Goal: Find specific page/section: Find specific page/section

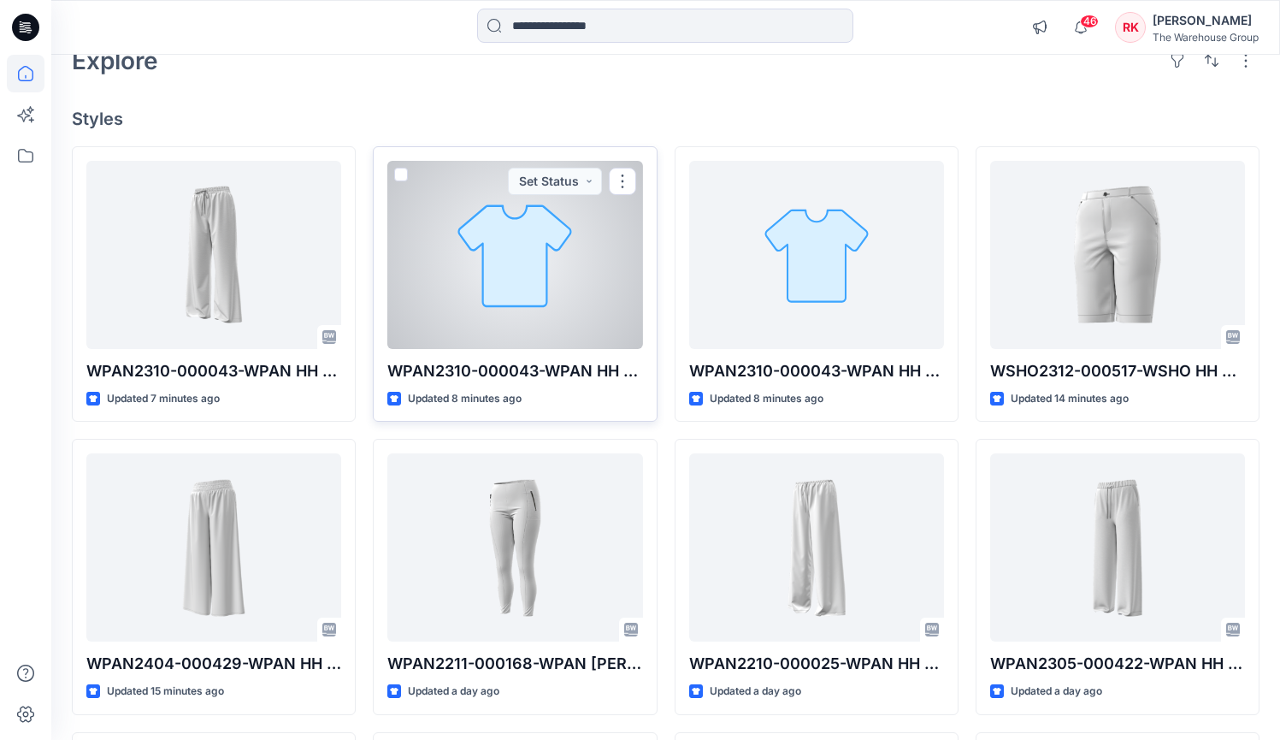
scroll to position [109, 0]
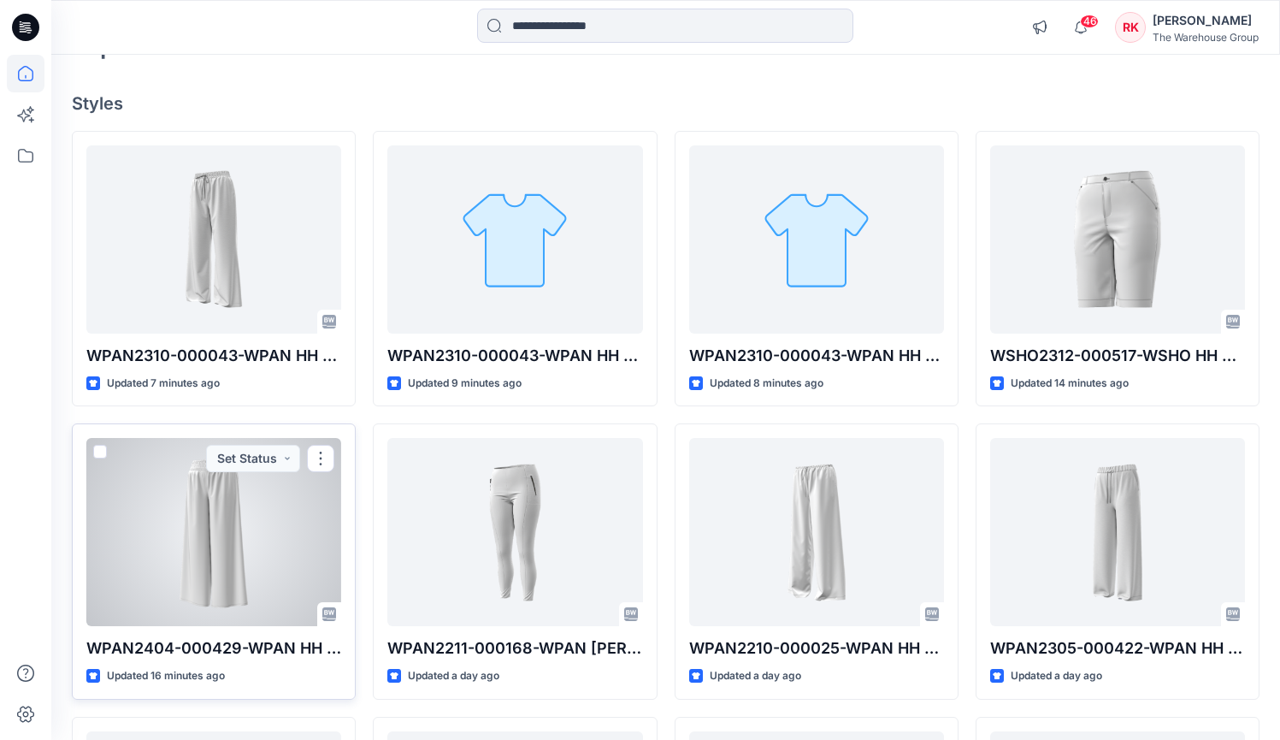
click at [186, 488] on div at bounding box center [213, 532] width 255 height 188
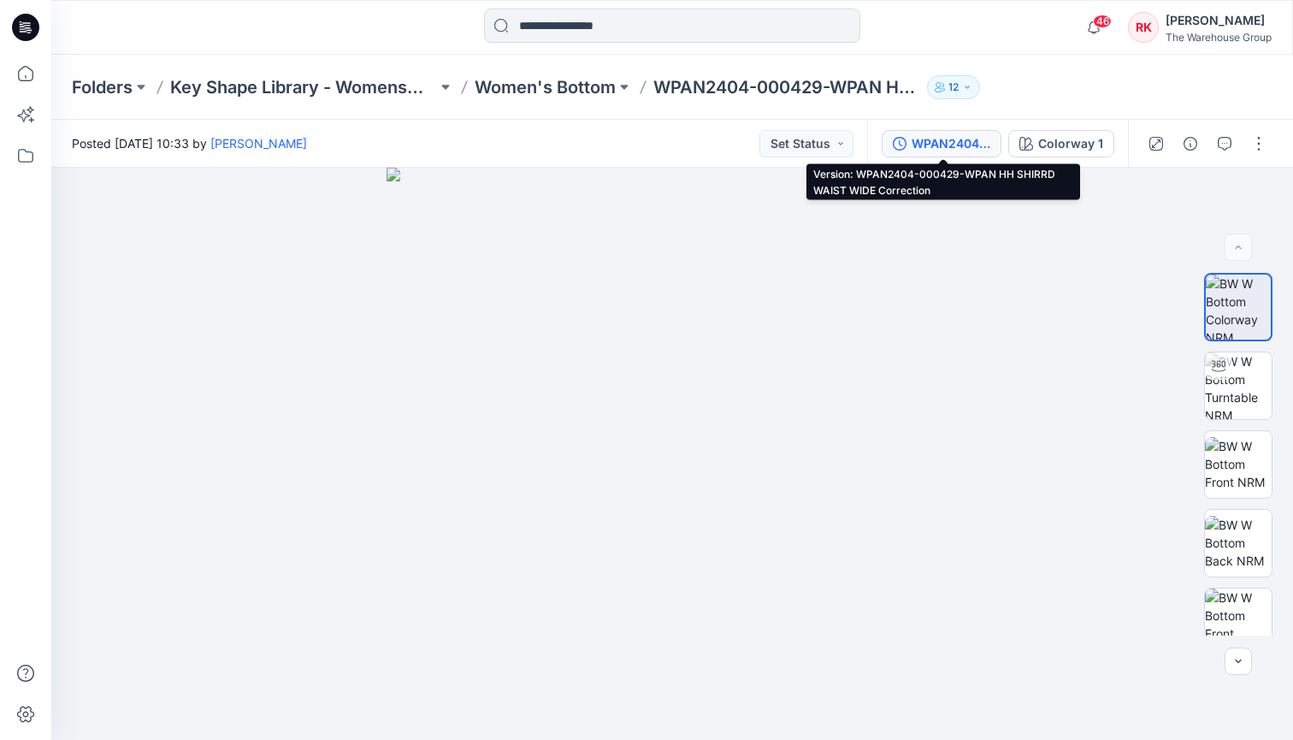
click at [952, 140] on div "WPAN2404-000429-WPAN HH SHIRRD WAIST WIDE Correction" at bounding box center [950, 143] width 79 height 19
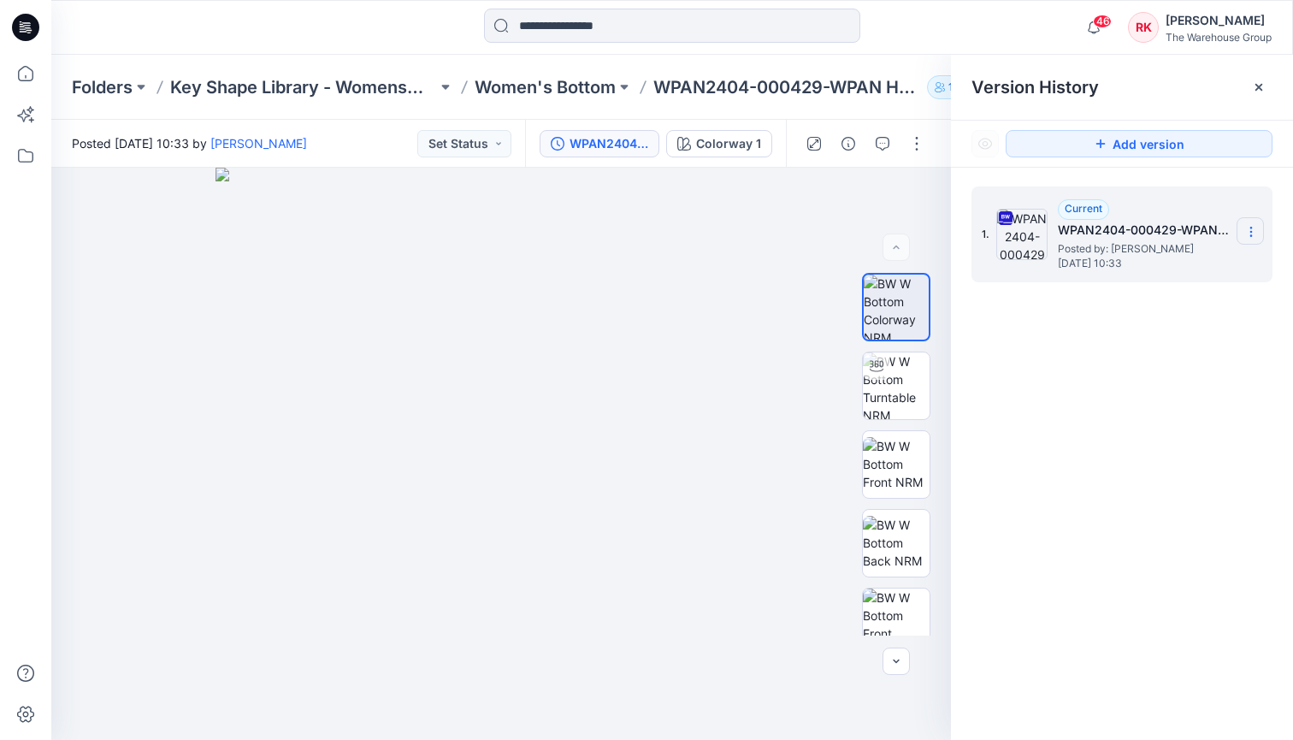
click at [1253, 229] on icon at bounding box center [1251, 232] width 14 height 14
click at [1114, 333] on span "Rename Version" at bounding box center [1137, 333] width 89 height 21
click at [1165, 227] on input "**********" at bounding box center [1166, 228] width 188 height 27
drag, startPoint x: 1181, startPoint y: 229, endPoint x: 1076, endPoint y: 227, distance: 105.2
click at [1076, 227] on input "**********" at bounding box center [1166, 228] width 188 height 27
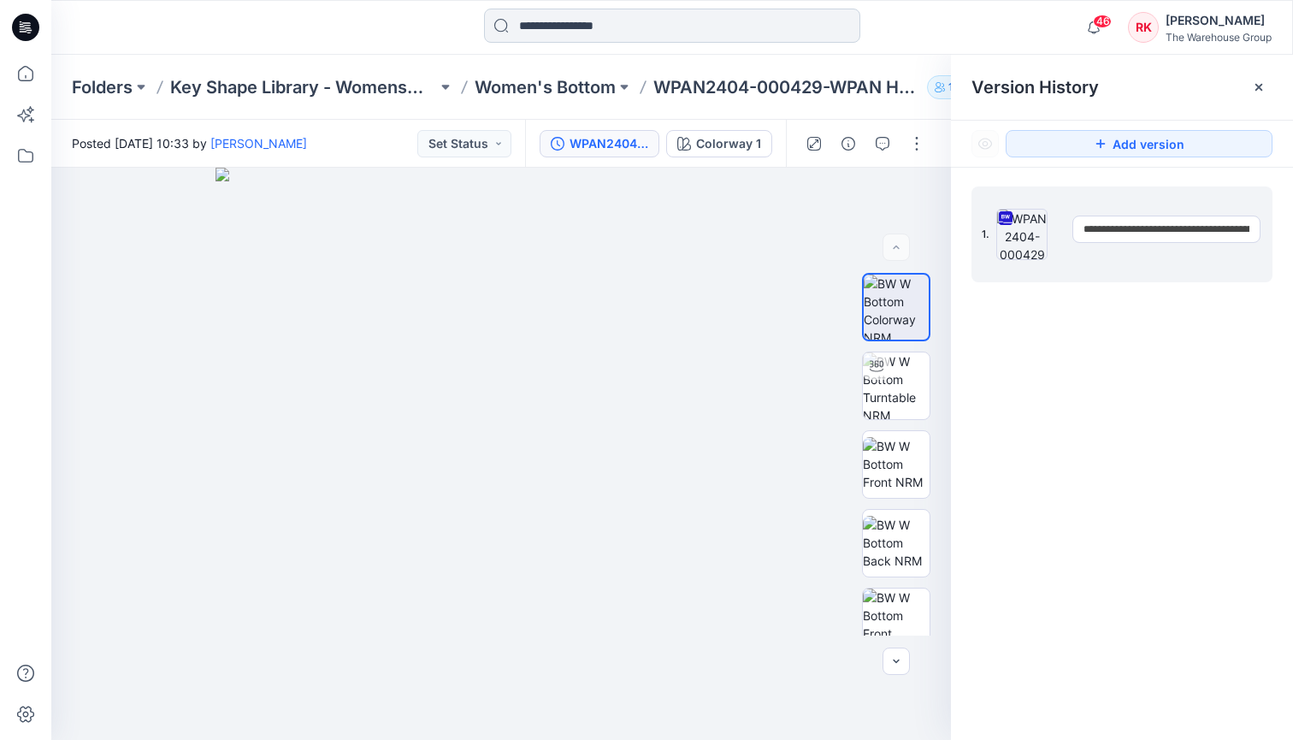
click at [607, 25] on input at bounding box center [672, 26] width 376 height 34
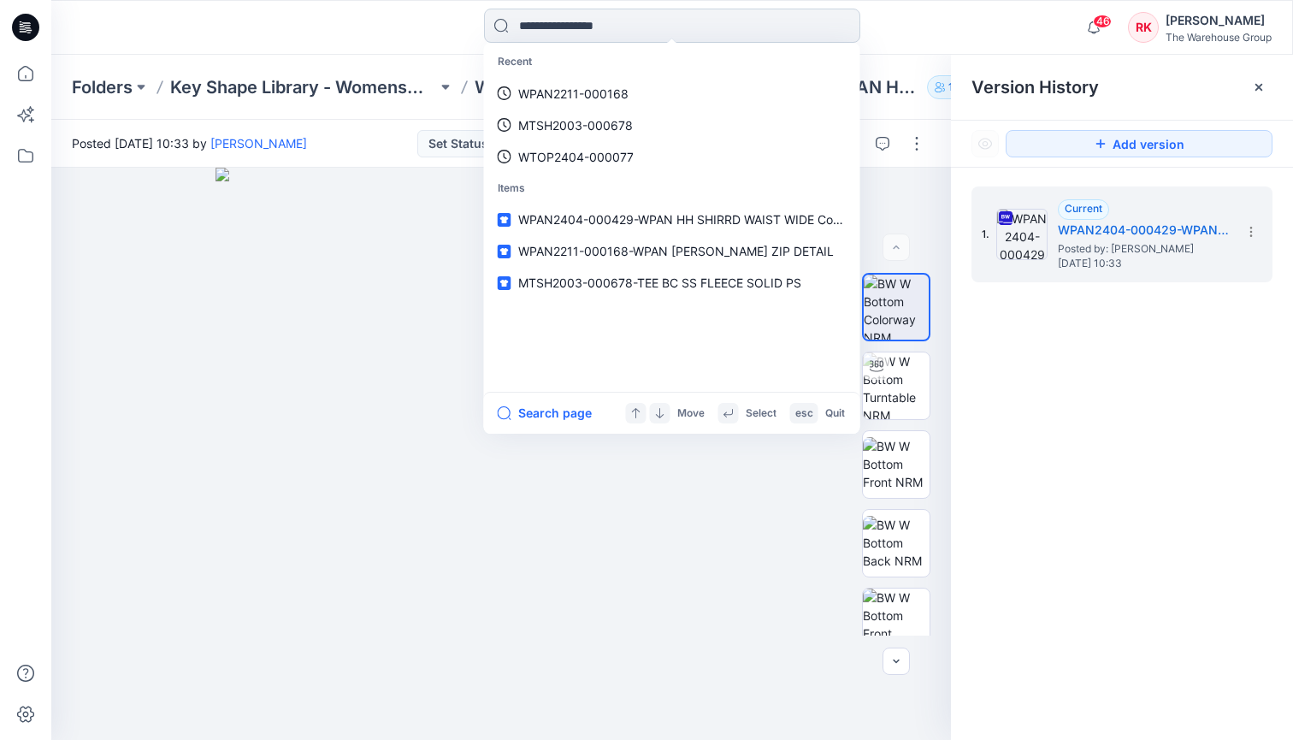
paste input "**********"
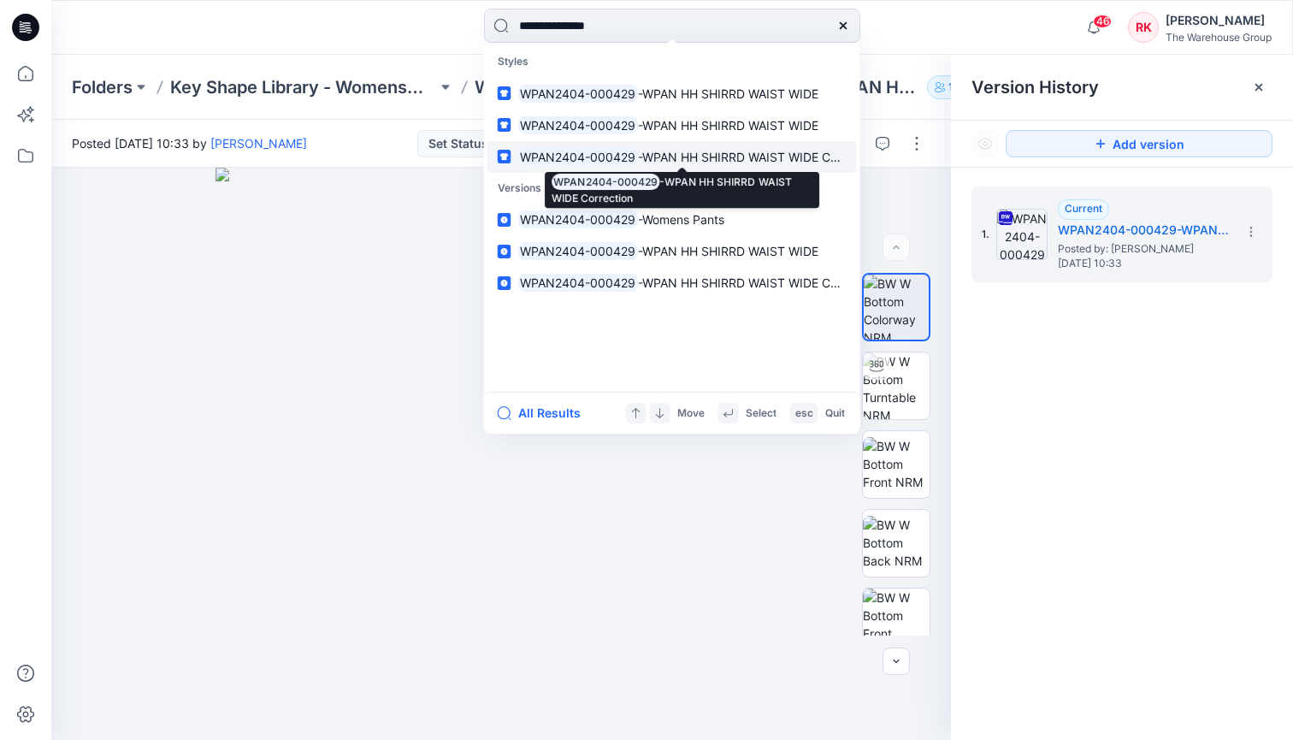
type input "**********"
click at [616, 152] on mark "WPAN2404-000429" at bounding box center [578, 157] width 121 height 20
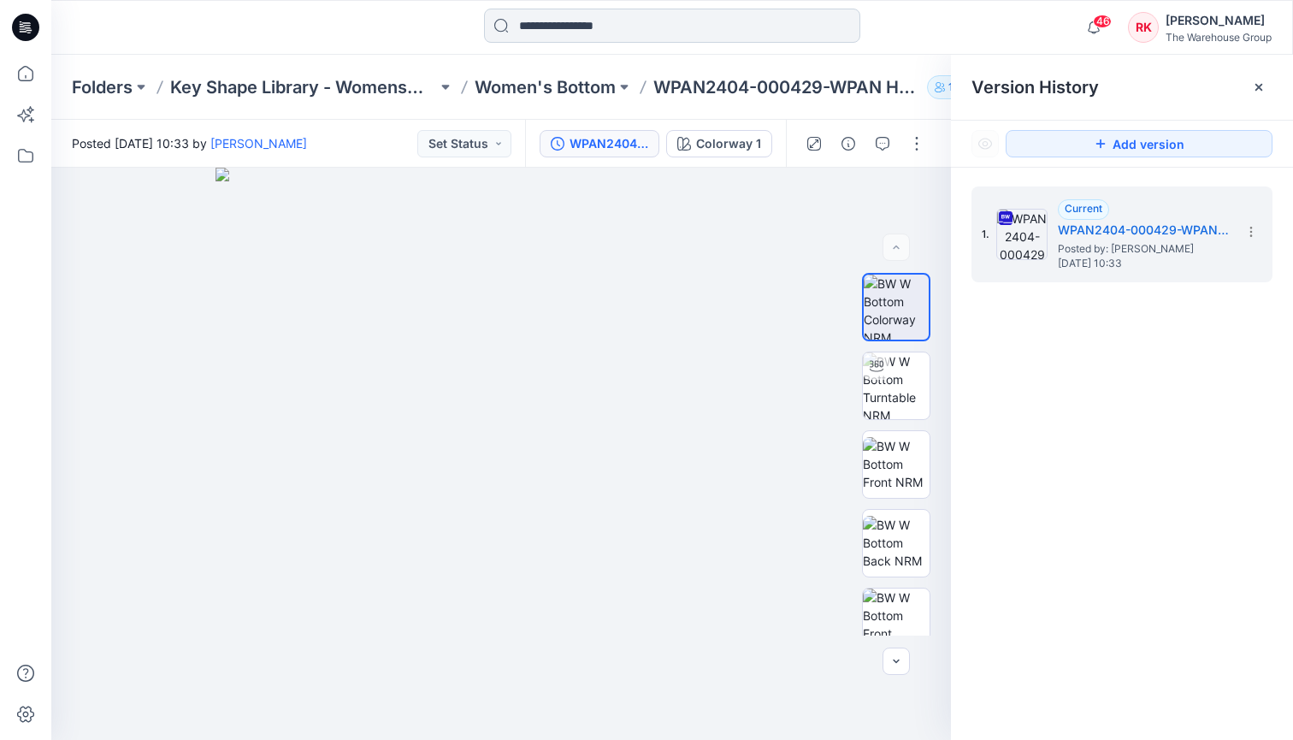
click at [615, 18] on input at bounding box center [672, 26] width 376 height 34
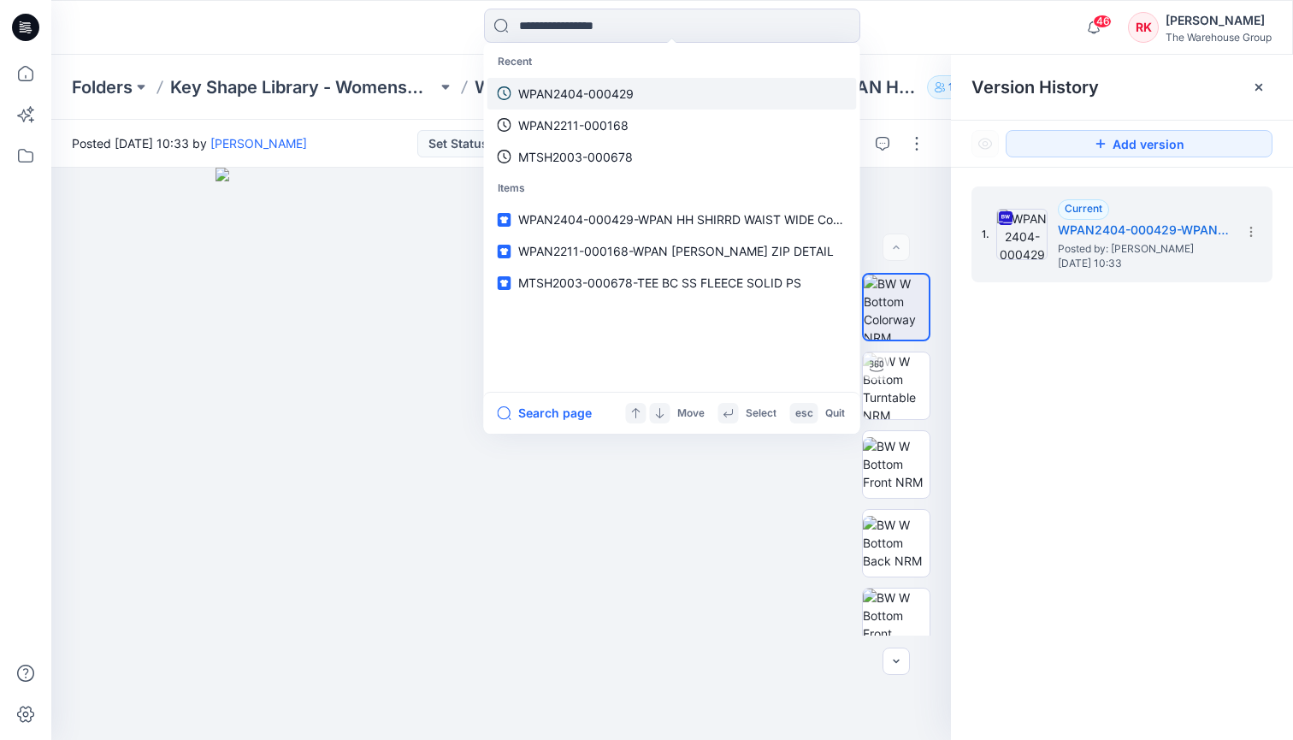
click at [580, 91] on p "WPAN2404-000429" at bounding box center [575, 94] width 115 height 18
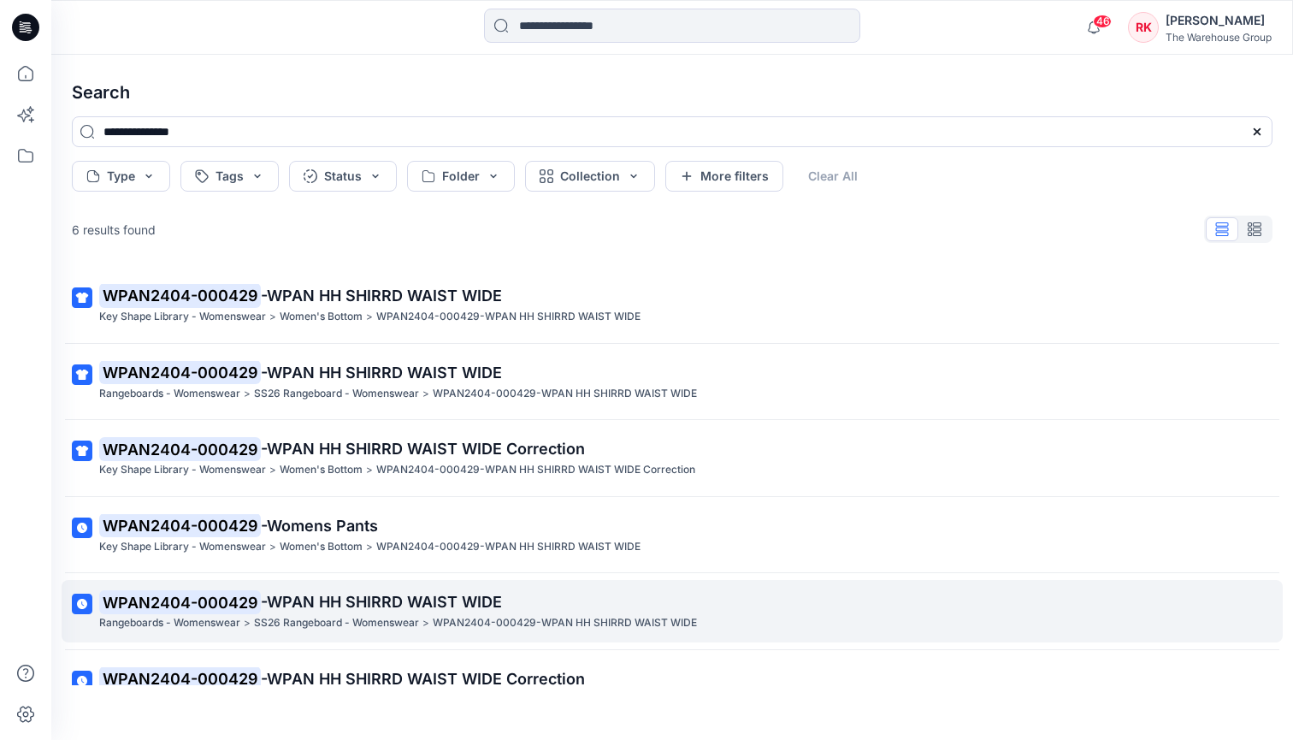
scroll to position [102, 0]
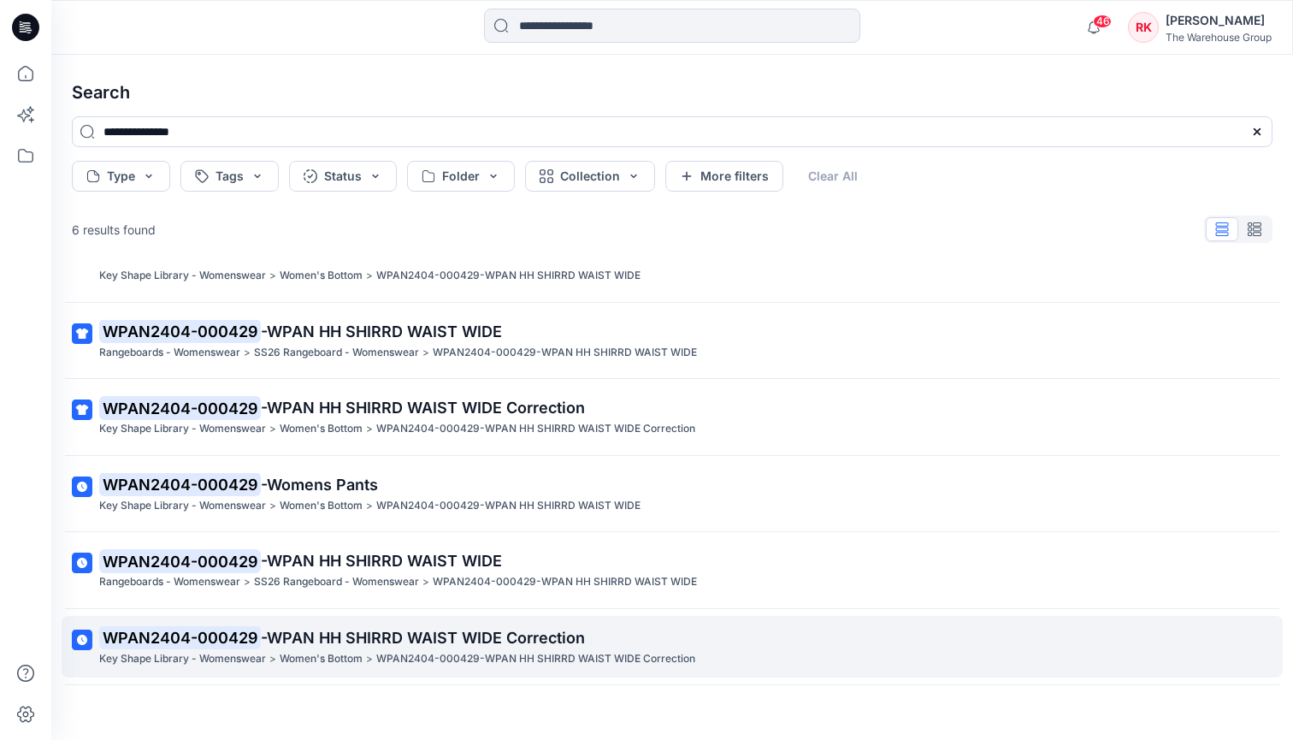
click at [171, 625] on mark "WPAN2404-000429" at bounding box center [180, 637] width 162 height 24
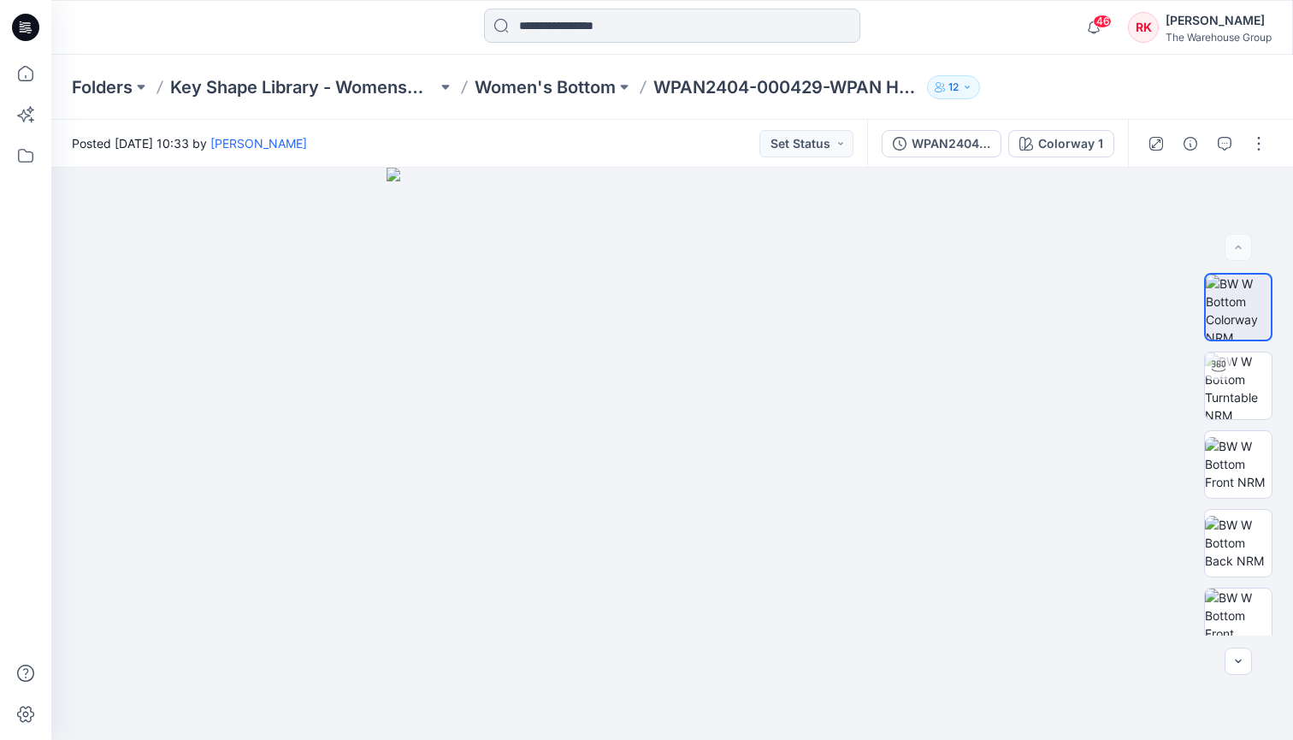
click at [706, 27] on input at bounding box center [672, 26] width 376 height 34
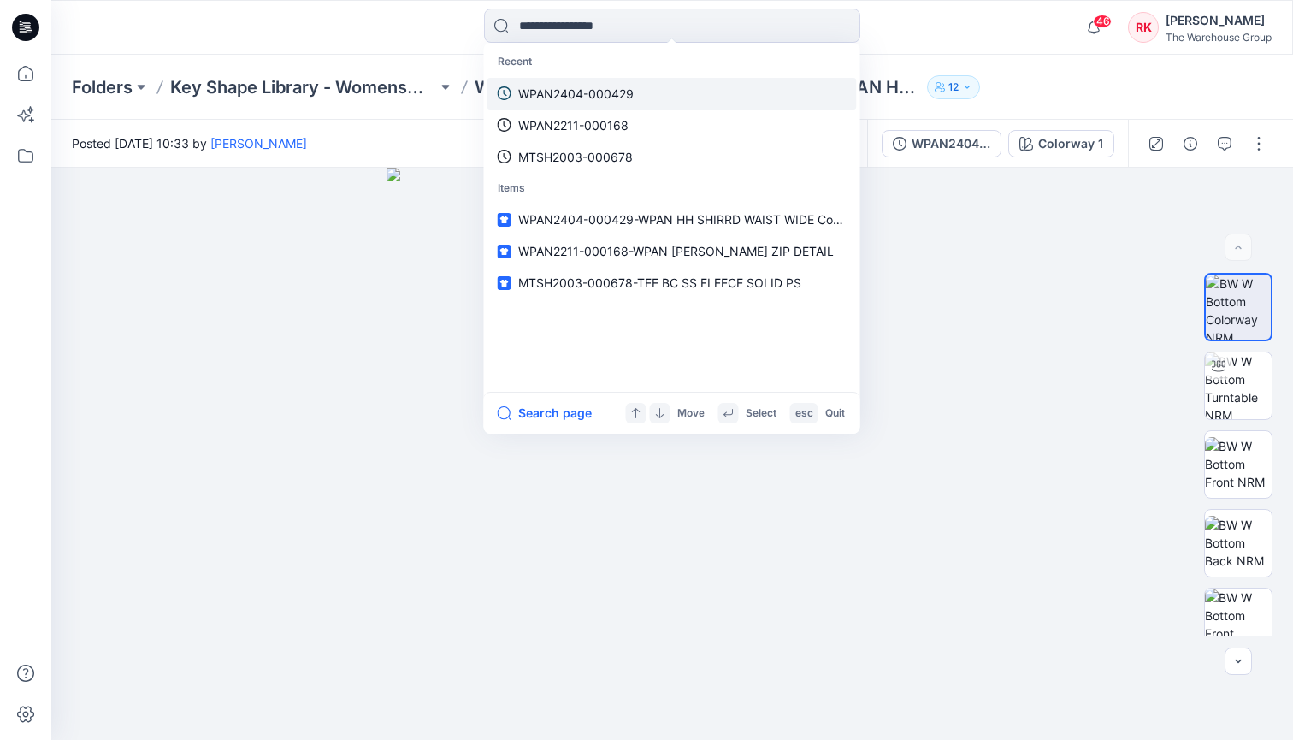
click at [592, 95] on p "WPAN2404-000429" at bounding box center [575, 94] width 115 height 18
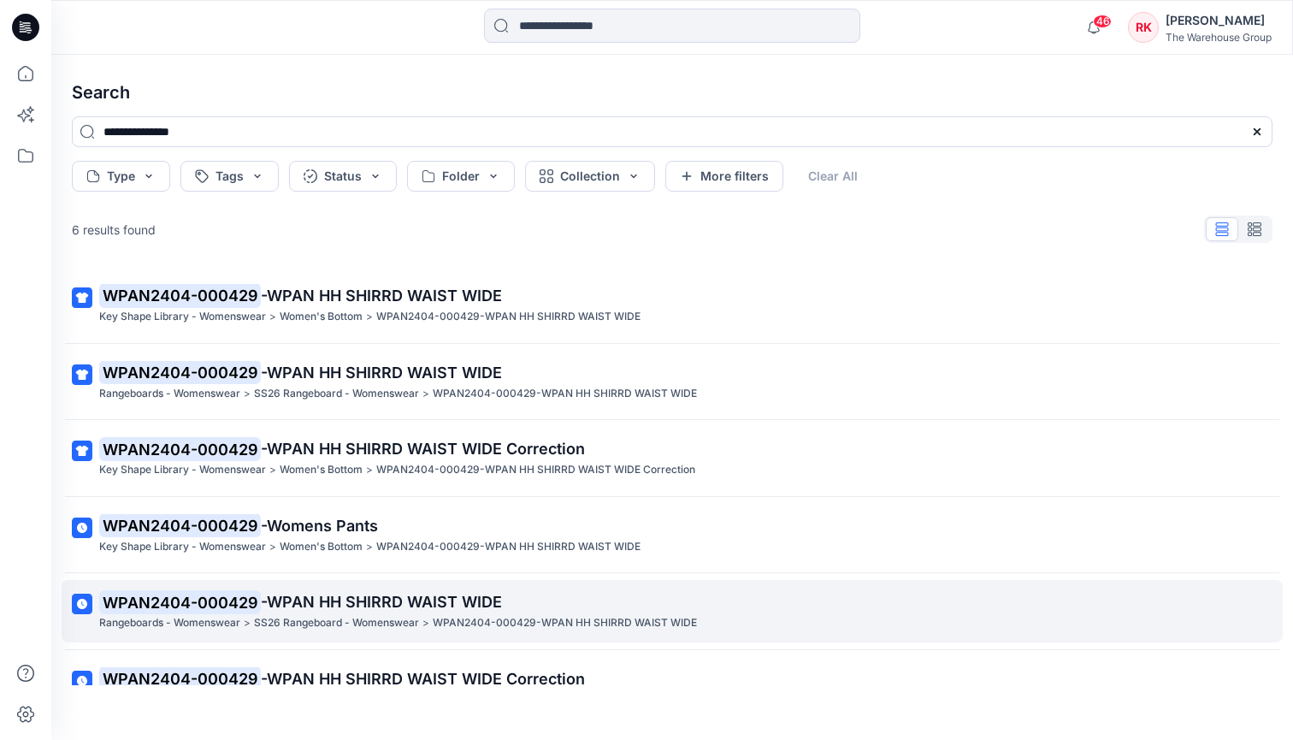
scroll to position [102, 0]
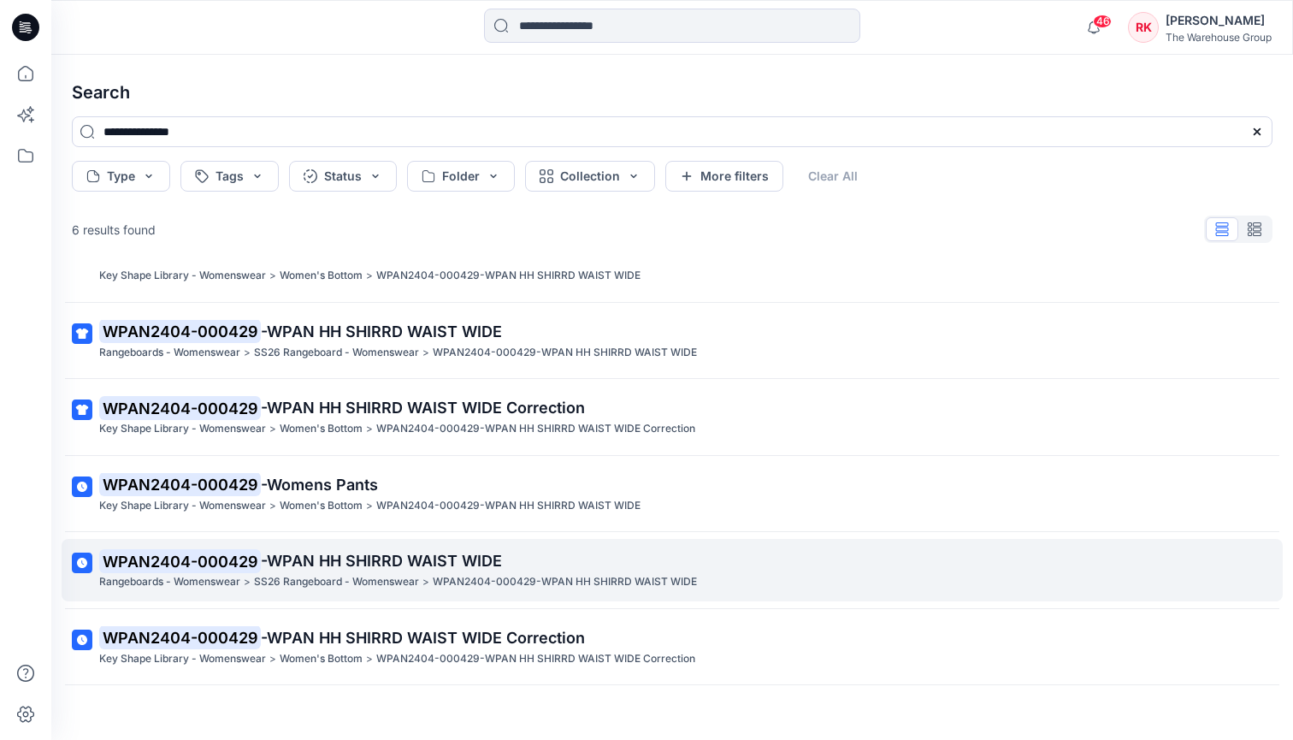
click at [215, 549] on mark "WPAN2404-000429" at bounding box center [180, 561] width 162 height 24
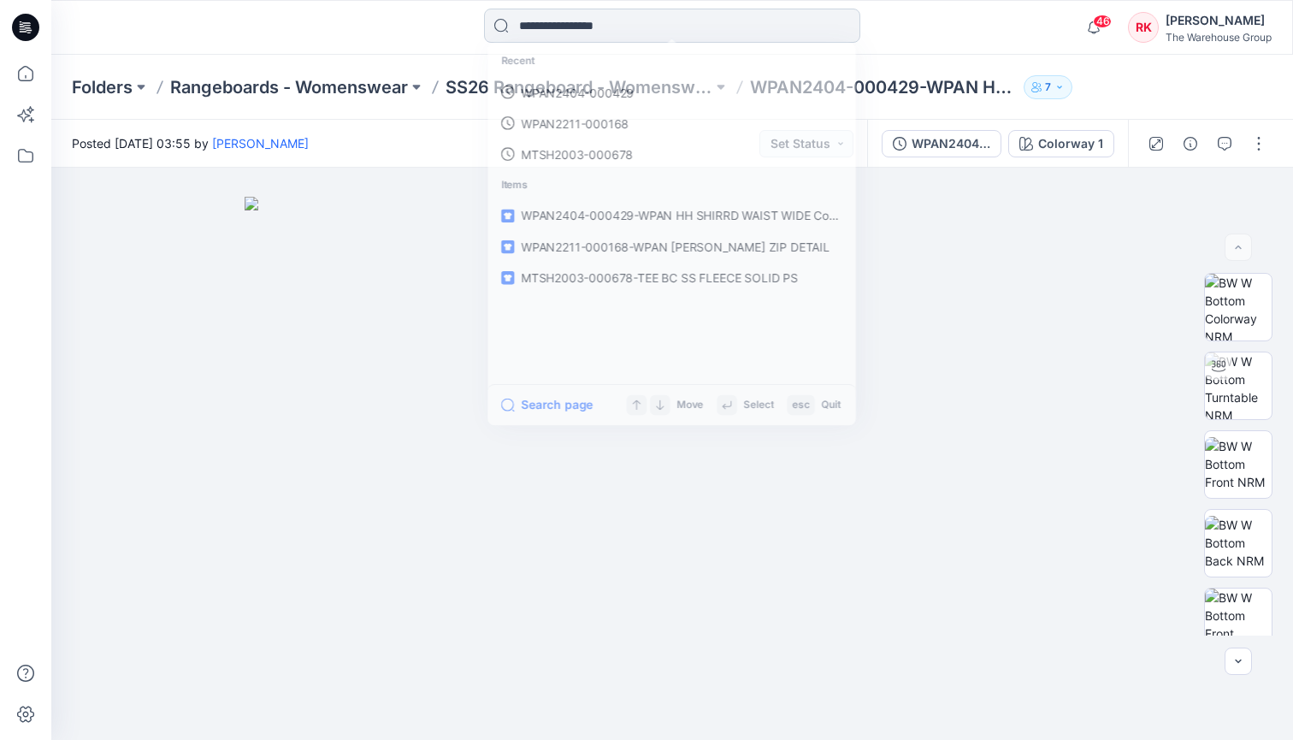
click at [734, 32] on input at bounding box center [672, 26] width 376 height 34
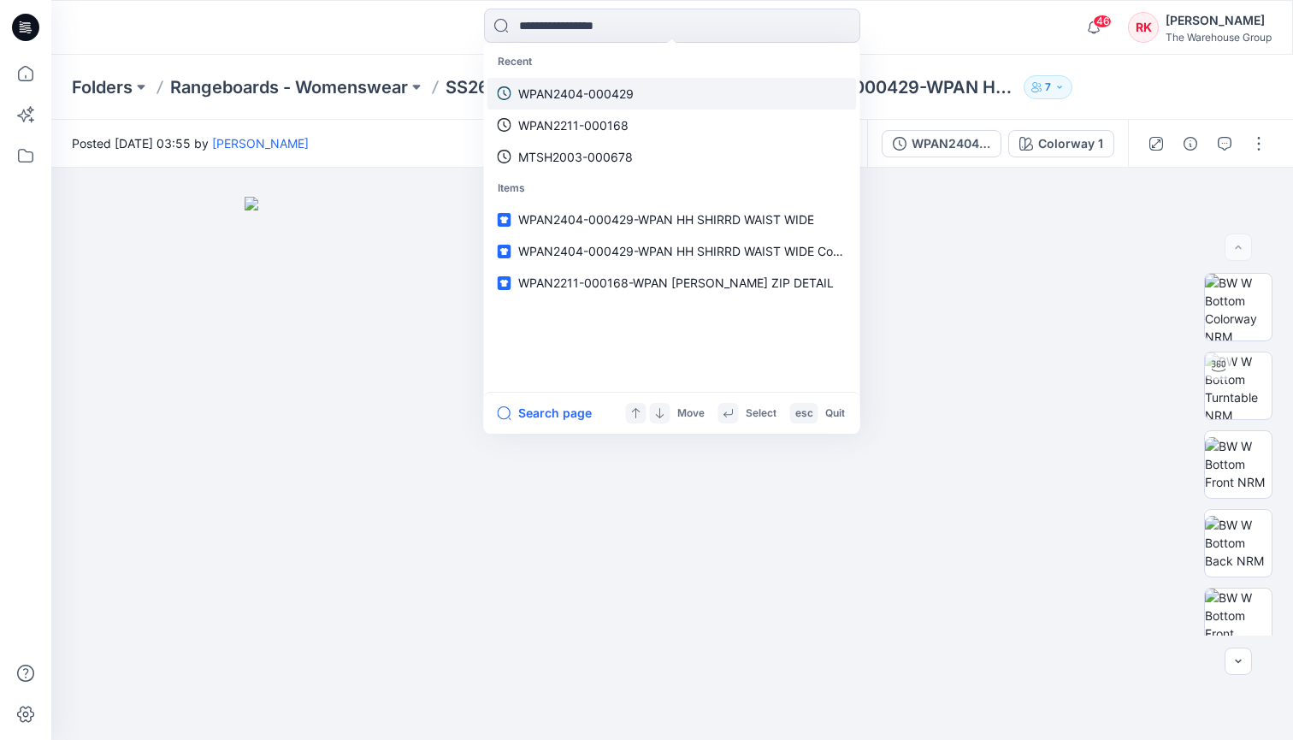
click at [605, 98] on p "WPAN2404-000429" at bounding box center [575, 94] width 115 height 18
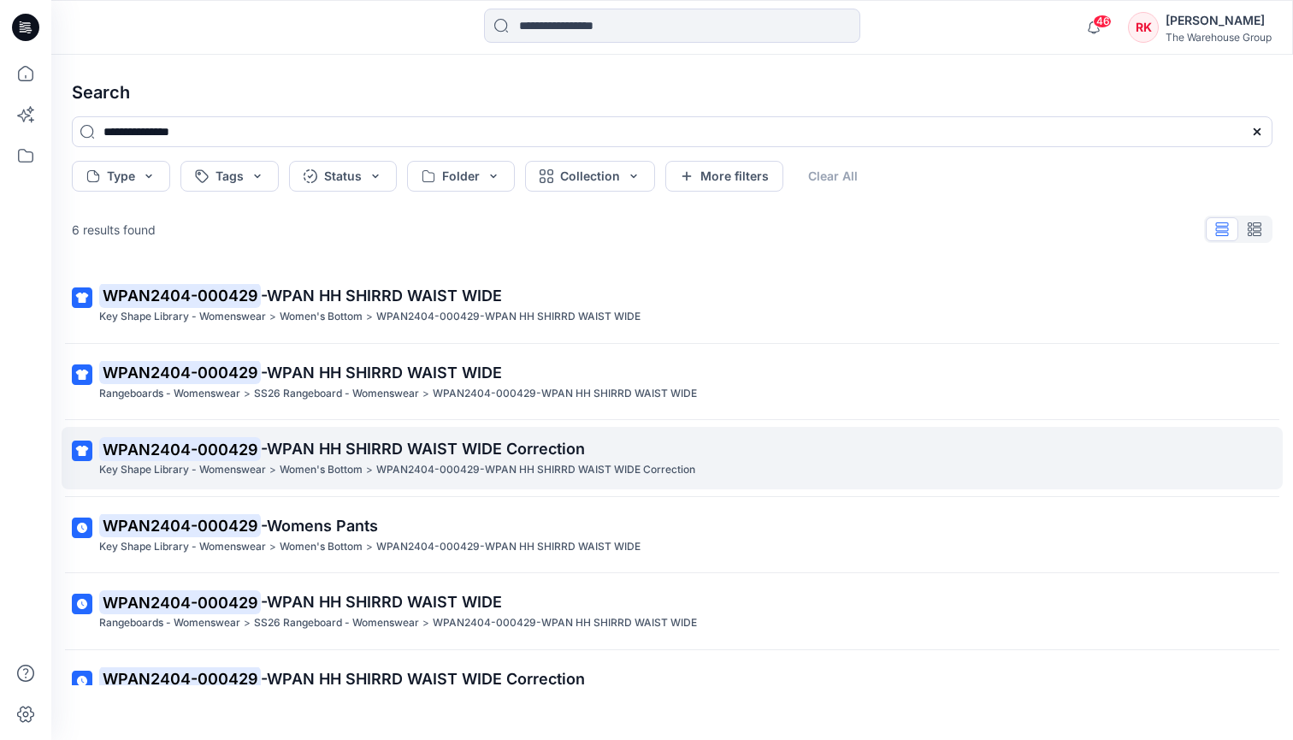
click at [256, 448] on mark "WPAN2404-000429" at bounding box center [180, 449] width 162 height 24
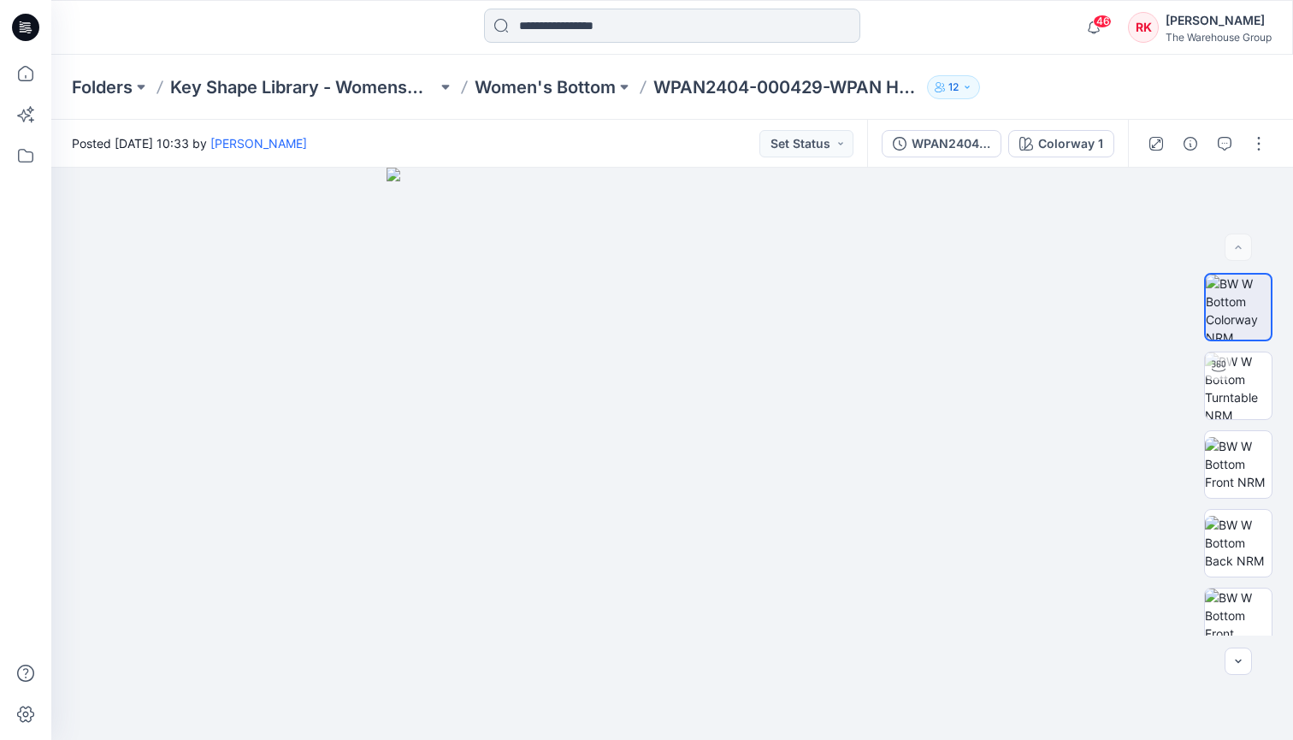
click at [714, 27] on input at bounding box center [672, 26] width 376 height 34
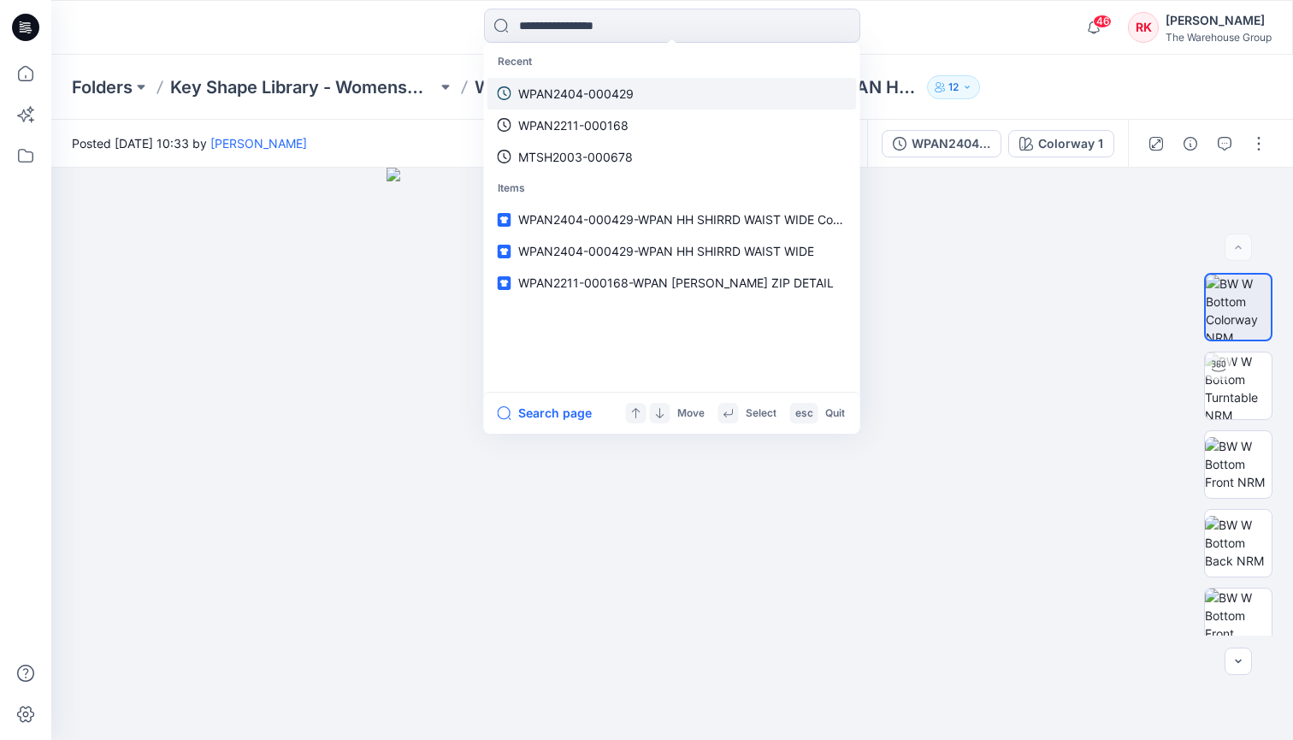
click at [600, 91] on p "WPAN2404-000429" at bounding box center [575, 94] width 115 height 18
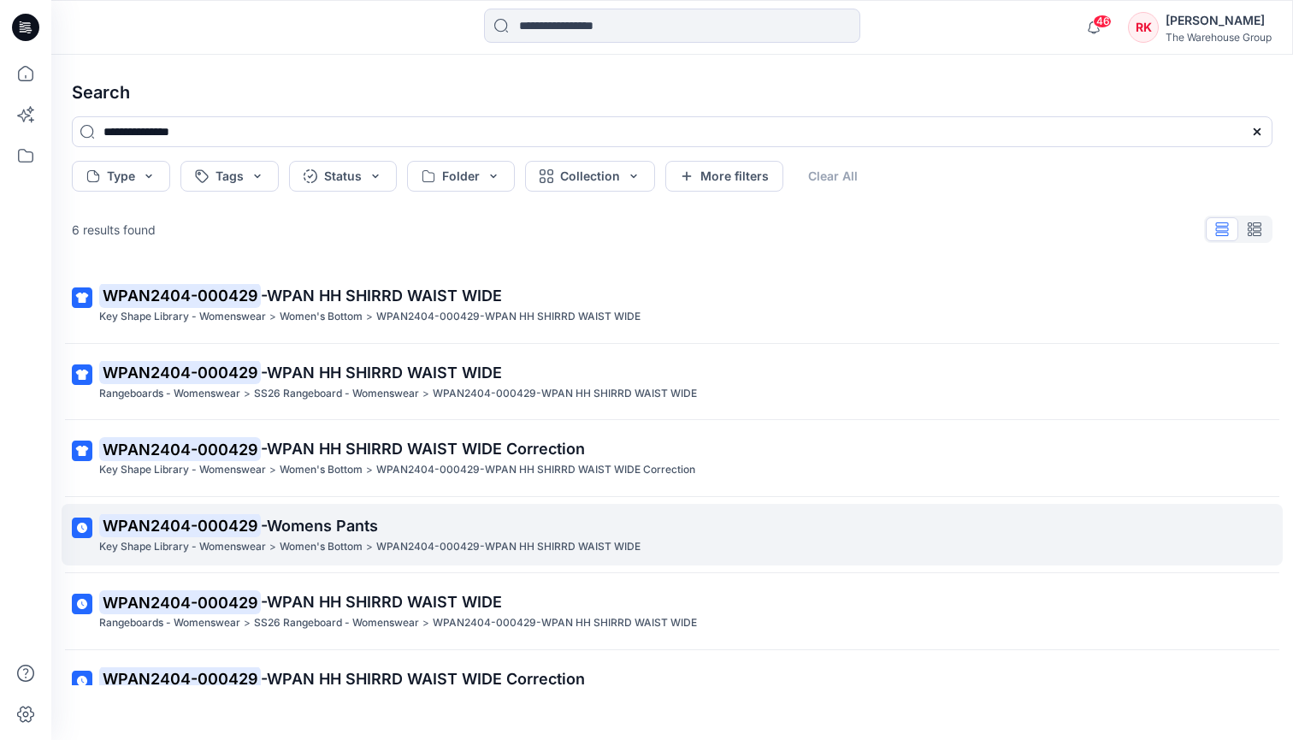
scroll to position [102, 0]
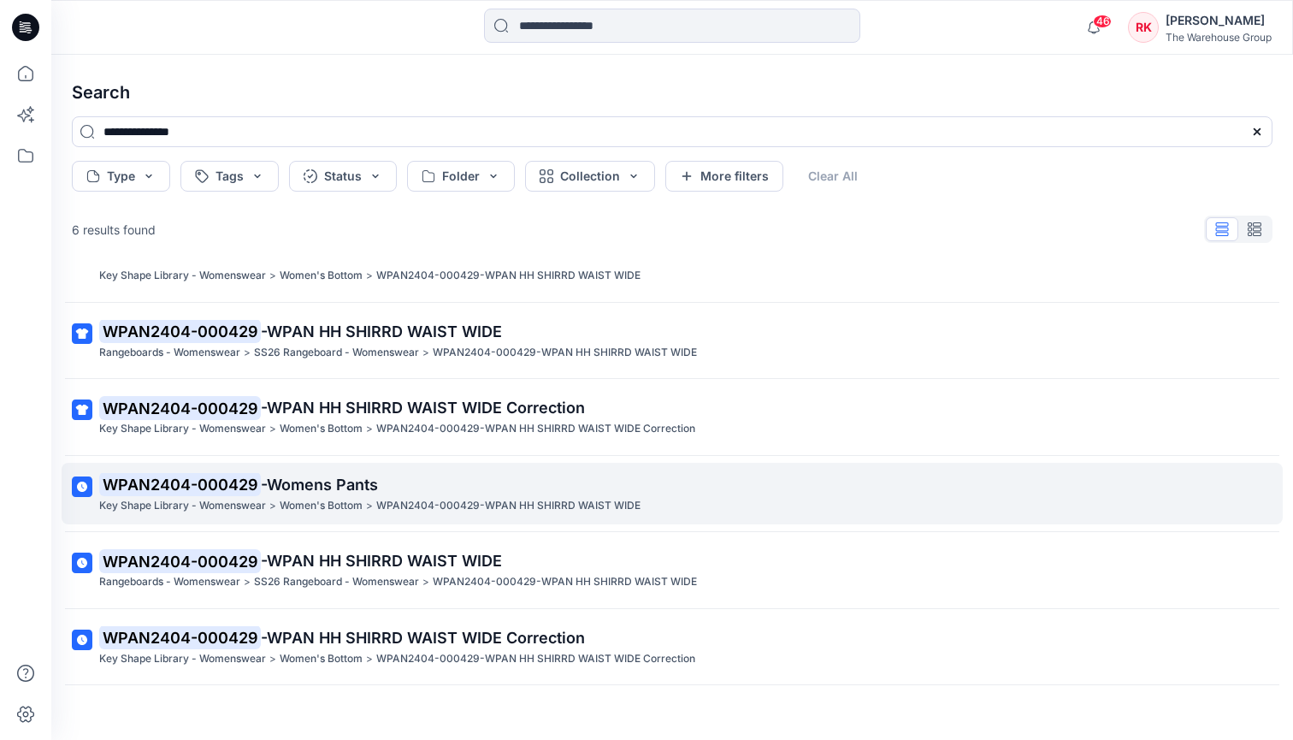
click at [341, 475] on span "-Womens Pants" at bounding box center [319, 484] width 117 height 18
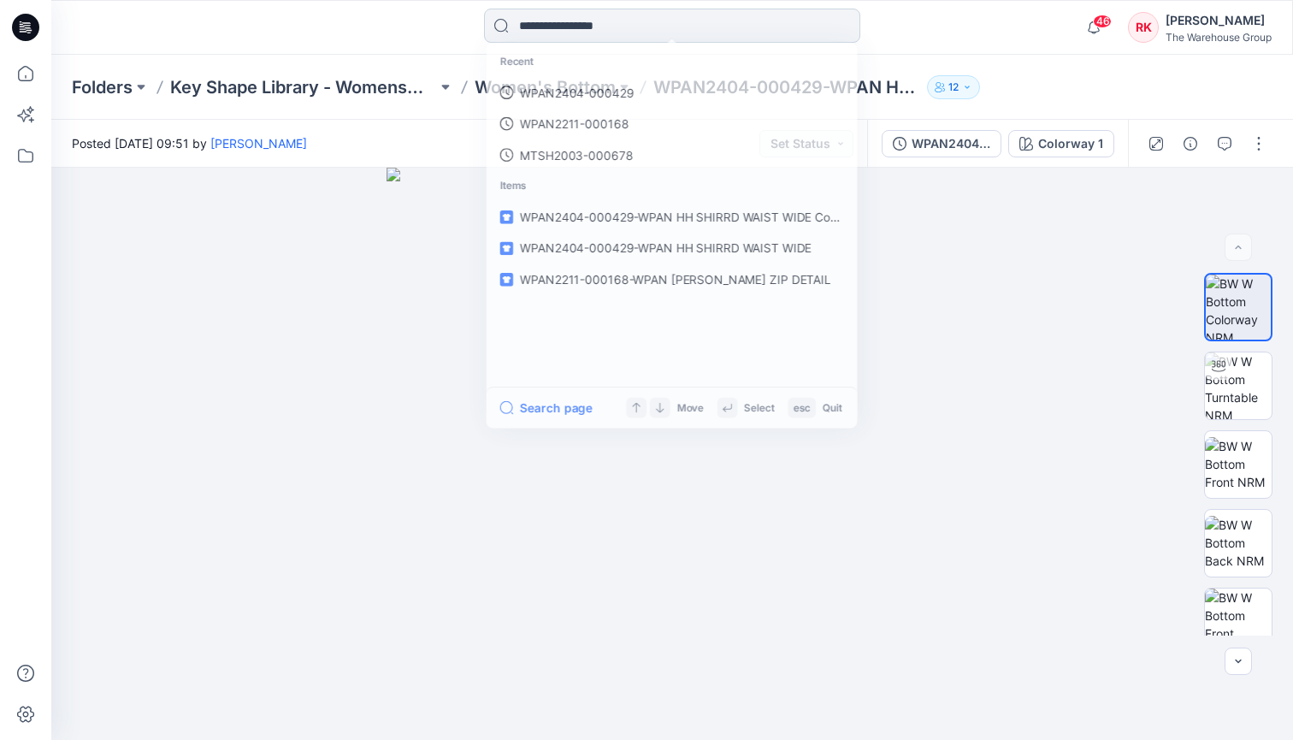
click at [686, 24] on input at bounding box center [672, 26] width 376 height 34
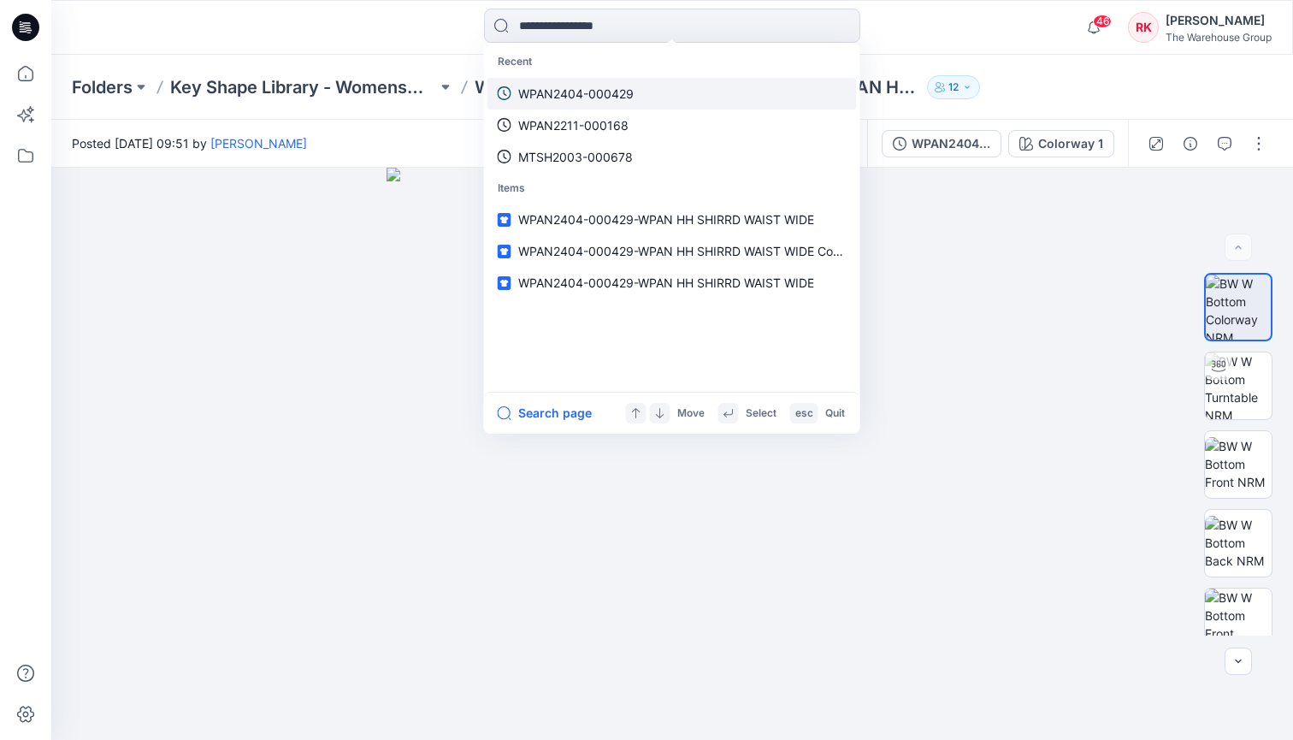
click at [605, 98] on p "WPAN2404-000429" at bounding box center [575, 94] width 115 height 18
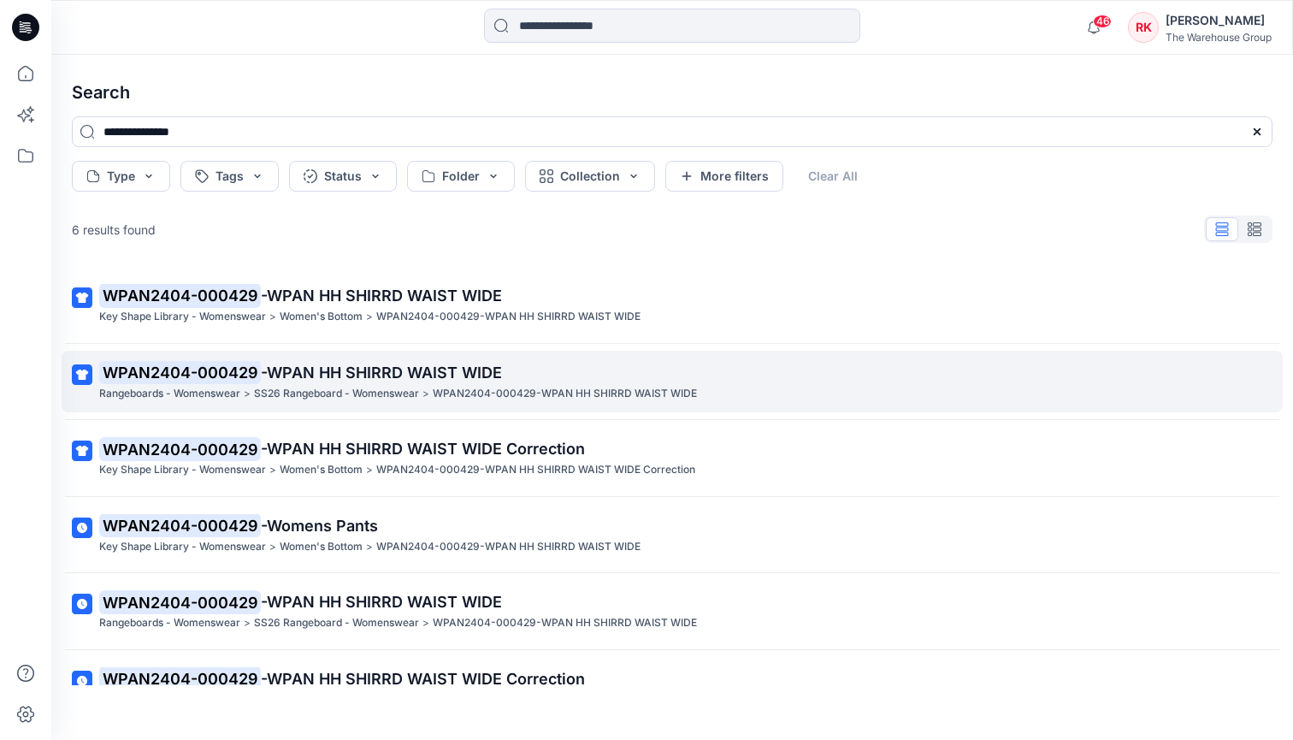
click at [367, 376] on span "-WPAN HH SHIRRD WAIST WIDE" at bounding box center [381, 372] width 241 height 18
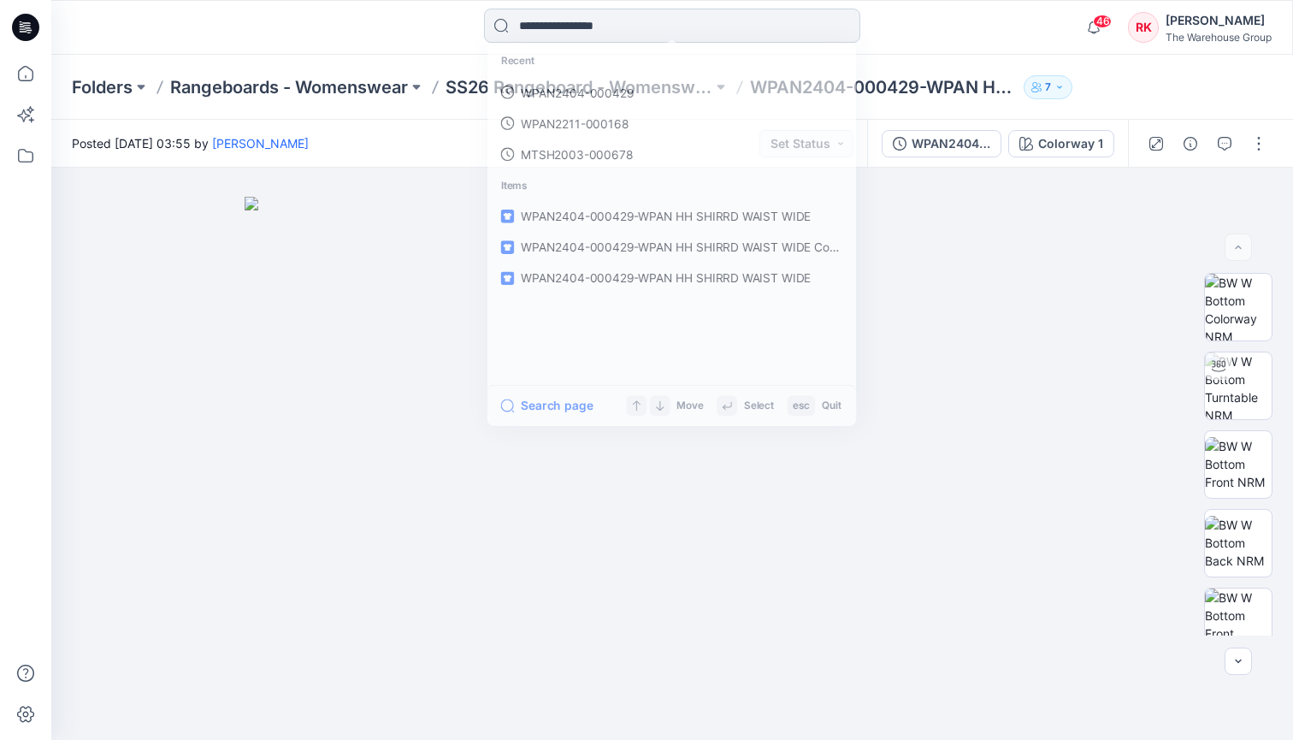
click at [685, 26] on input at bounding box center [672, 26] width 376 height 34
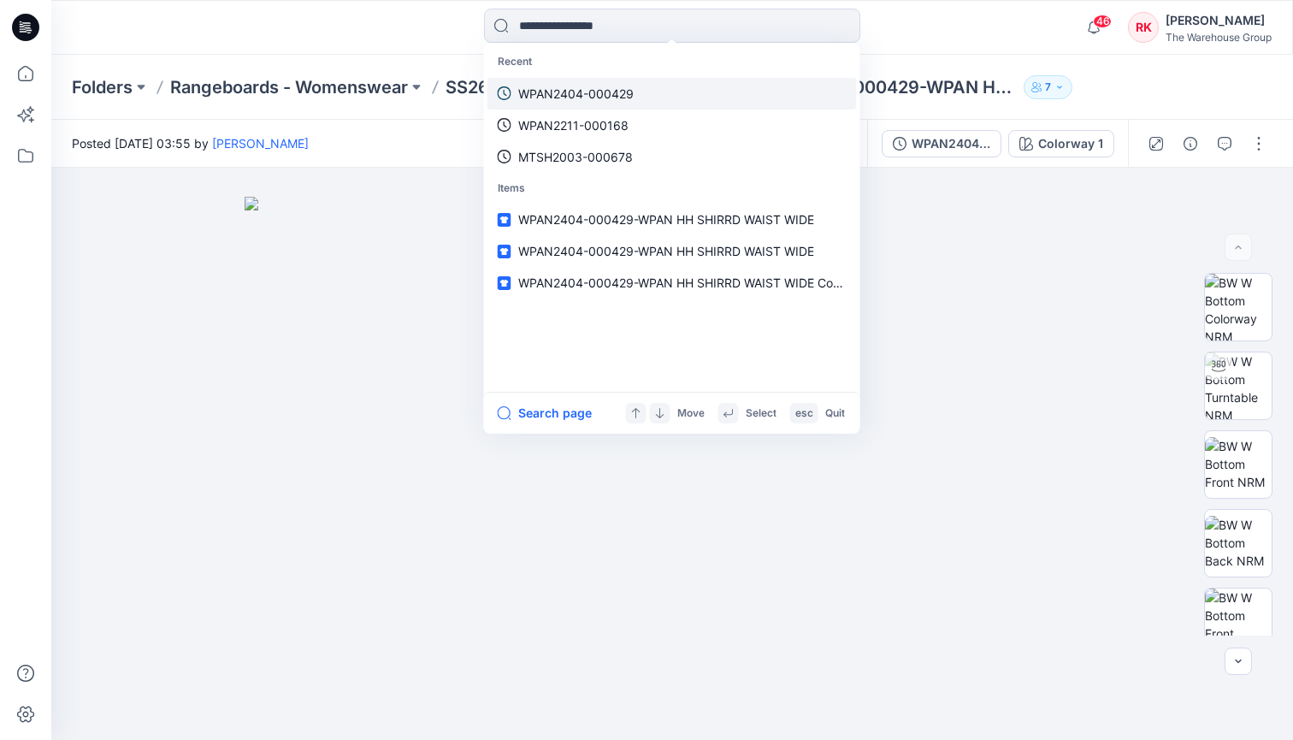
click at [597, 94] on p "WPAN2404-000429" at bounding box center [575, 94] width 115 height 18
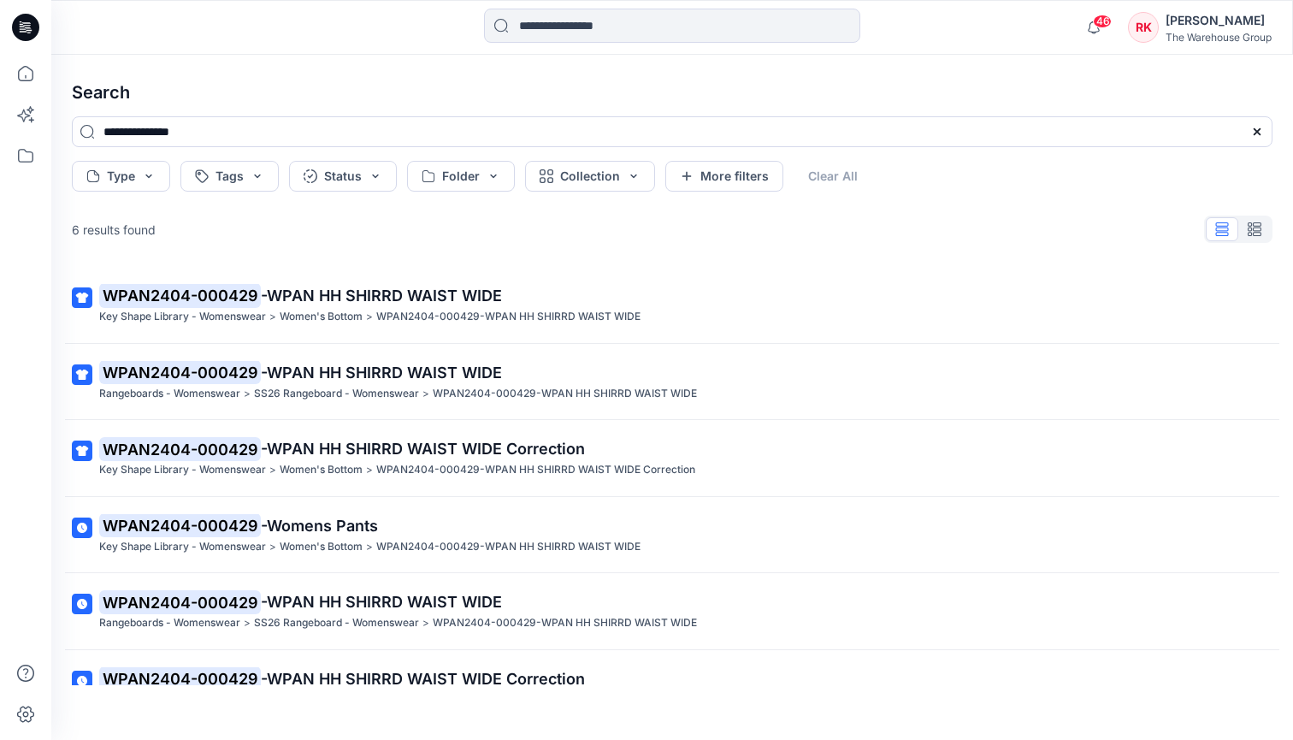
drag, startPoint x: 392, startPoint y: 26, endPoint x: 375, endPoint y: 30, distance: 17.6
click at [392, 26] on div at bounding box center [672, 28] width 621 height 38
click at [25, 74] on icon at bounding box center [26, 74] width 38 height 38
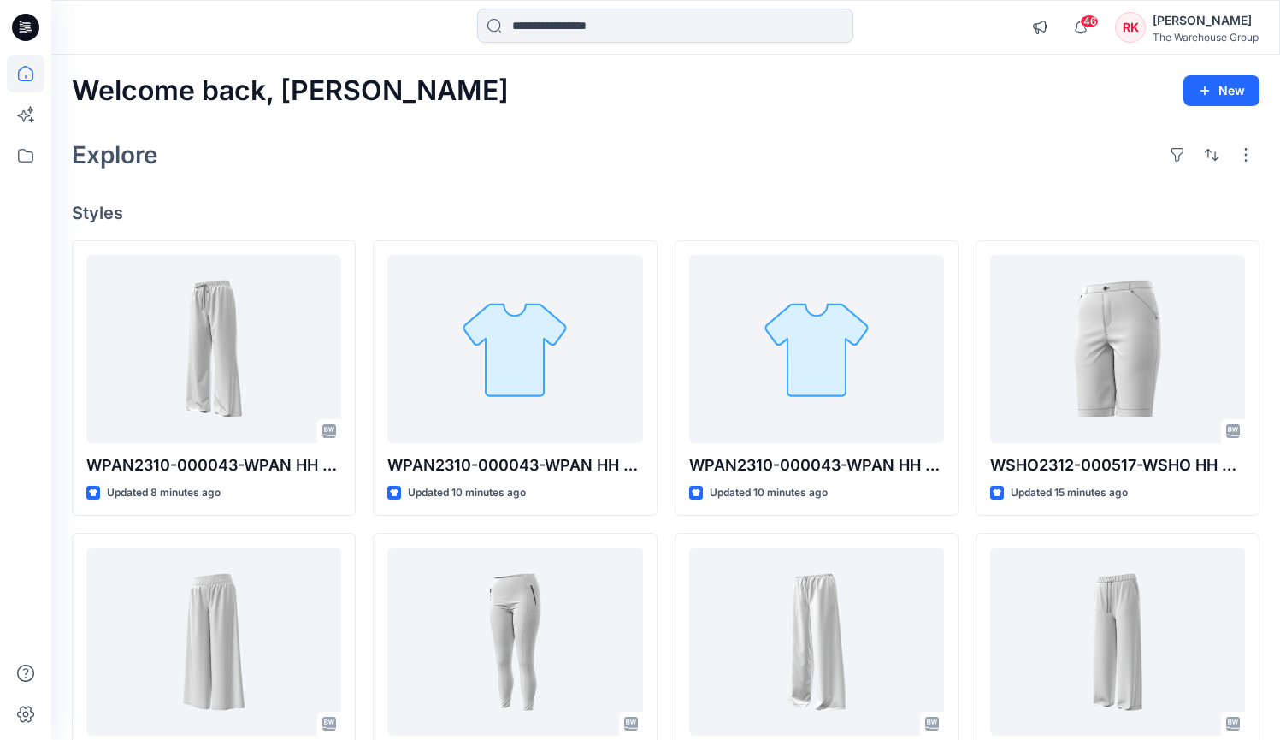
click at [527, 124] on div "Welcome back, Rajdeep New Explore Styles WPAN2310-000043-WPAN HH WIDE SIDE STRI…" at bounding box center [665, 619] width 1229 height 1128
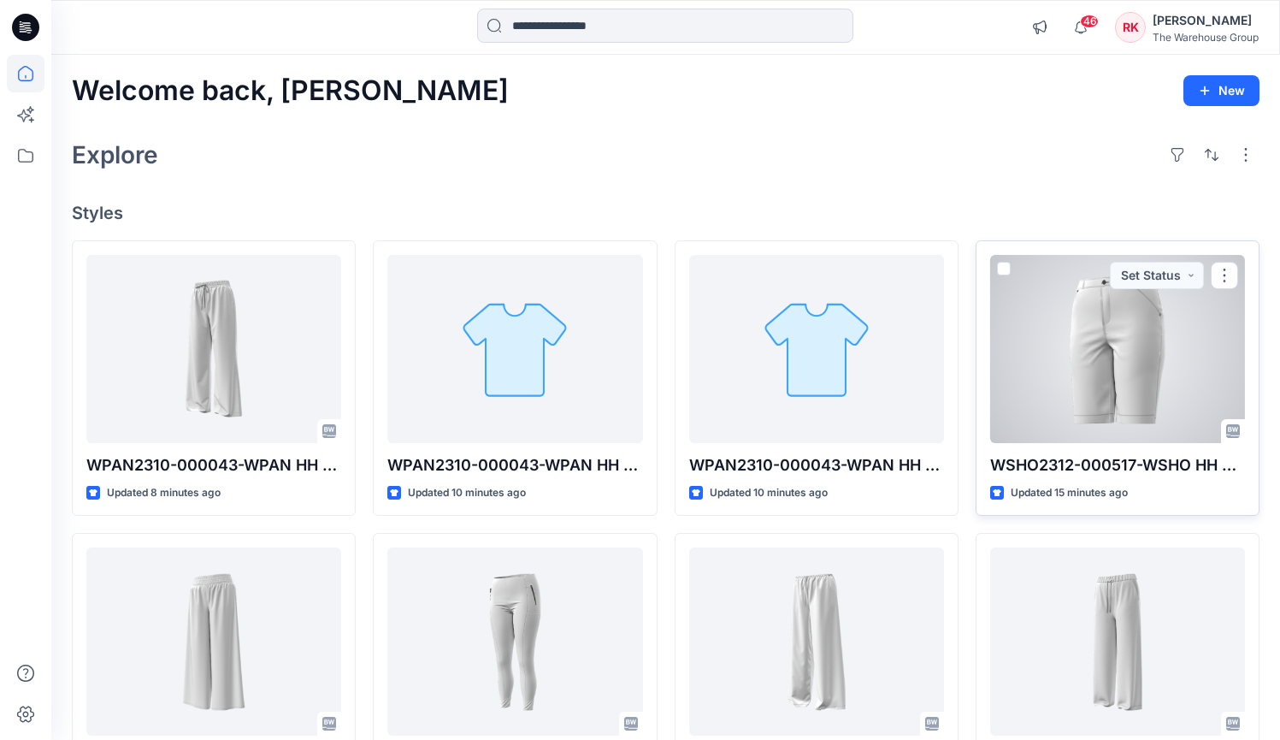
click at [1081, 367] on div at bounding box center [1117, 349] width 255 height 188
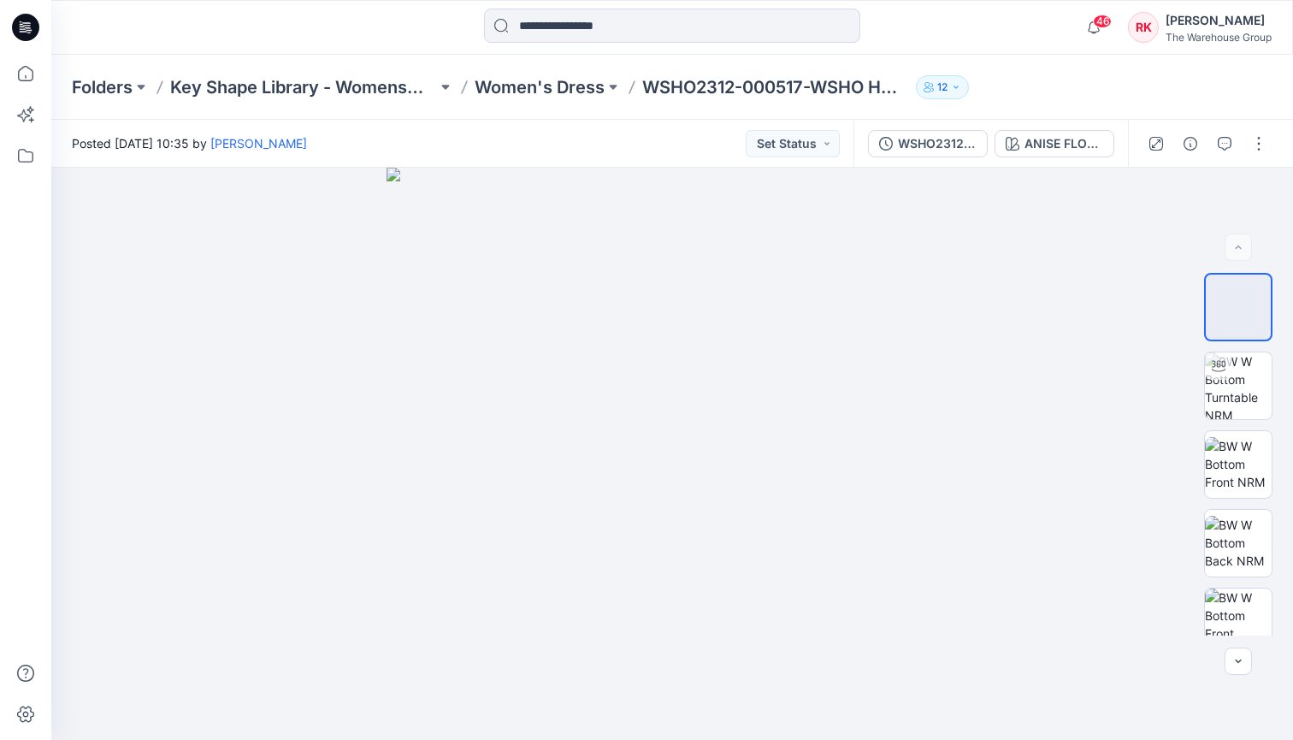
click at [579, 141] on div "Posted Thursday, September 11, 2025 10:35 by Kathika Sarkar Set Status" at bounding box center [452, 143] width 802 height 47
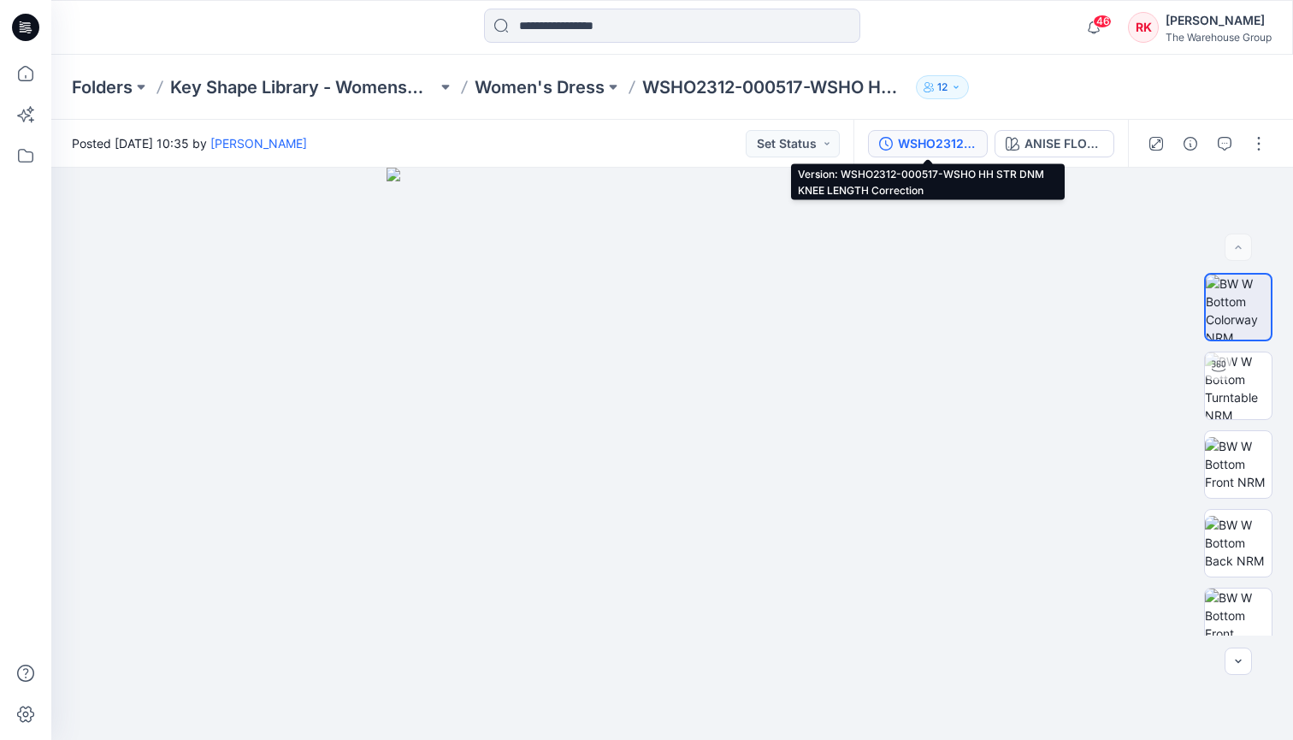
click at [945, 141] on div "WSHO2312-000517-WSHO HH STR DNM KNEE LENGTH Correction" at bounding box center [937, 143] width 79 height 19
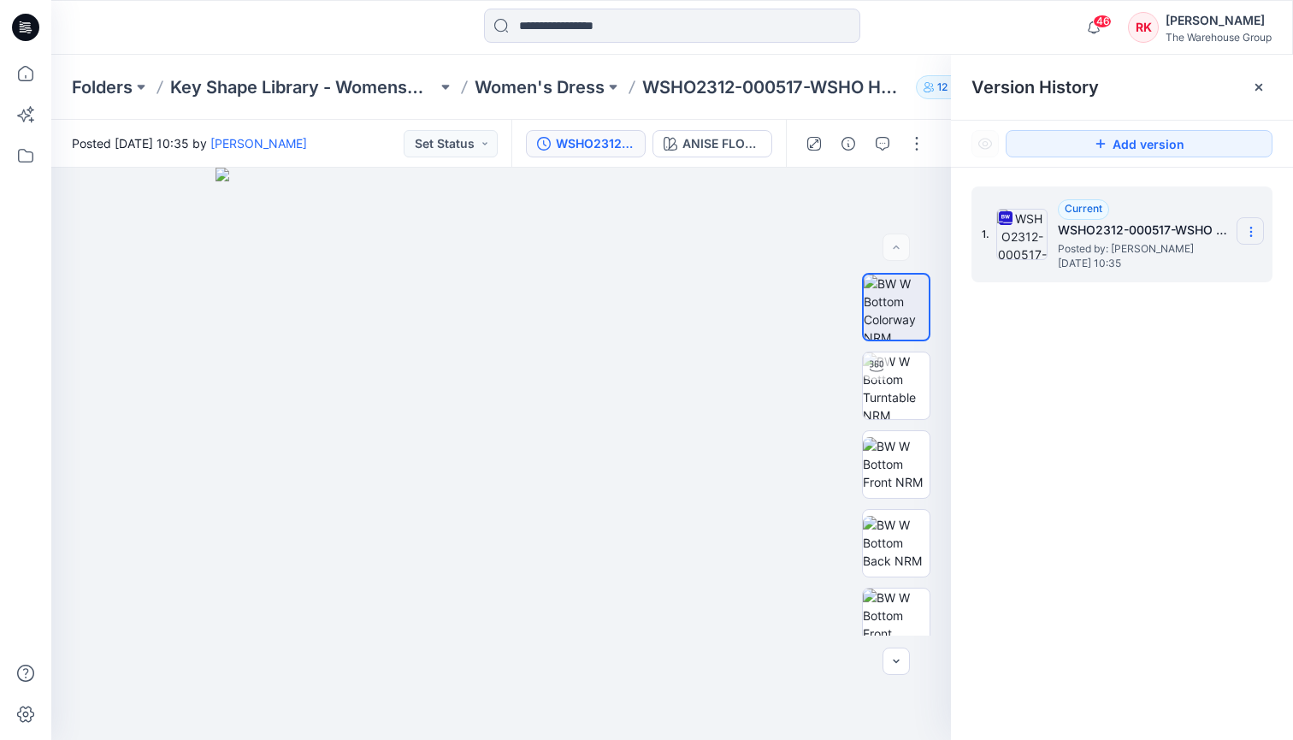
click at [1247, 233] on icon at bounding box center [1251, 232] width 14 height 14
click at [1123, 335] on span "Rename Version" at bounding box center [1137, 333] width 89 height 21
click at [1150, 230] on input "**********" at bounding box center [1166, 228] width 188 height 27
drag, startPoint x: 1177, startPoint y: 229, endPoint x: 1055, endPoint y: 228, distance: 122.3
click at [1064, 227] on div "**********" at bounding box center [1121, 234] width 301 height 96
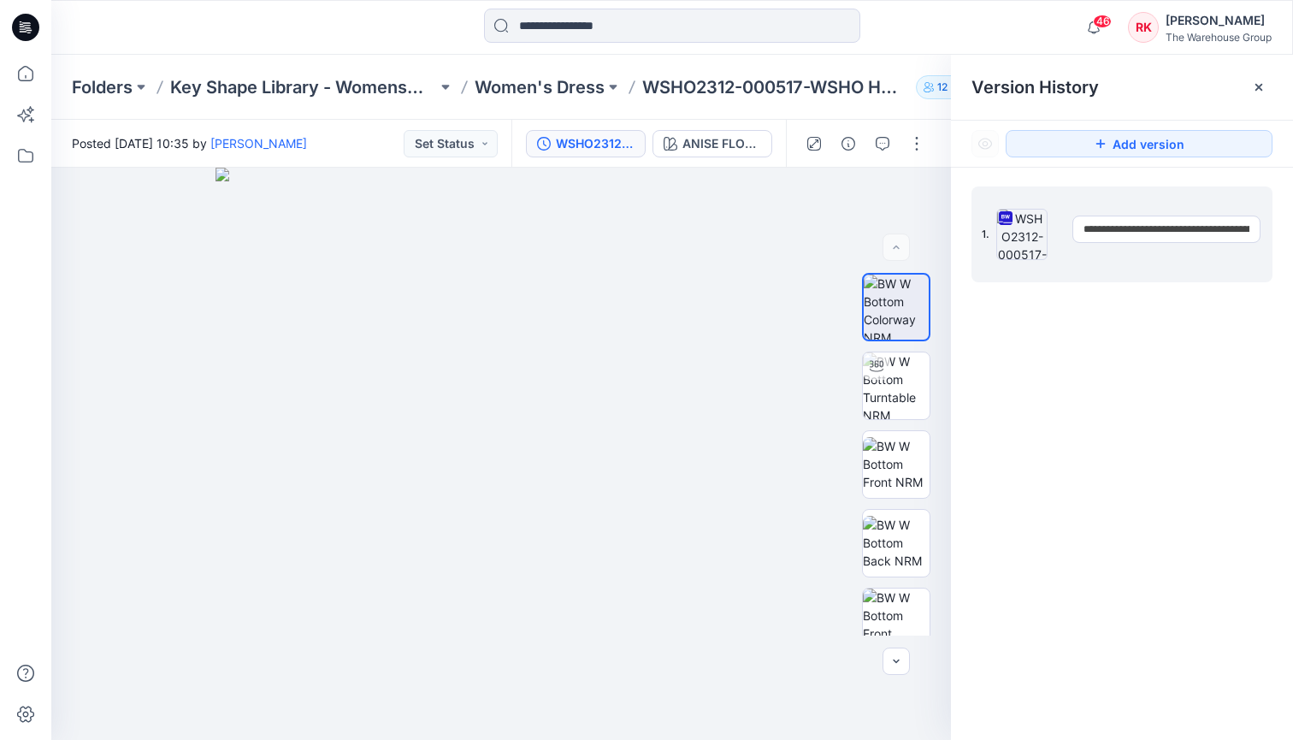
click at [1048, 376] on div "**********" at bounding box center [1122, 466] width 342 height 597
click at [539, 22] on input at bounding box center [672, 26] width 376 height 34
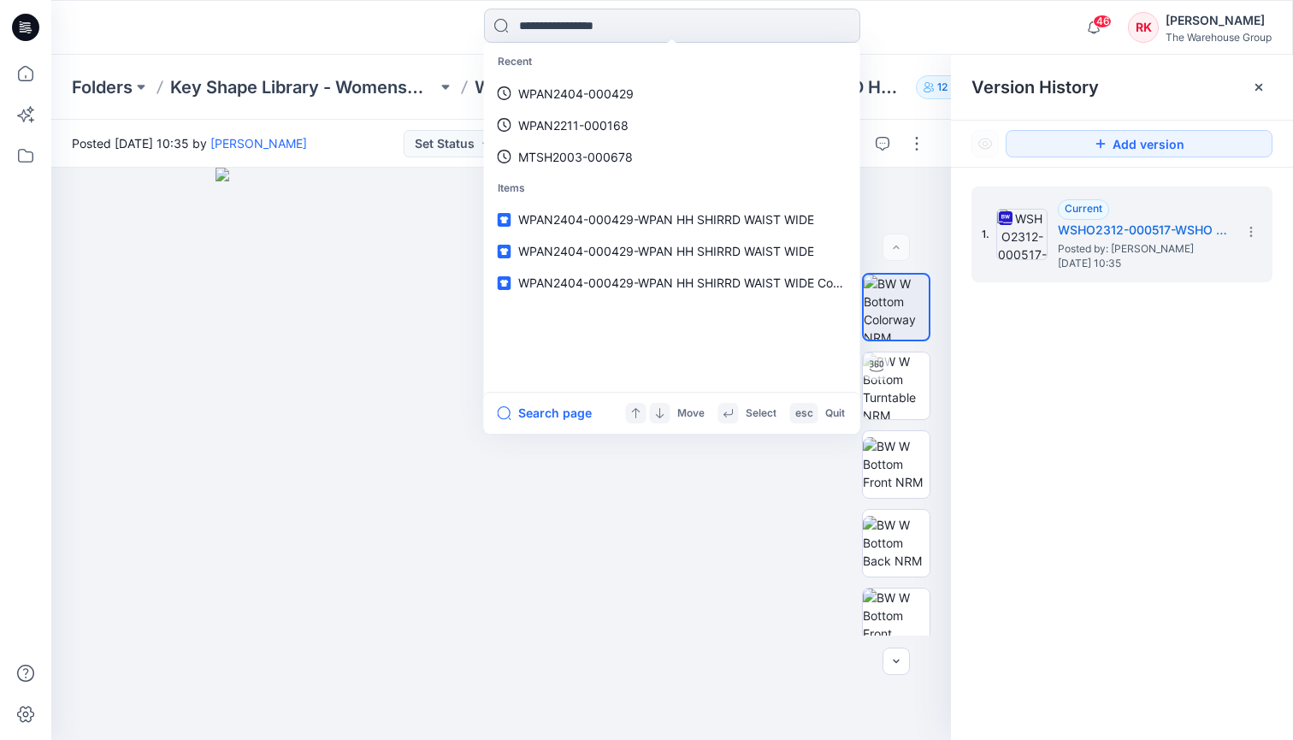
paste input "**********"
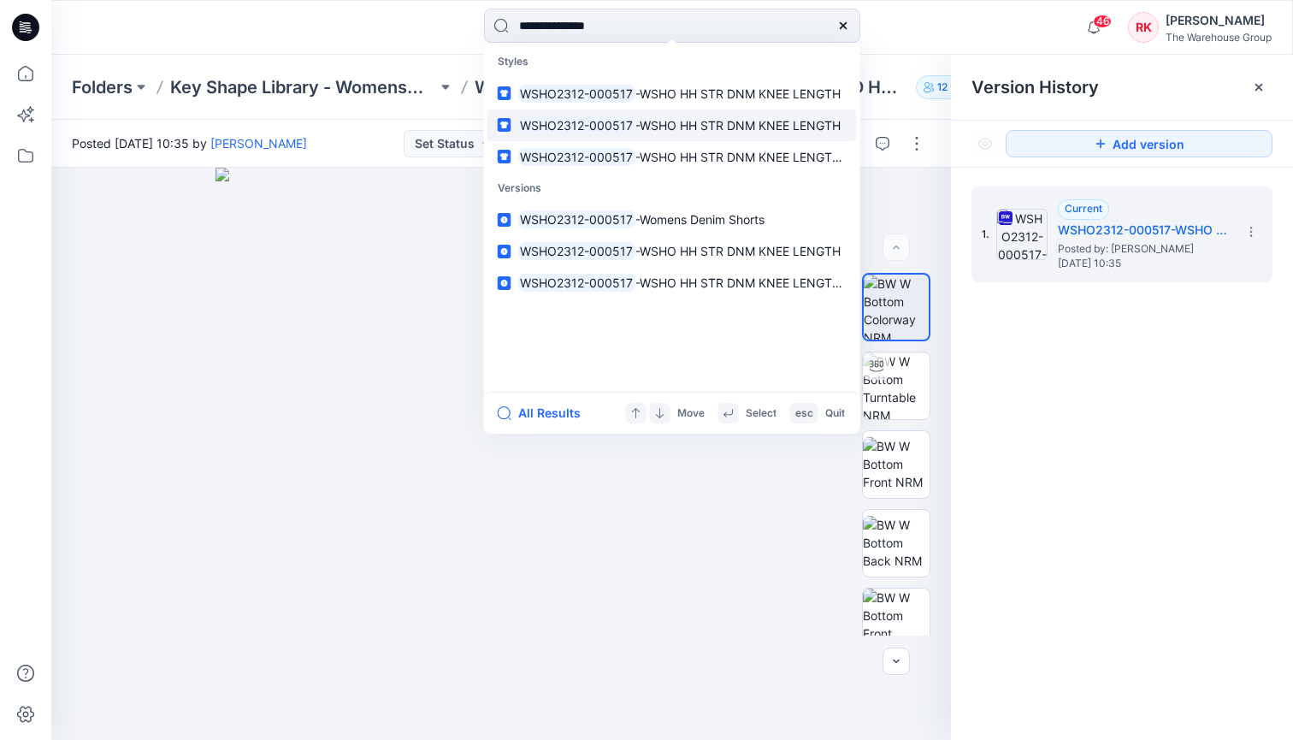
type input "**********"
click at [595, 127] on mark "WSHO2312-000517" at bounding box center [577, 125] width 118 height 20
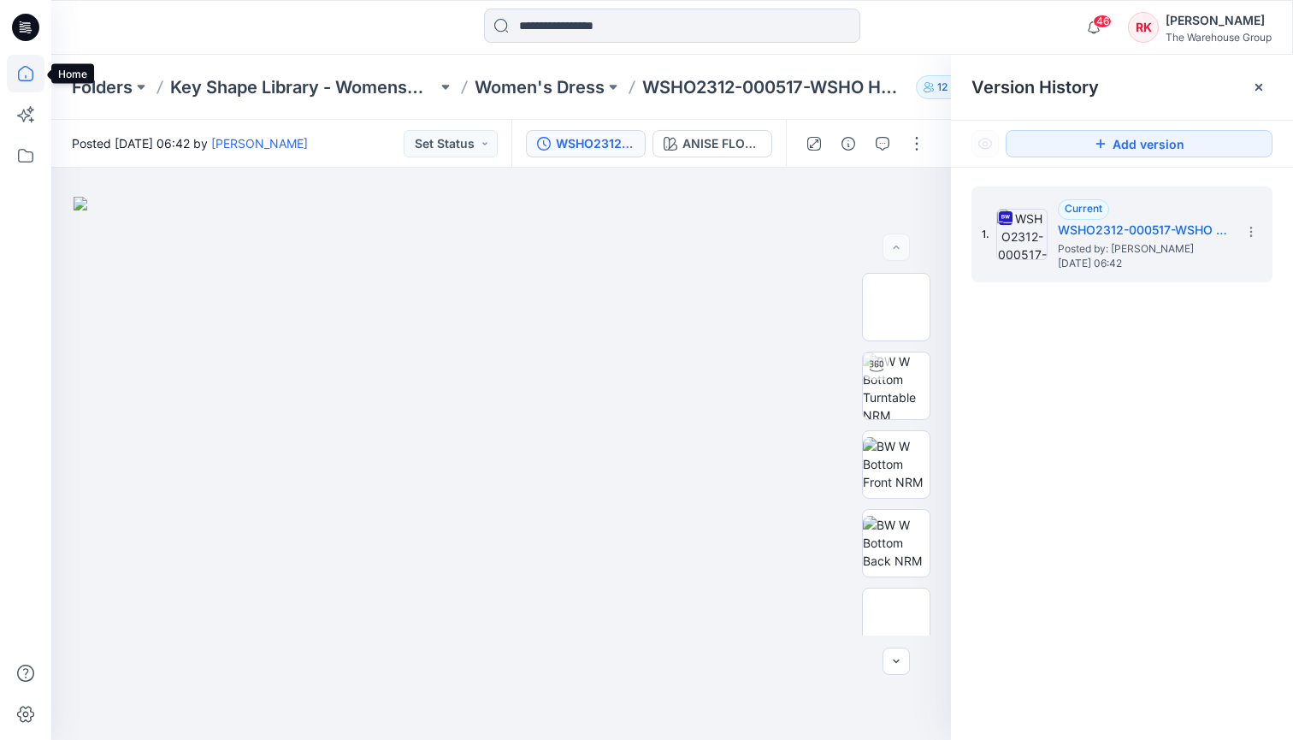
click at [35, 70] on icon at bounding box center [26, 74] width 38 height 38
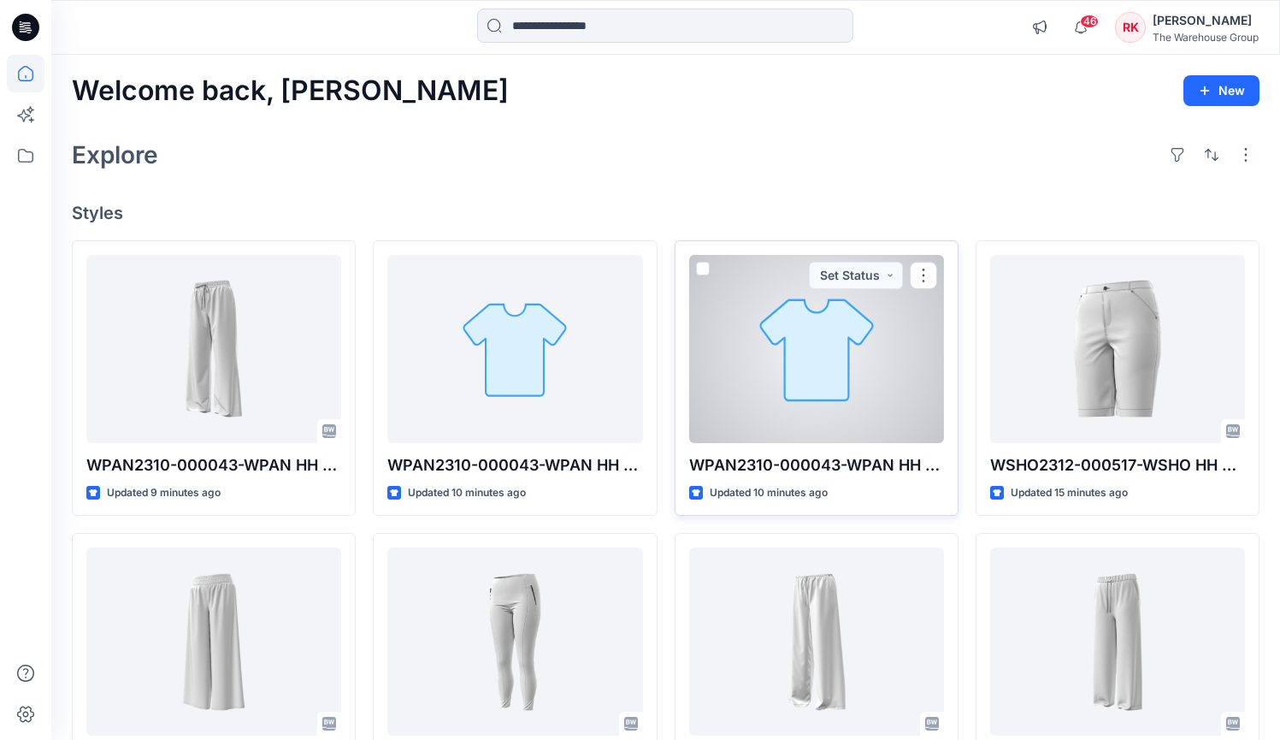
click at [860, 352] on div at bounding box center [816, 349] width 255 height 188
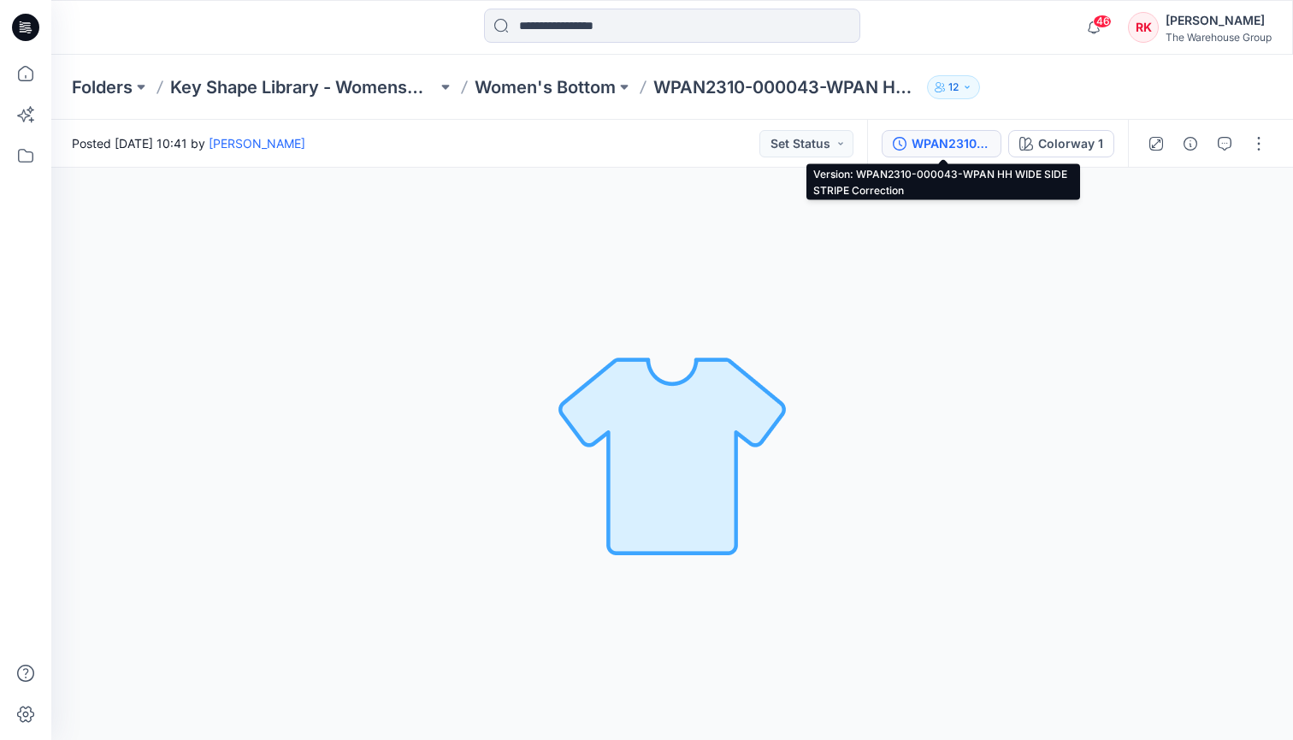
click at [944, 144] on div "WPAN2310-000043-WPAN HH WIDE SIDE STRIPE Correction" at bounding box center [950, 143] width 79 height 19
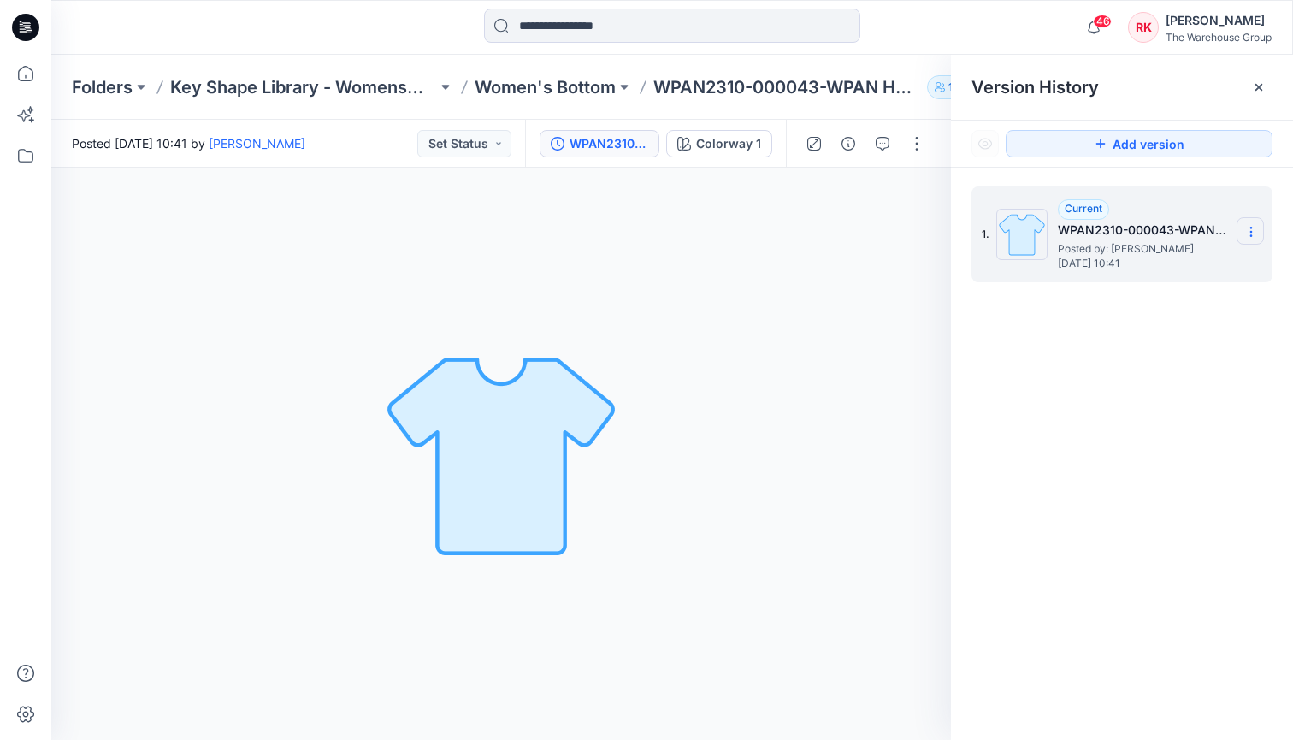
click at [1246, 233] on icon at bounding box center [1251, 232] width 14 height 14
click at [1126, 303] on span "Rename Version" at bounding box center [1137, 299] width 89 height 21
click at [1169, 231] on input "**********" at bounding box center [1166, 228] width 188 height 27
drag, startPoint x: 1181, startPoint y: 229, endPoint x: 1029, endPoint y: 221, distance: 151.6
click at [1046, 222] on div "**********" at bounding box center [1121, 234] width 301 height 96
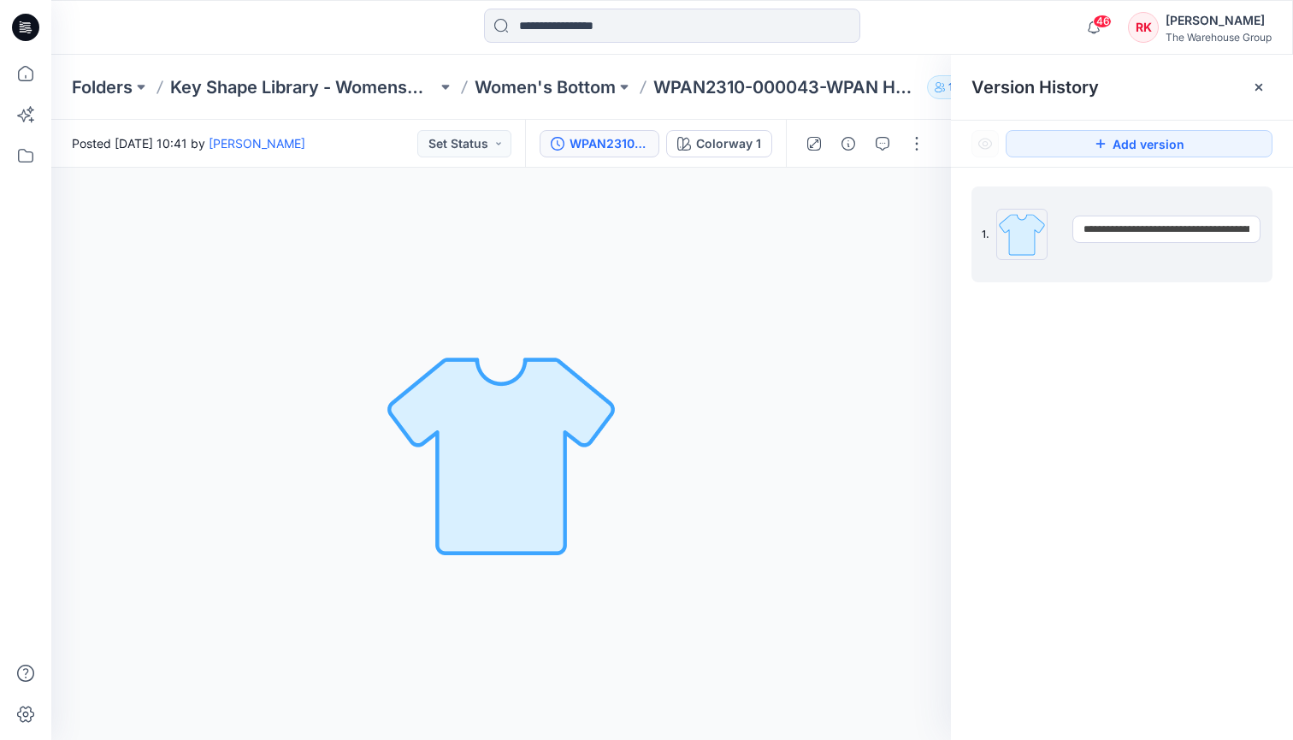
click at [1084, 400] on div "**********" at bounding box center [1122, 466] width 342 height 597
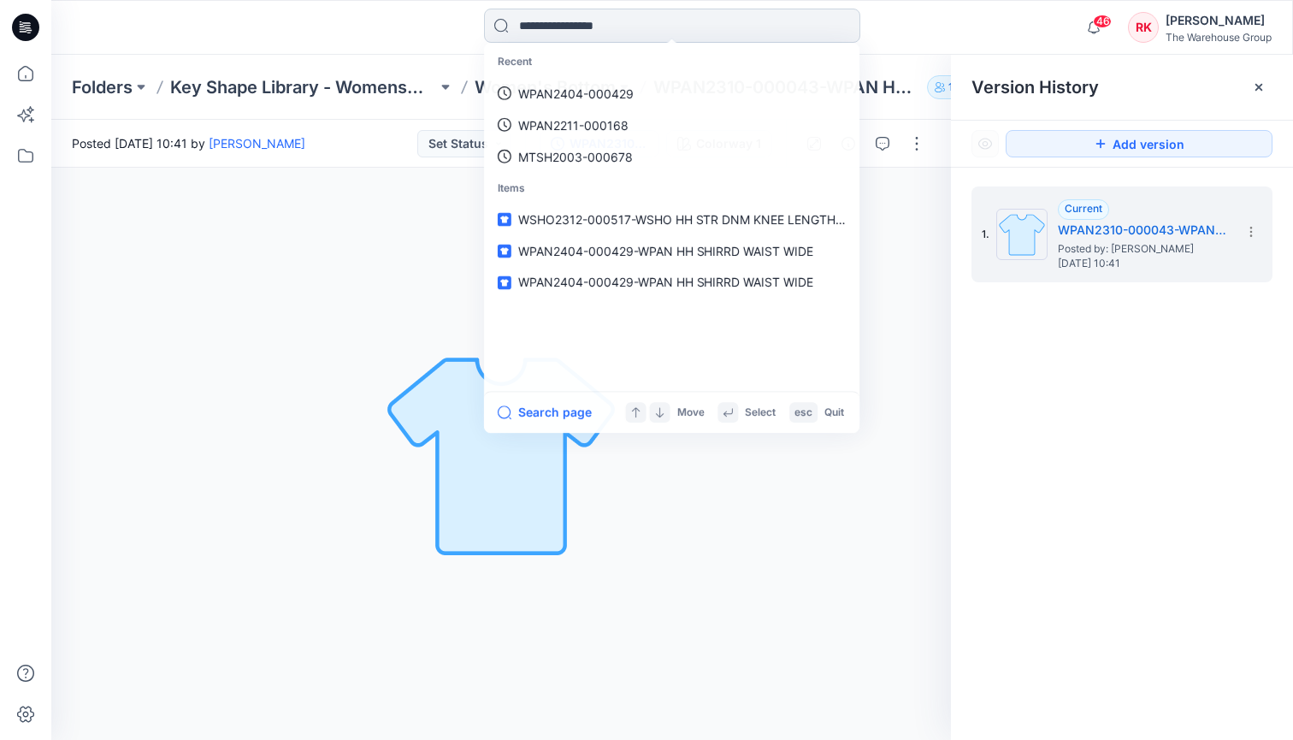
click at [569, 29] on input at bounding box center [672, 26] width 376 height 34
paste input "**********"
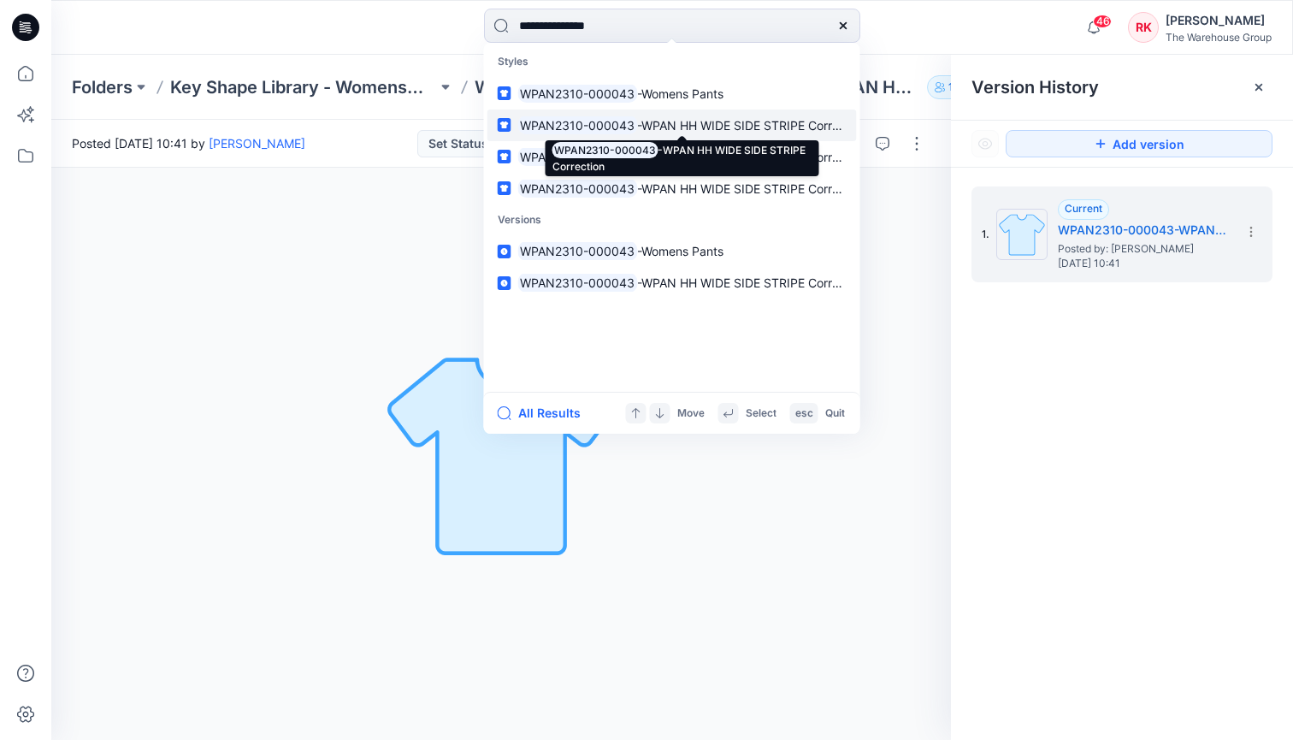
type input "**********"
click at [645, 120] on span "-WPAN HH WIDE SIDE STRIPE Correction" at bounding box center [751, 125] width 229 height 15
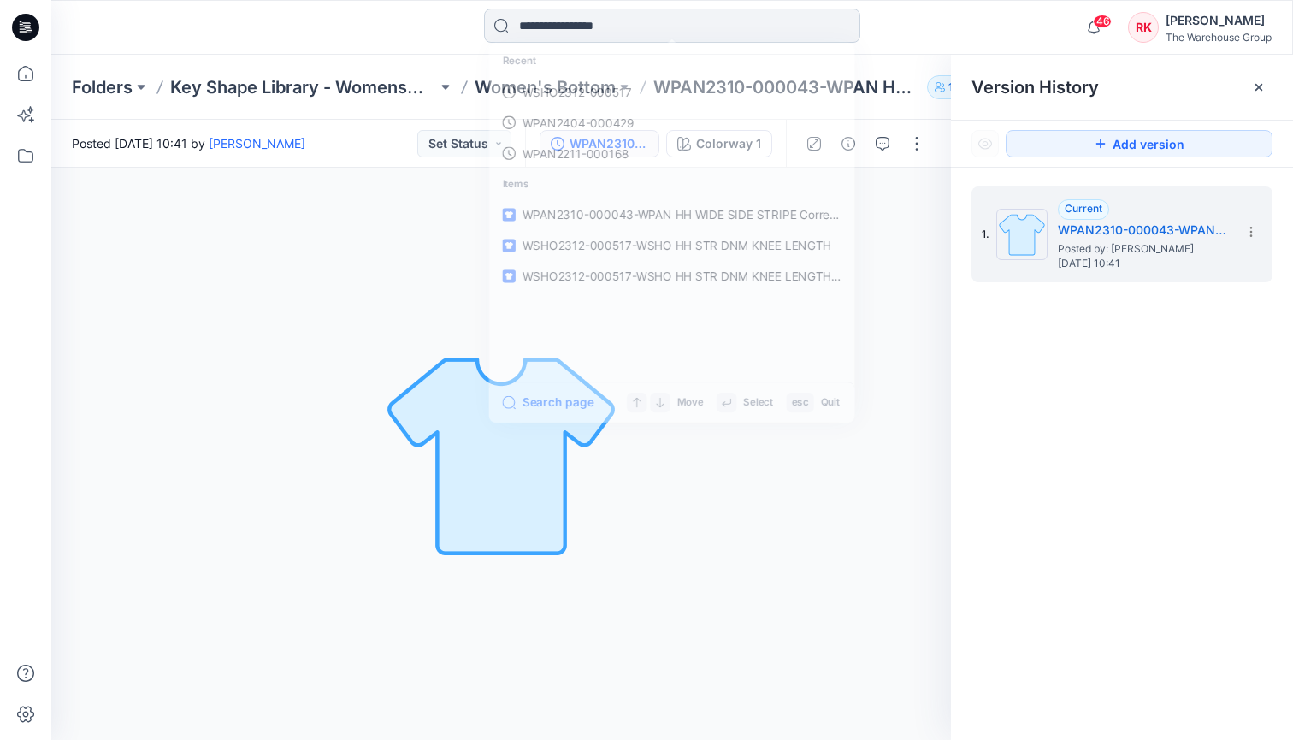
click at [589, 27] on input at bounding box center [672, 26] width 376 height 34
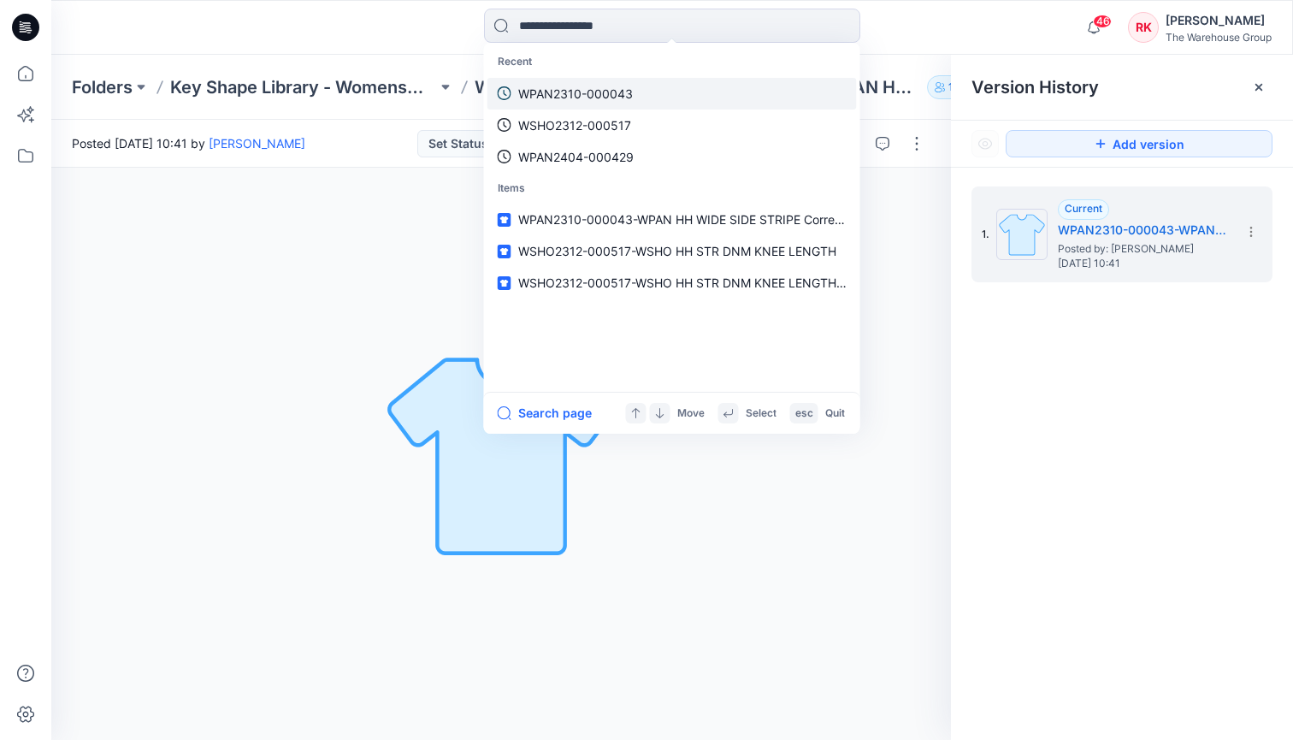
click at [569, 96] on p "WPAN2310-000043" at bounding box center [575, 94] width 115 height 18
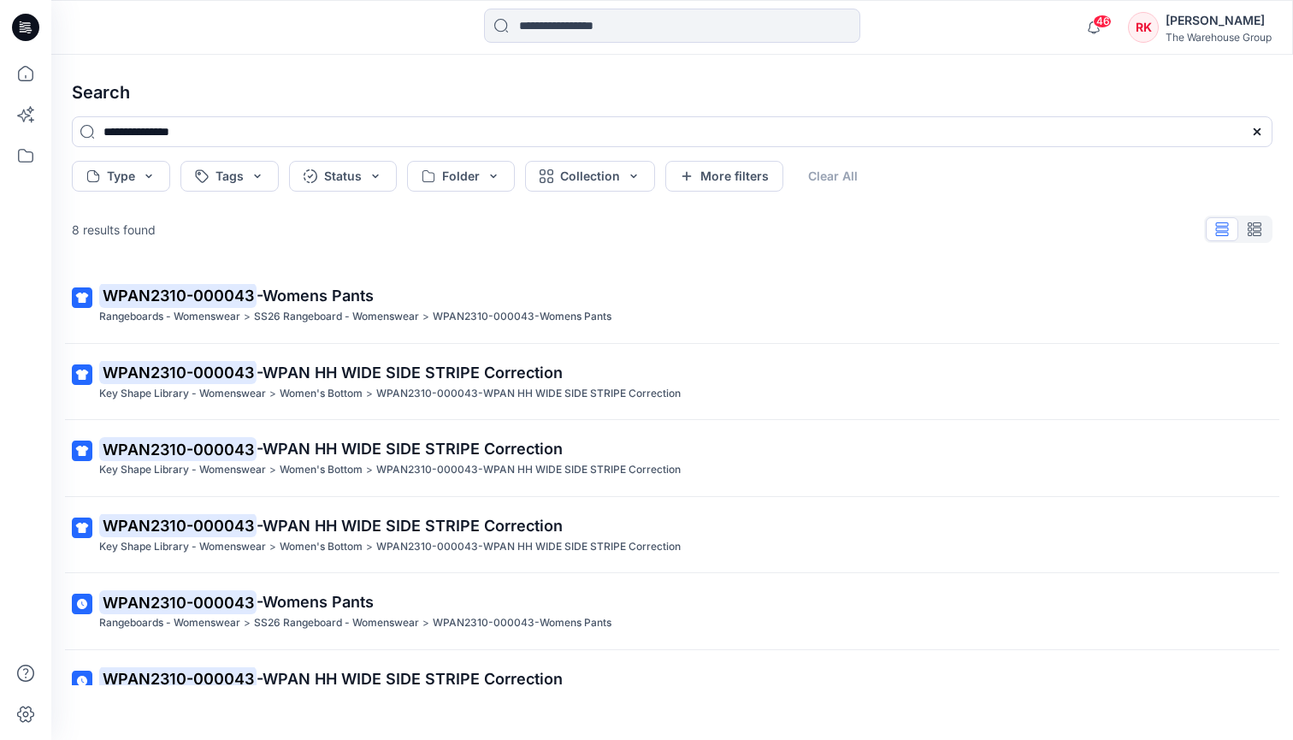
scroll to position [252, 0]
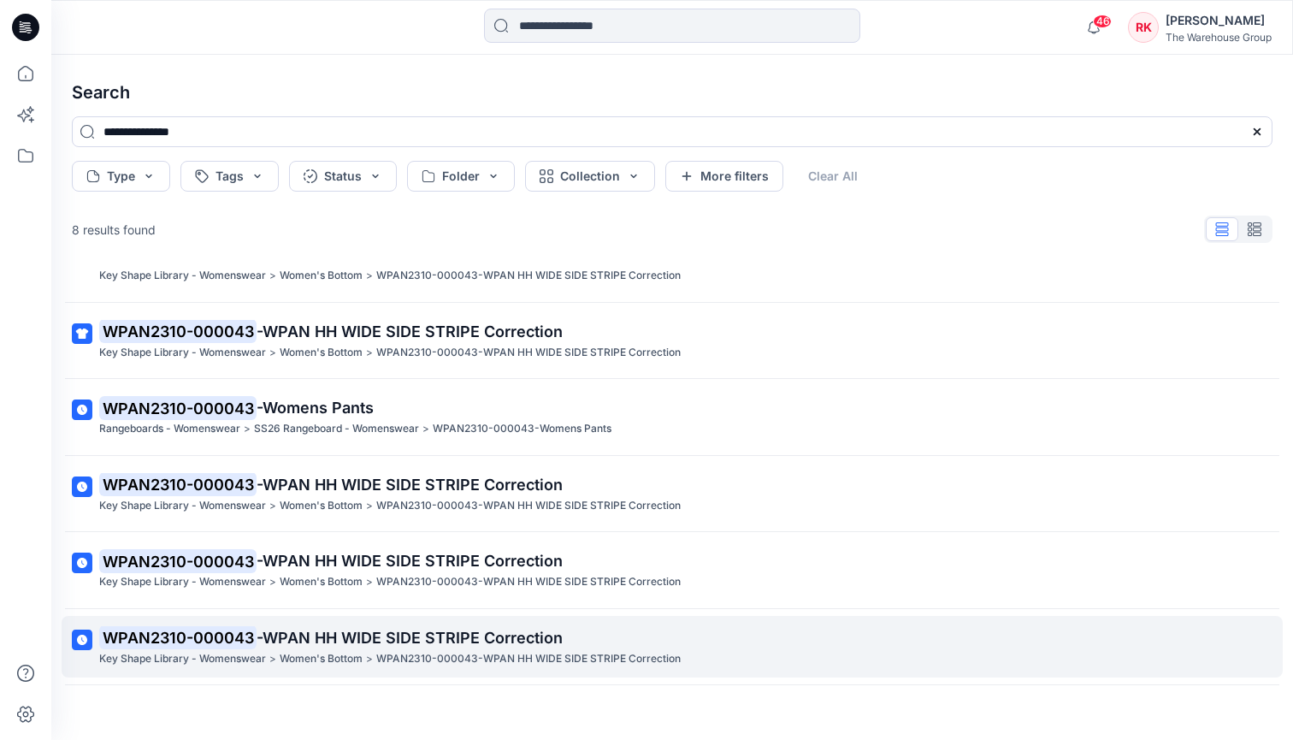
click at [222, 625] on mark "WPAN2310-000043" at bounding box center [177, 637] width 157 height 24
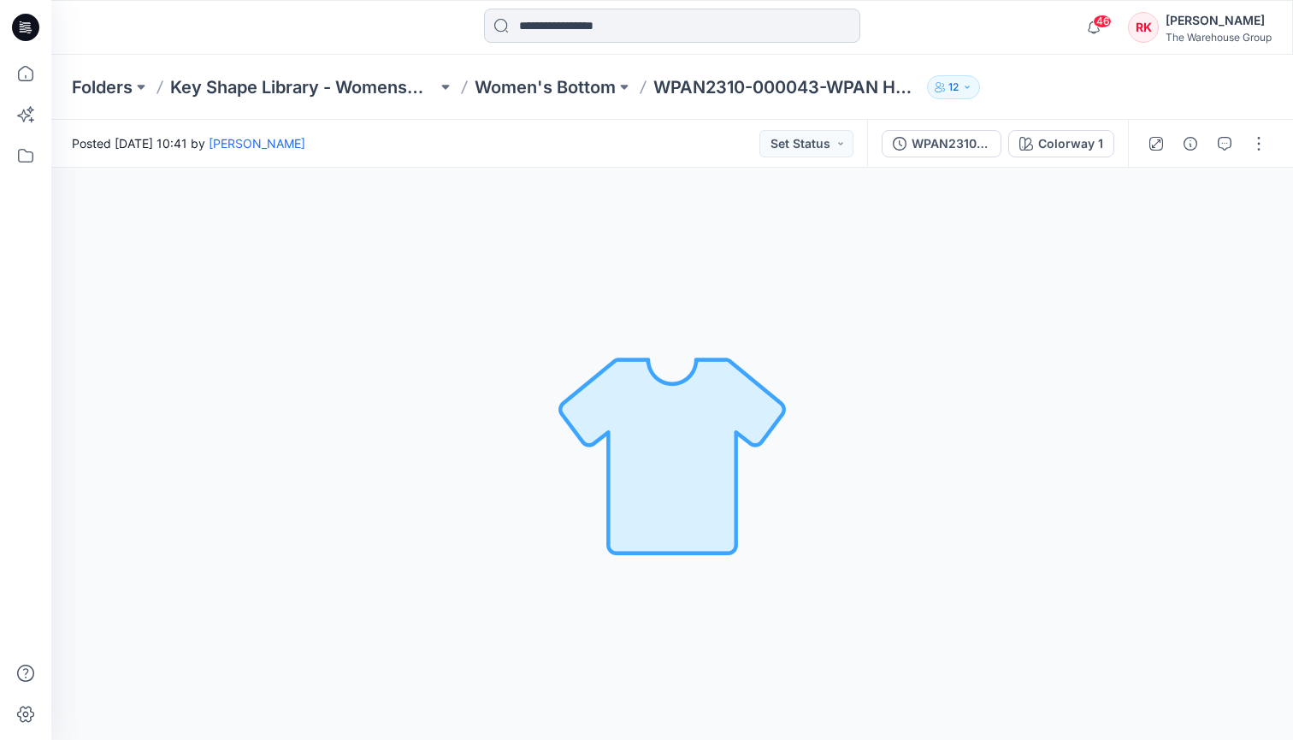
click at [672, 18] on input at bounding box center [672, 26] width 376 height 34
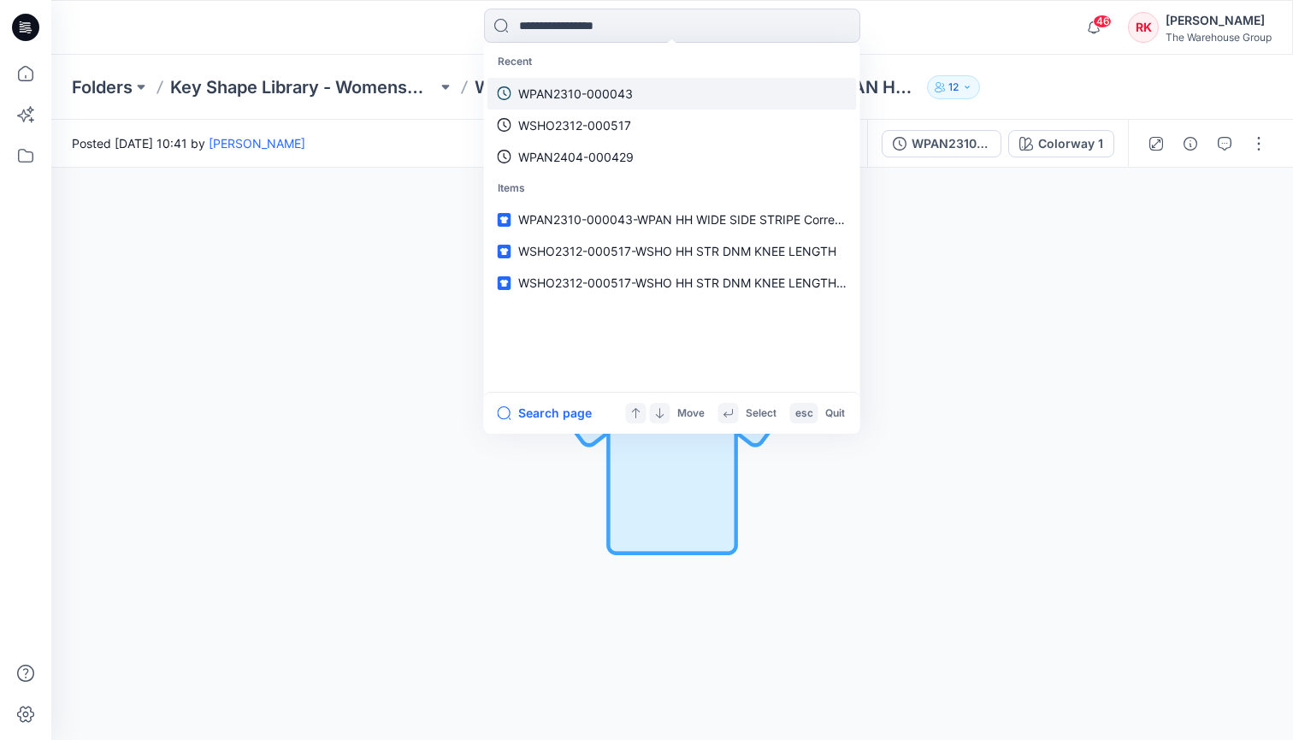
click at [589, 90] on p "WPAN2310-000043" at bounding box center [575, 94] width 115 height 18
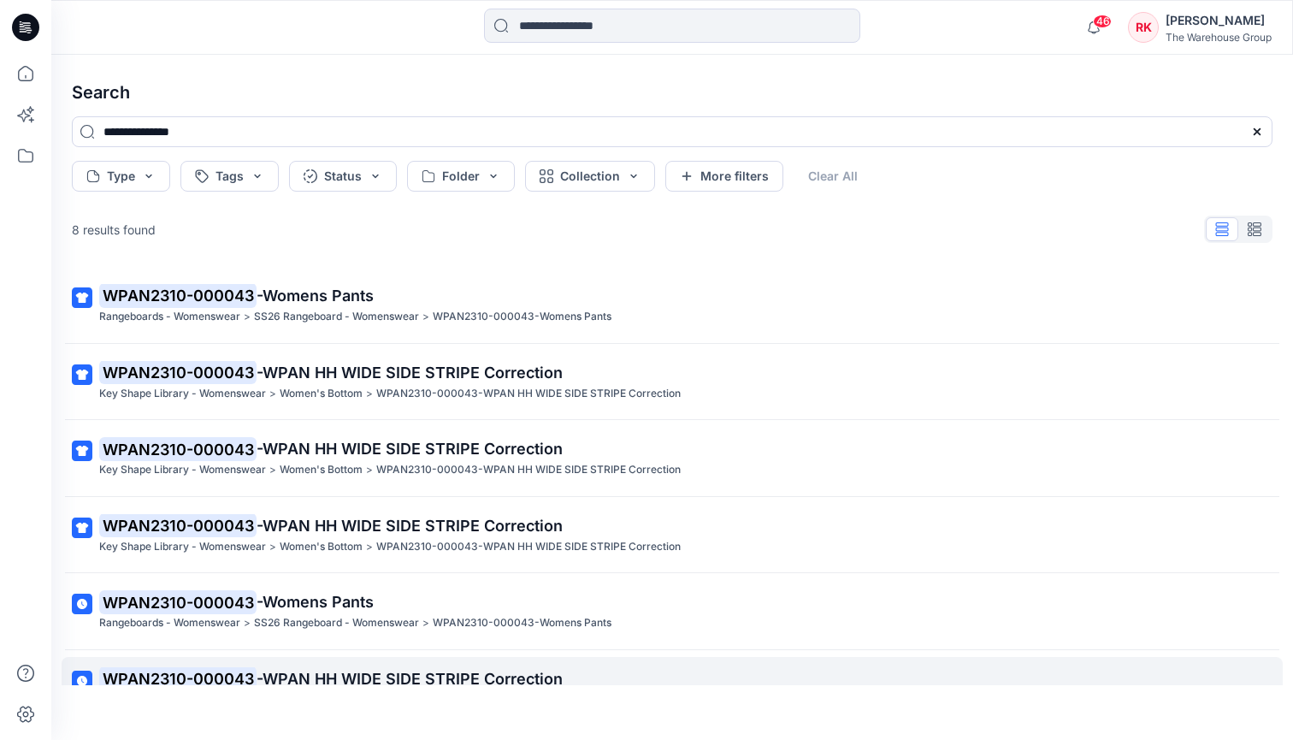
scroll to position [252, 0]
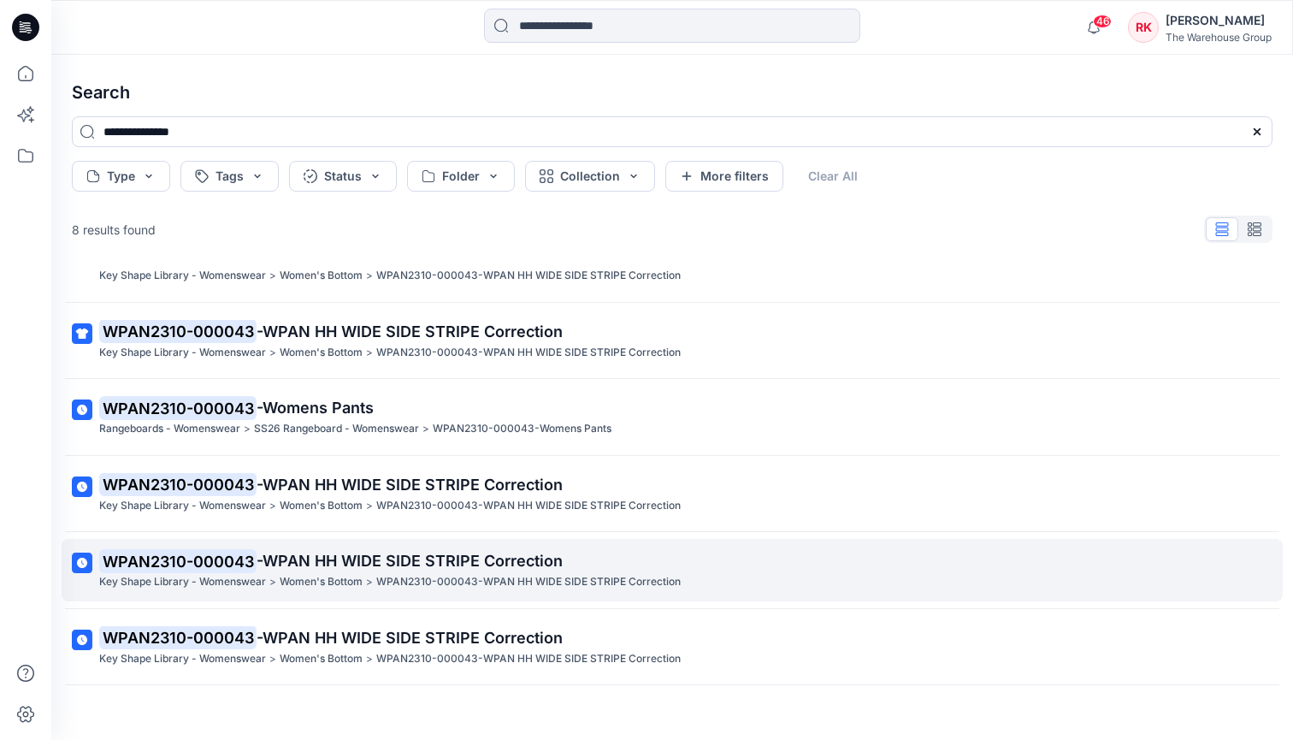
click at [196, 549] on mark "WPAN2310-000043" at bounding box center [177, 561] width 157 height 24
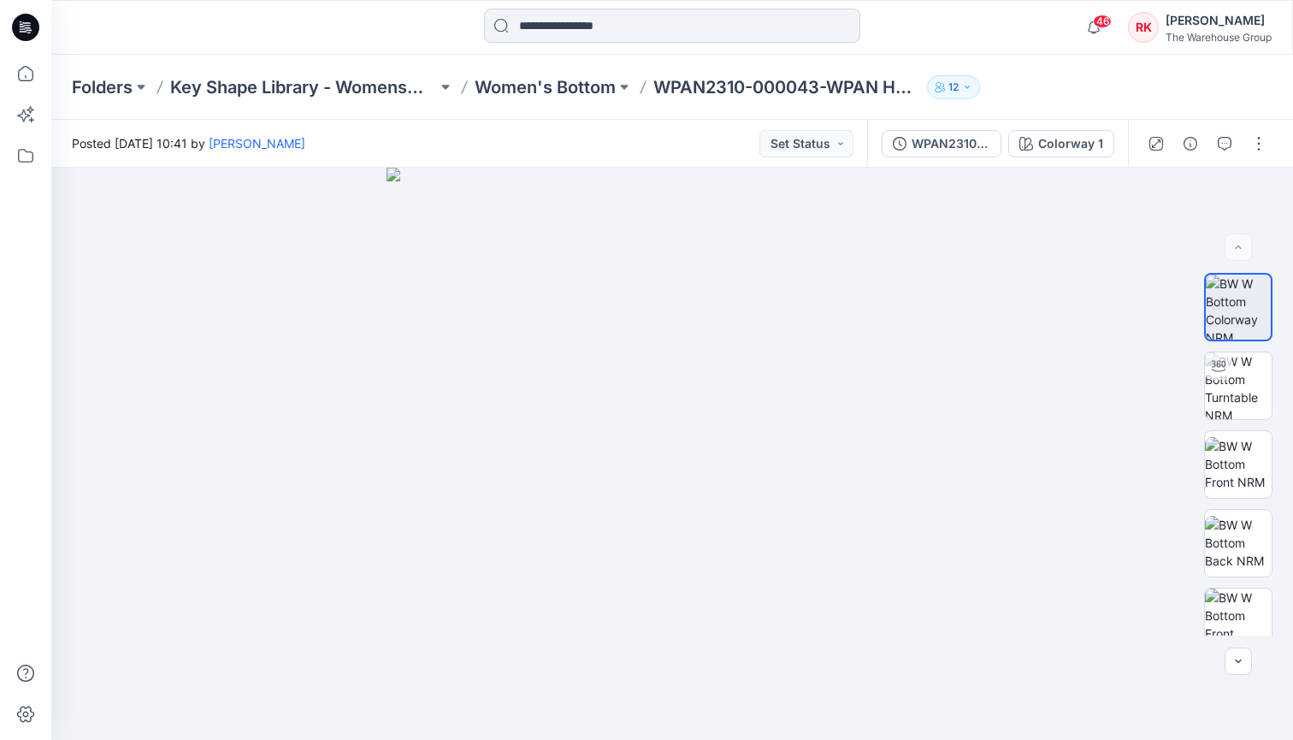
click at [563, 27] on input at bounding box center [672, 26] width 376 height 34
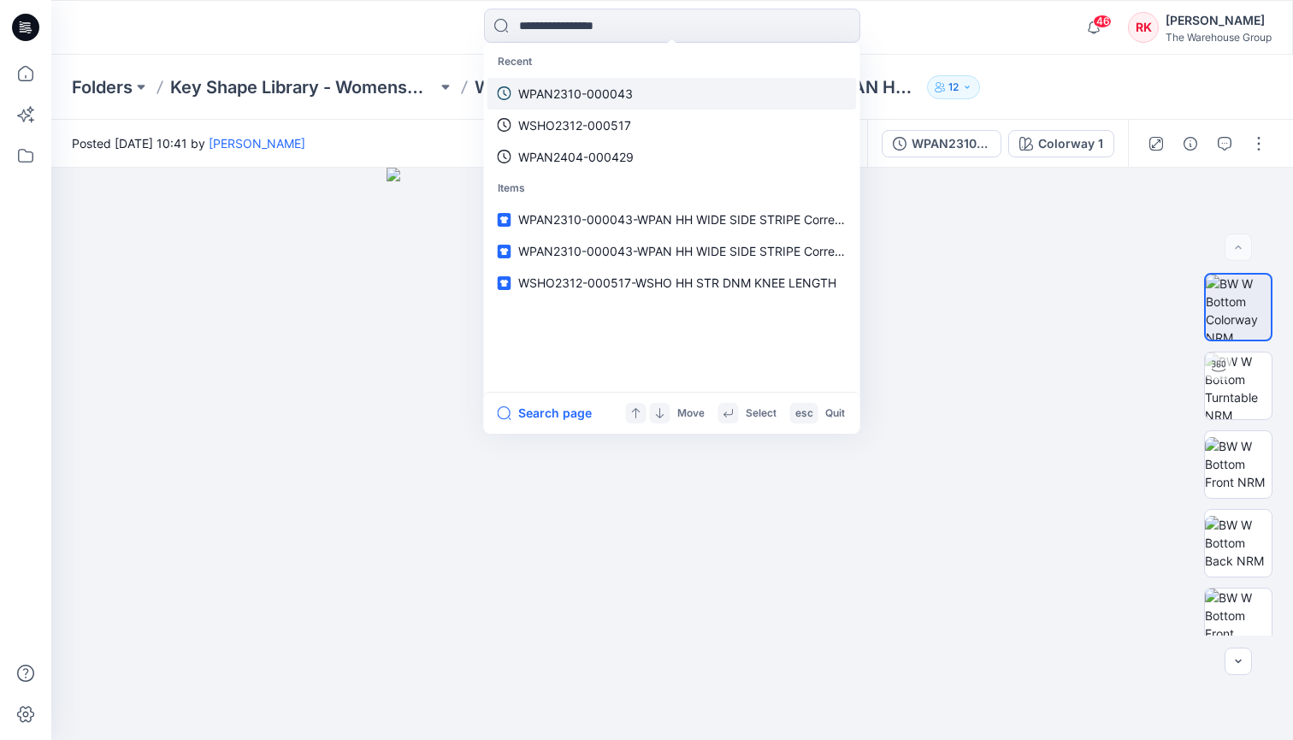
click at [541, 91] on p "WPAN2310-000043" at bounding box center [575, 94] width 115 height 18
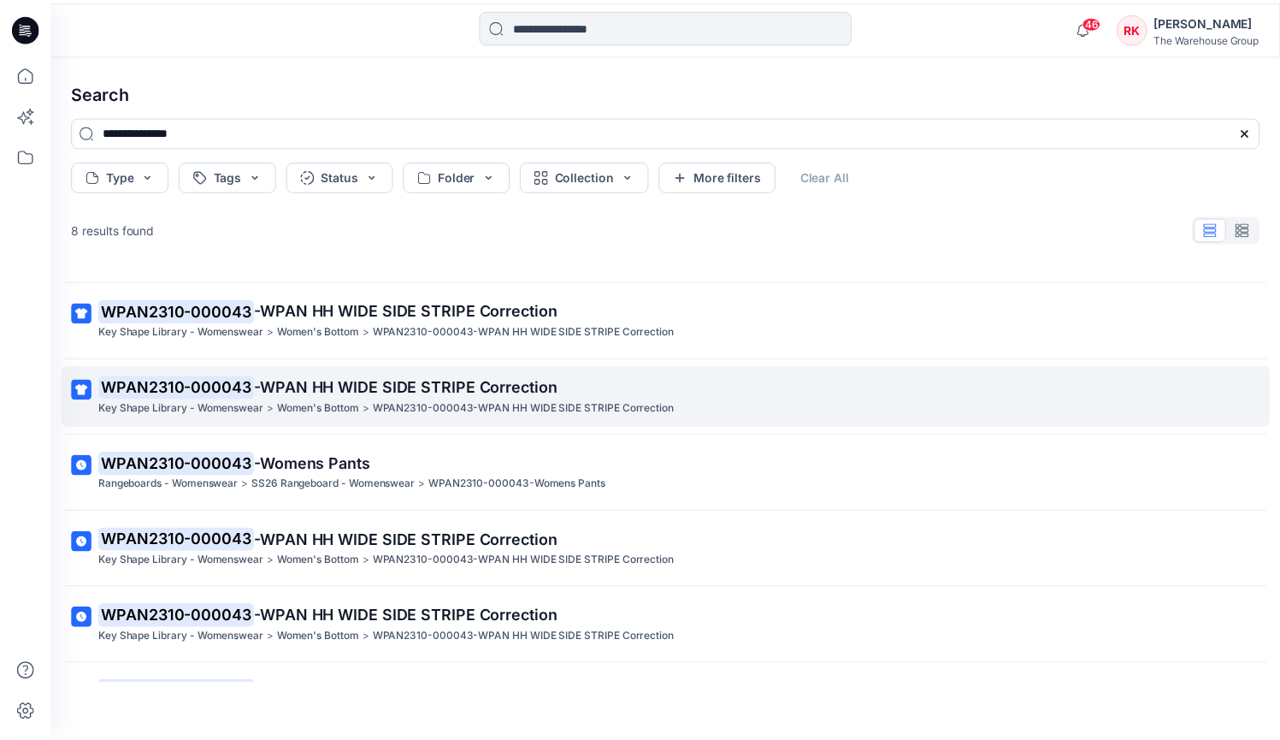
scroll to position [134, 0]
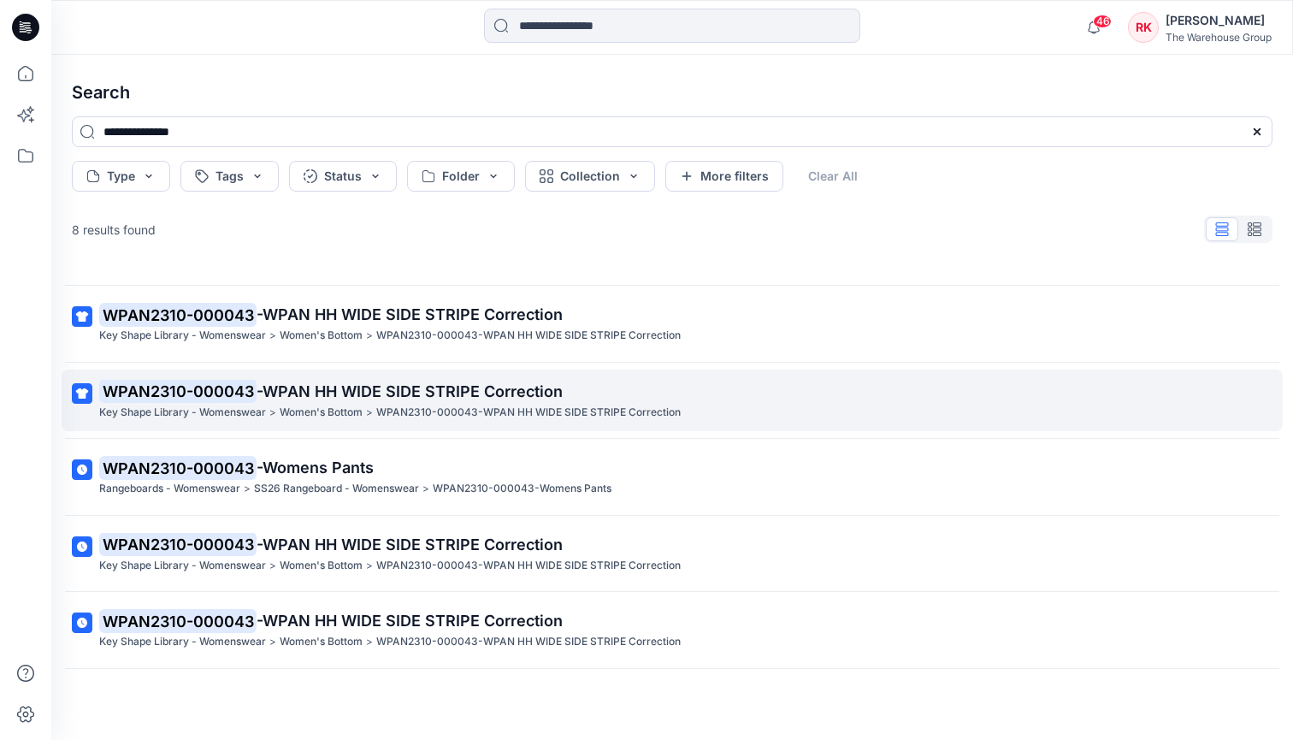
click at [496, 391] on span "-WPAN HH WIDE SIDE STRIPE Correction" at bounding box center [409, 391] width 306 height 18
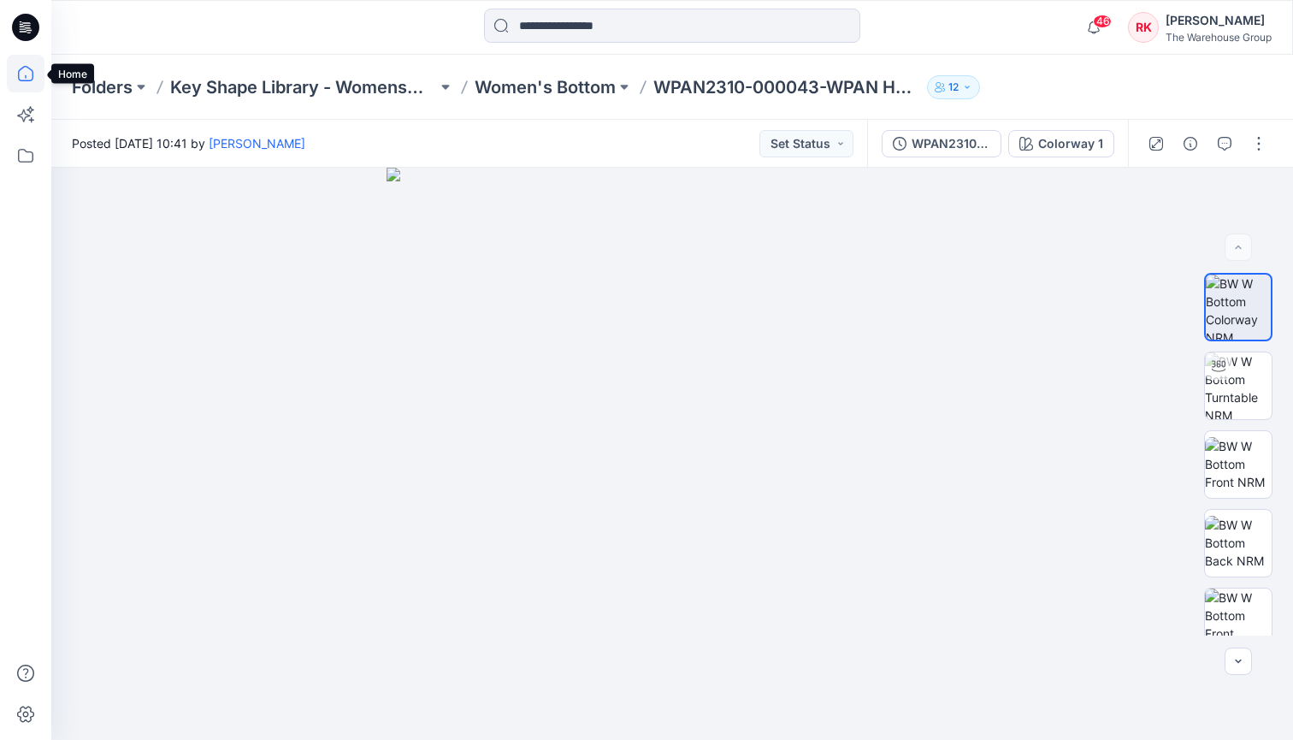
click at [23, 74] on icon at bounding box center [26, 74] width 38 height 38
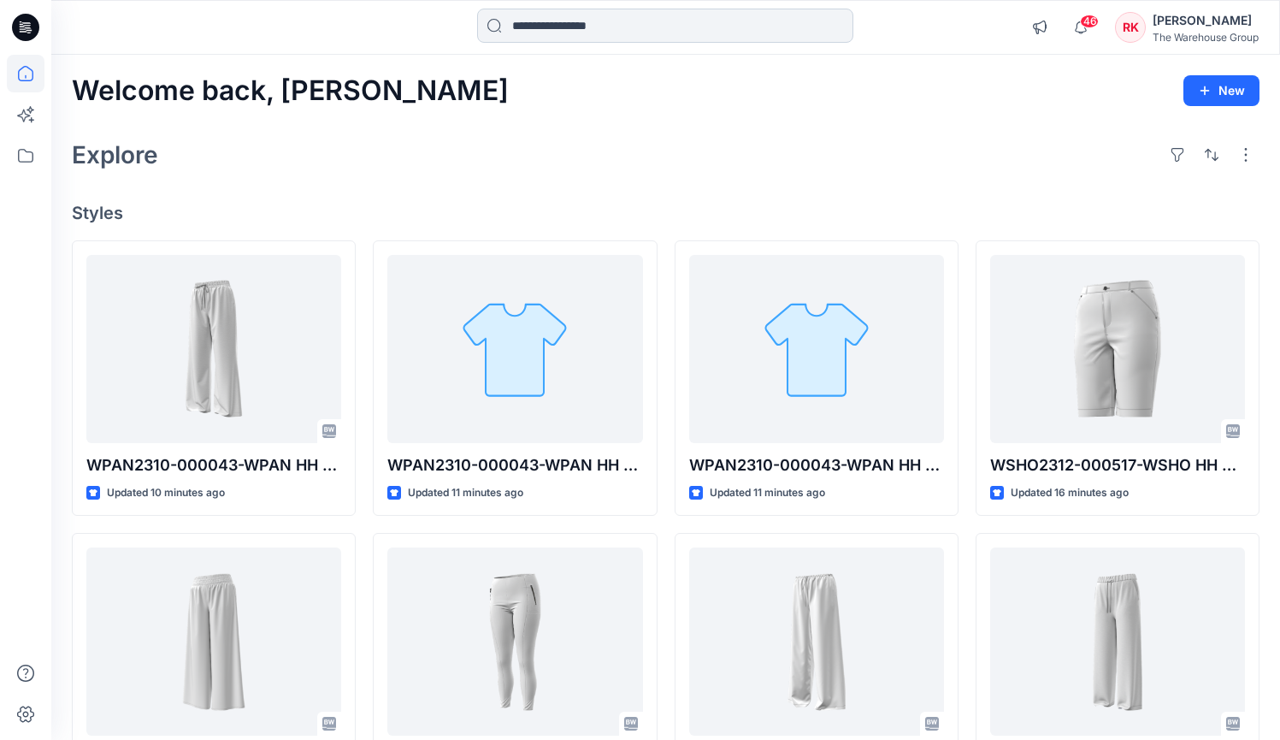
click at [619, 26] on input at bounding box center [665, 26] width 376 height 34
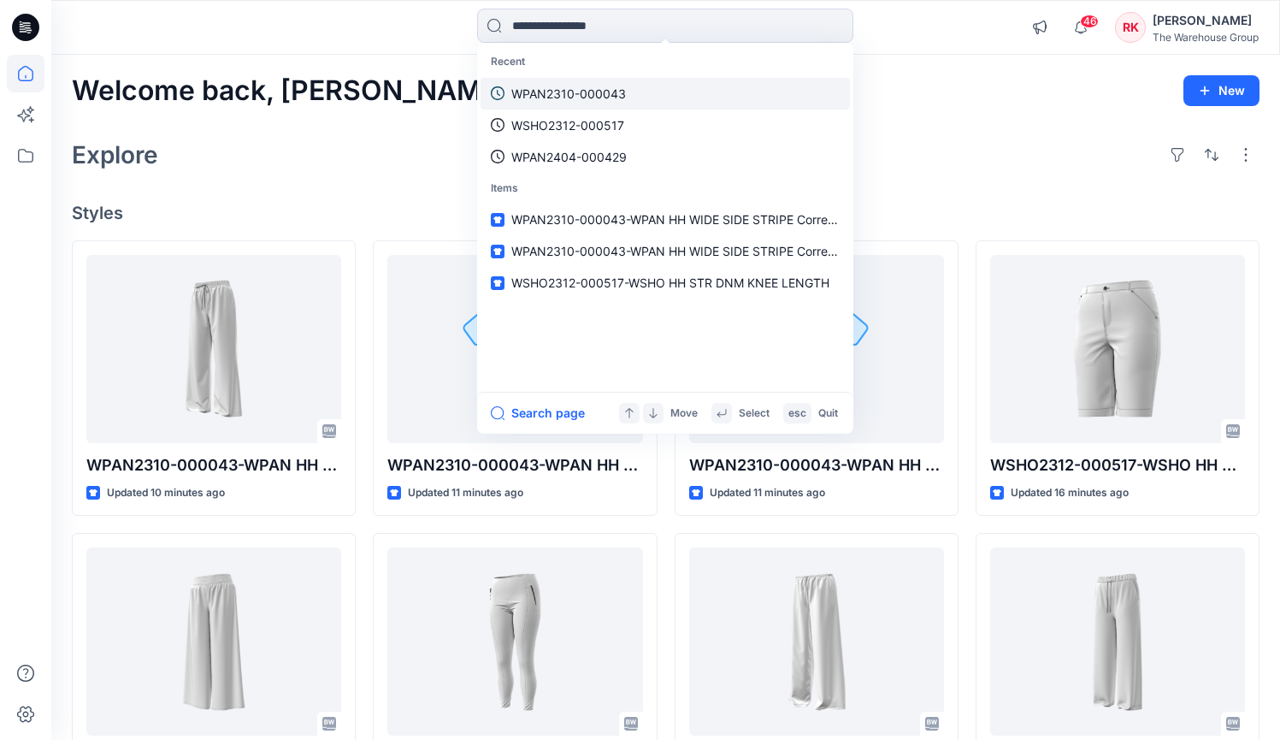
click at [592, 88] on p "WPAN2310-000043" at bounding box center [568, 94] width 115 height 18
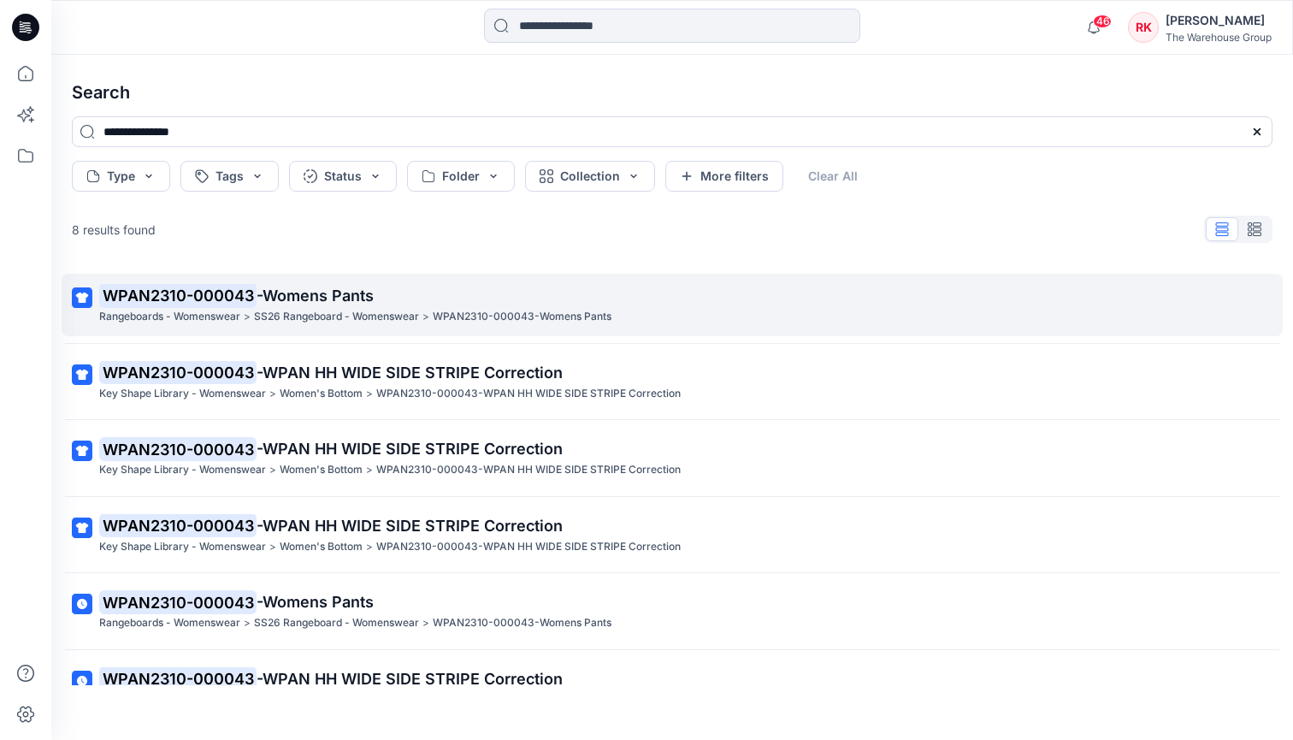
click at [322, 295] on span "-Womens Pants" at bounding box center [314, 295] width 117 height 18
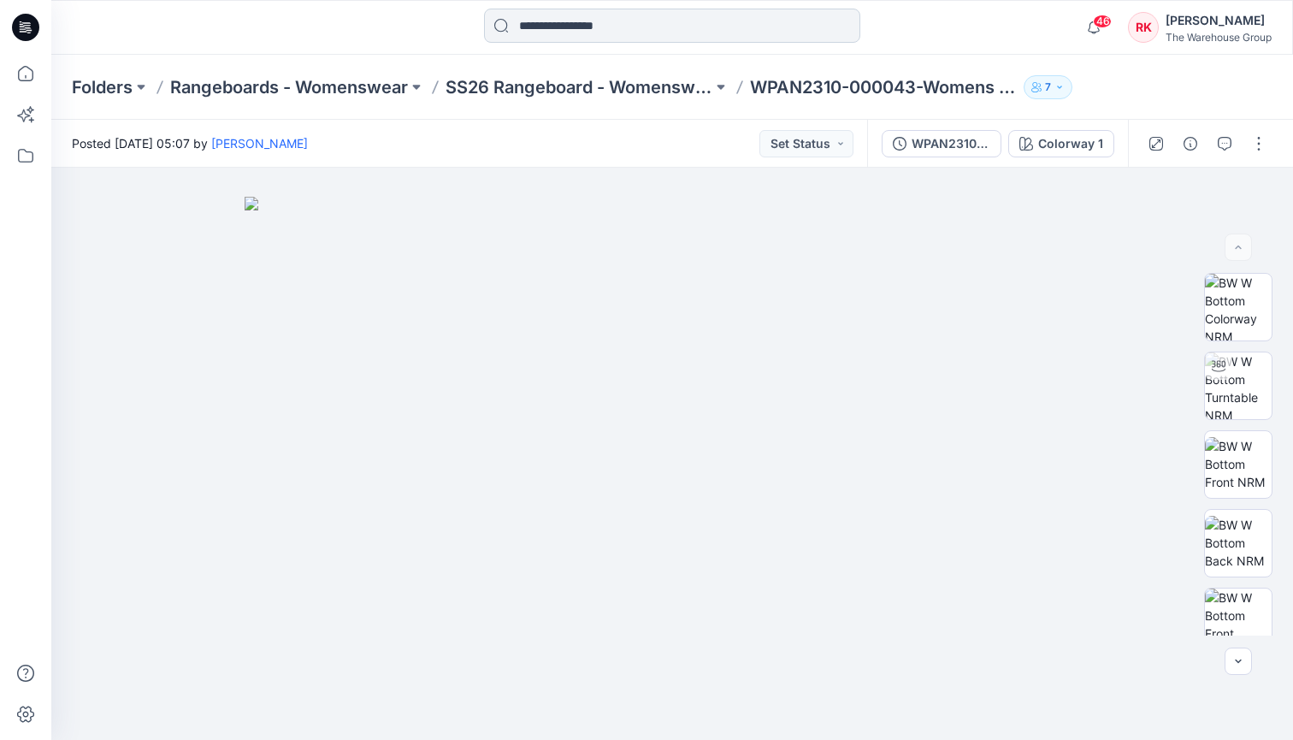
click at [587, 28] on input at bounding box center [672, 26] width 376 height 34
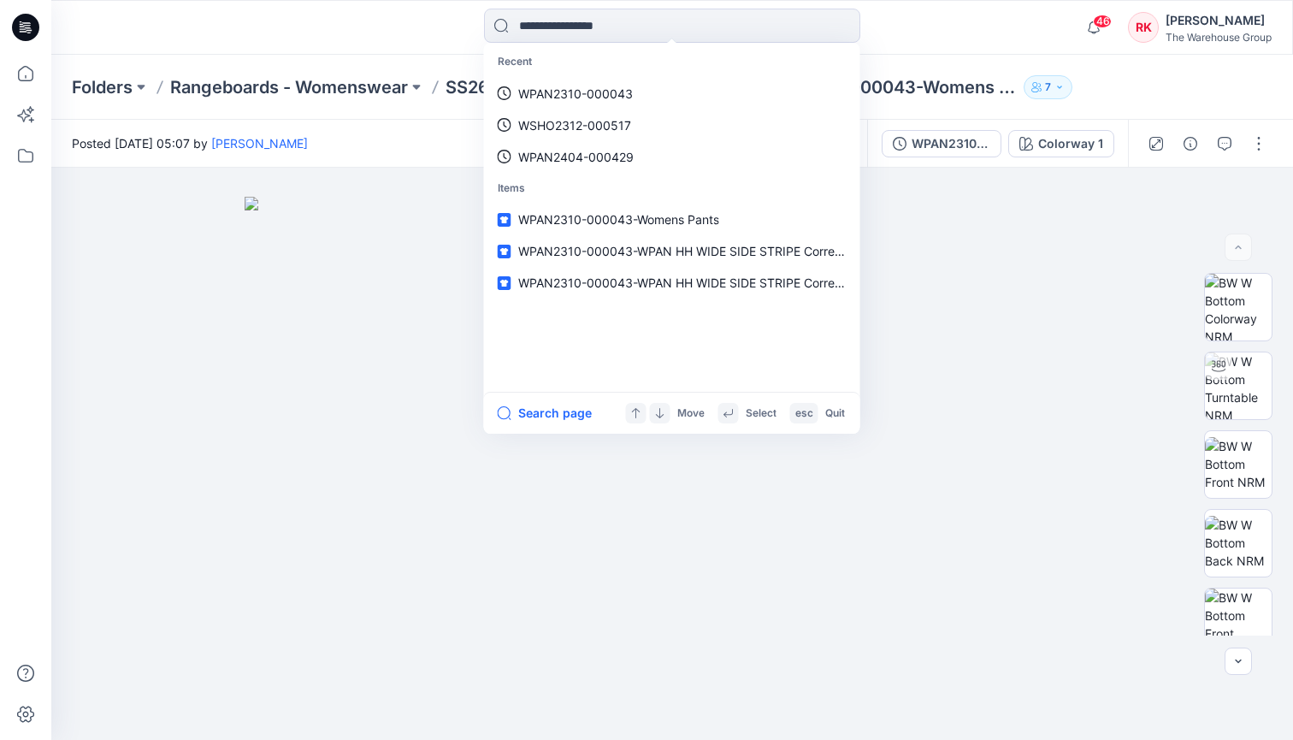
click at [351, 37] on div at bounding box center [206, 28] width 310 height 38
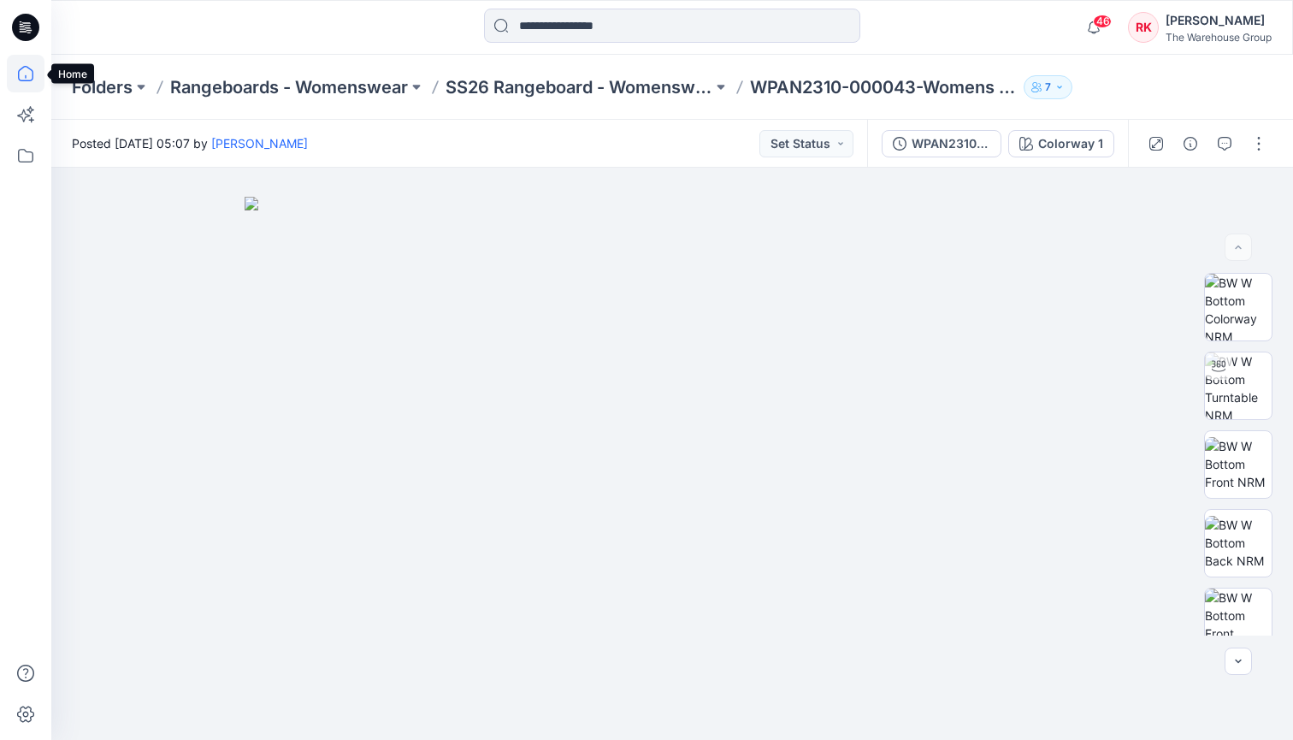
click at [21, 78] on icon at bounding box center [26, 74] width 38 height 38
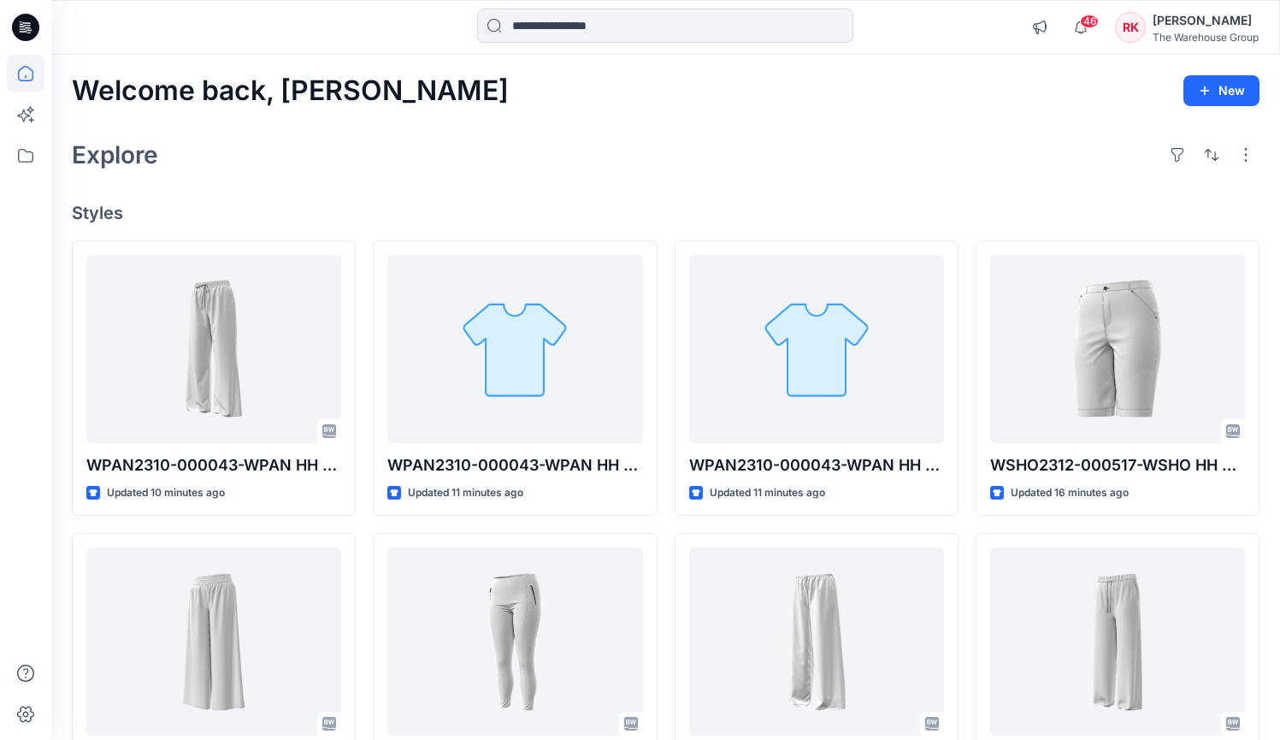
click at [158, 27] on div at bounding box center [204, 28] width 307 height 38
click at [311, 160] on div "Explore" at bounding box center [665, 154] width 1187 height 41
click at [558, 23] on input at bounding box center [665, 26] width 376 height 34
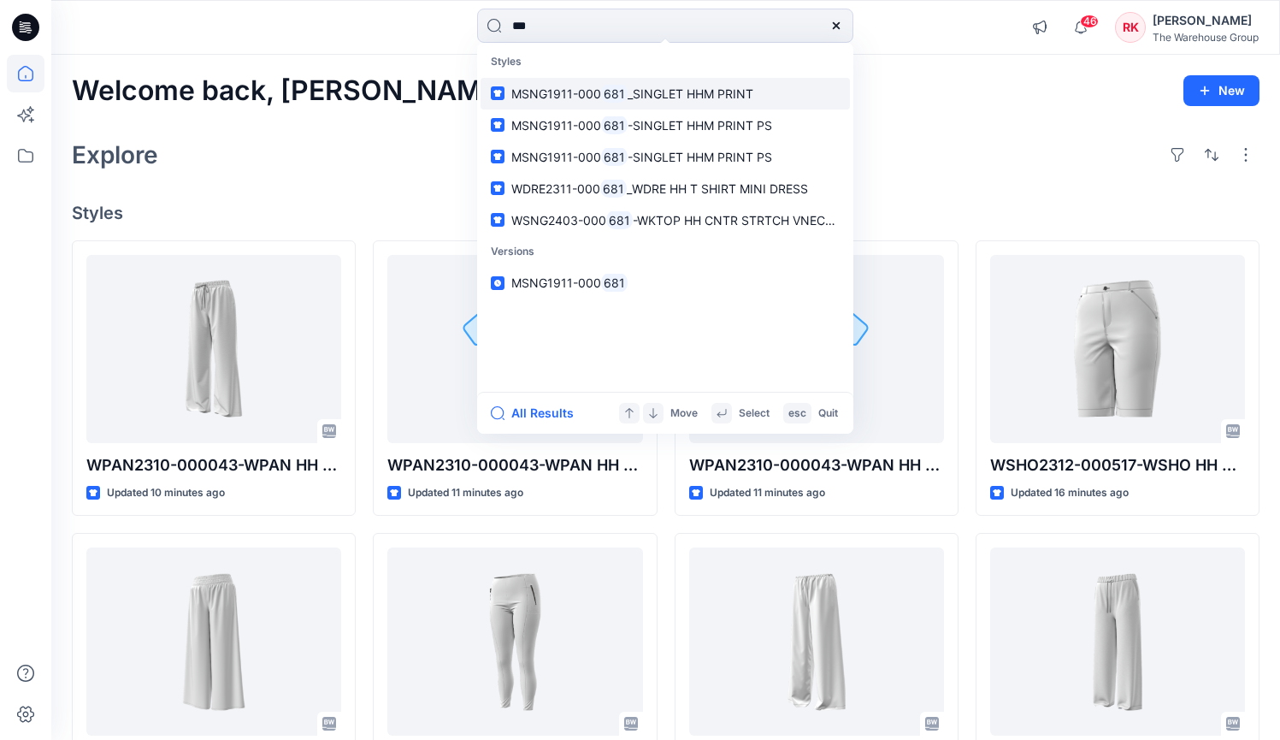
type input "***"
click at [557, 92] on span "MSNG1911-000" at bounding box center [556, 93] width 90 height 15
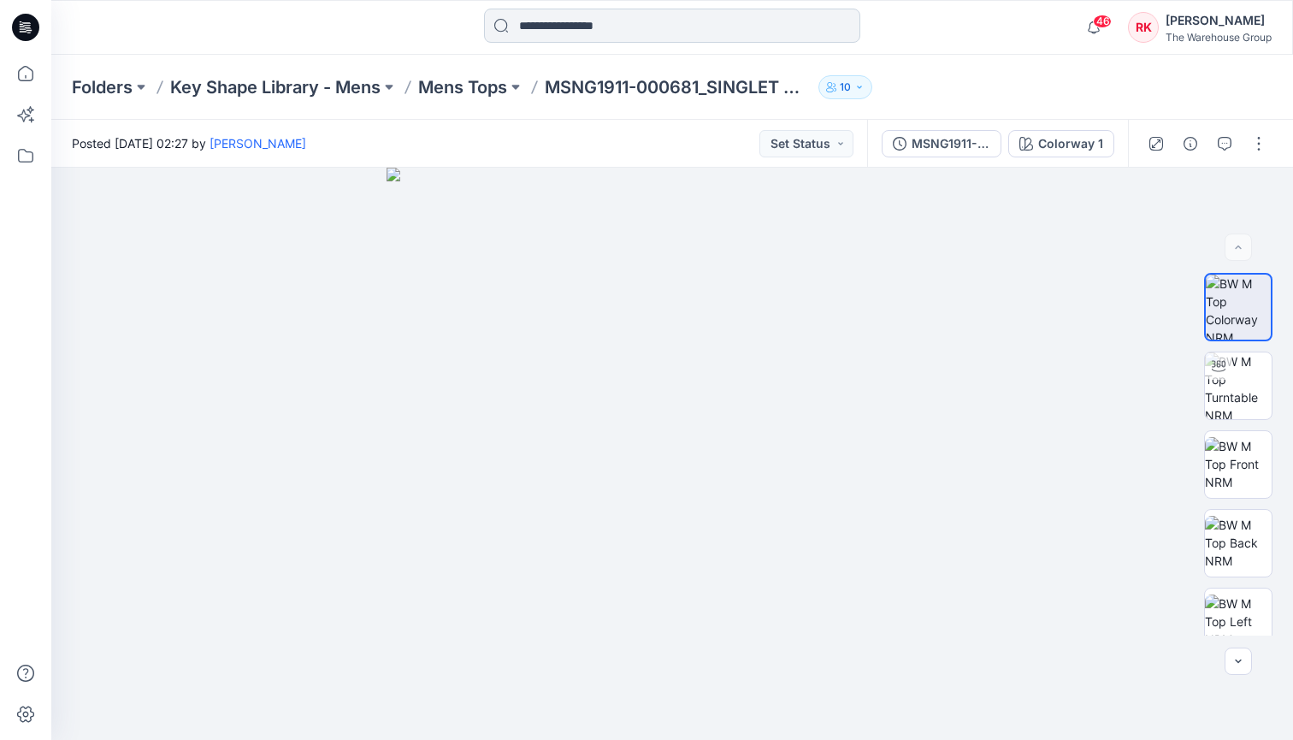
click at [593, 24] on input at bounding box center [672, 26] width 376 height 34
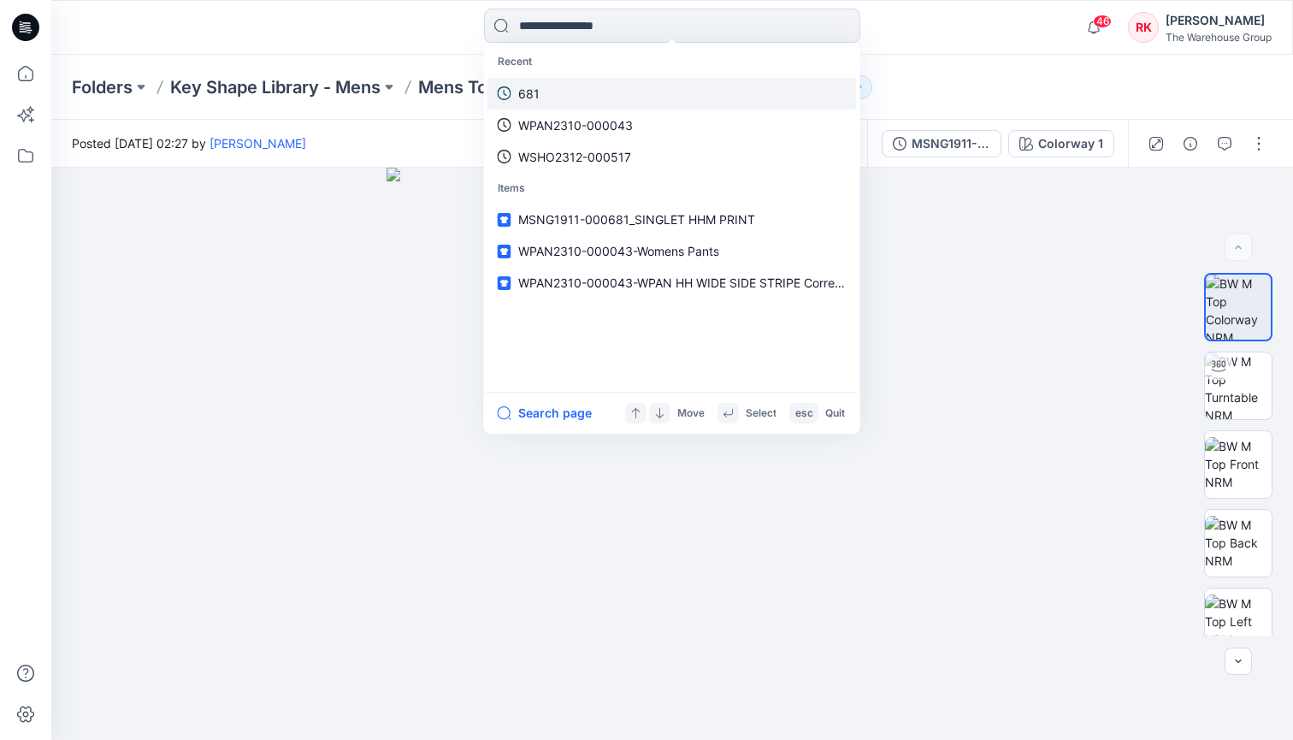
click at [524, 95] on p "681" at bounding box center [528, 94] width 21 height 18
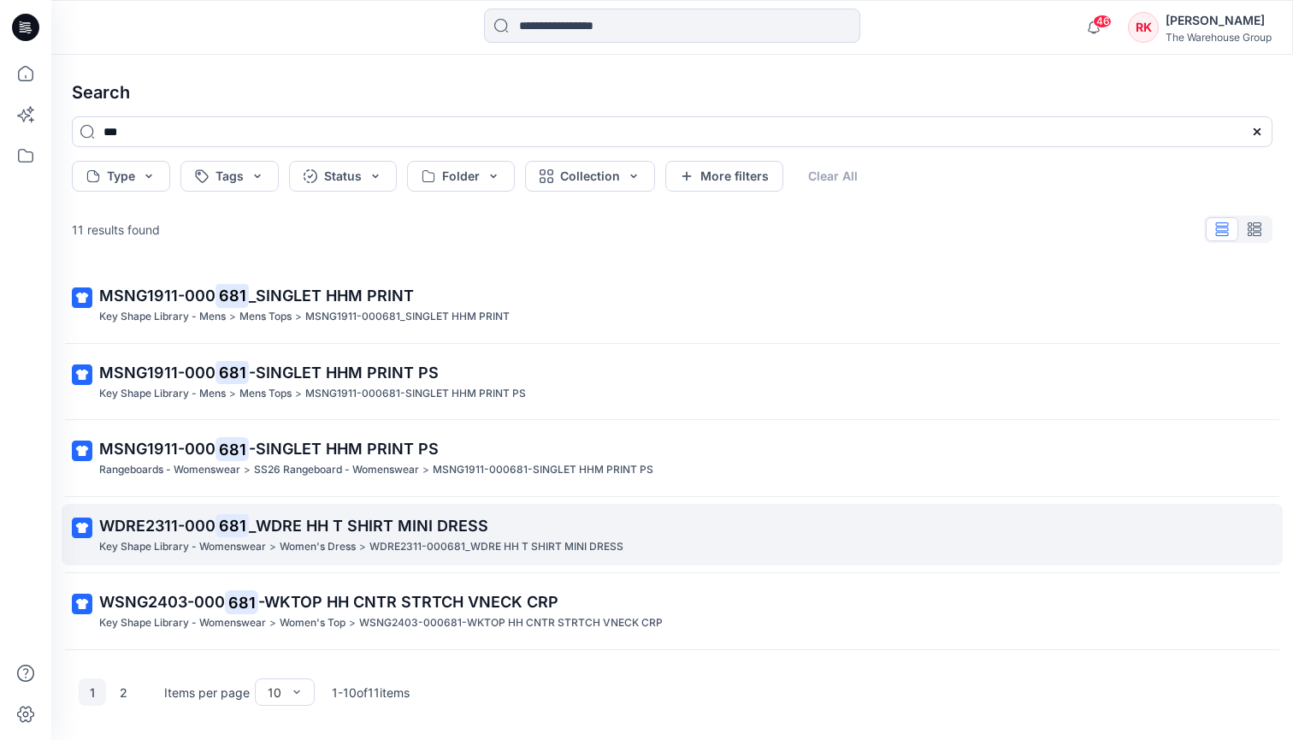
click at [389, 516] on span "_WDRE HH T SHIRT MINI DRESS" at bounding box center [368, 525] width 239 height 18
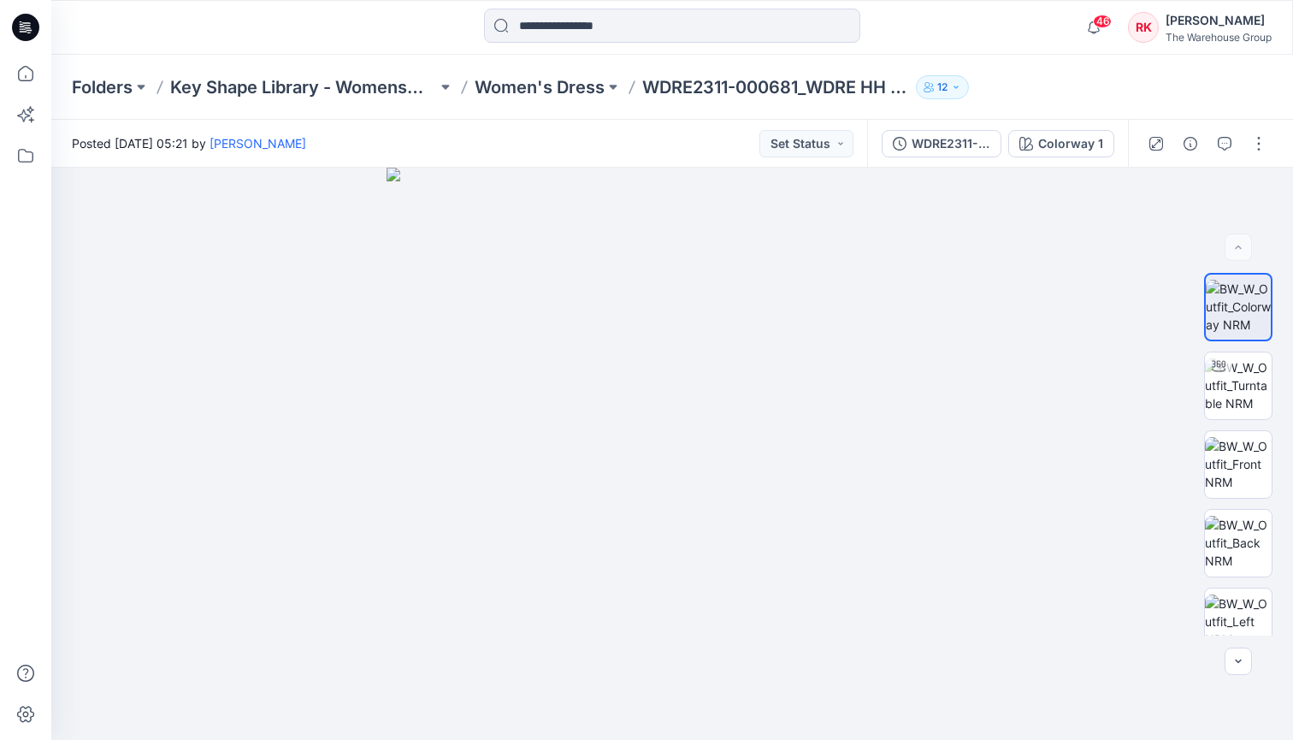
click at [276, 39] on div at bounding box center [206, 28] width 310 height 38
click at [28, 74] on icon at bounding box center [26, 74] width 38 height 38
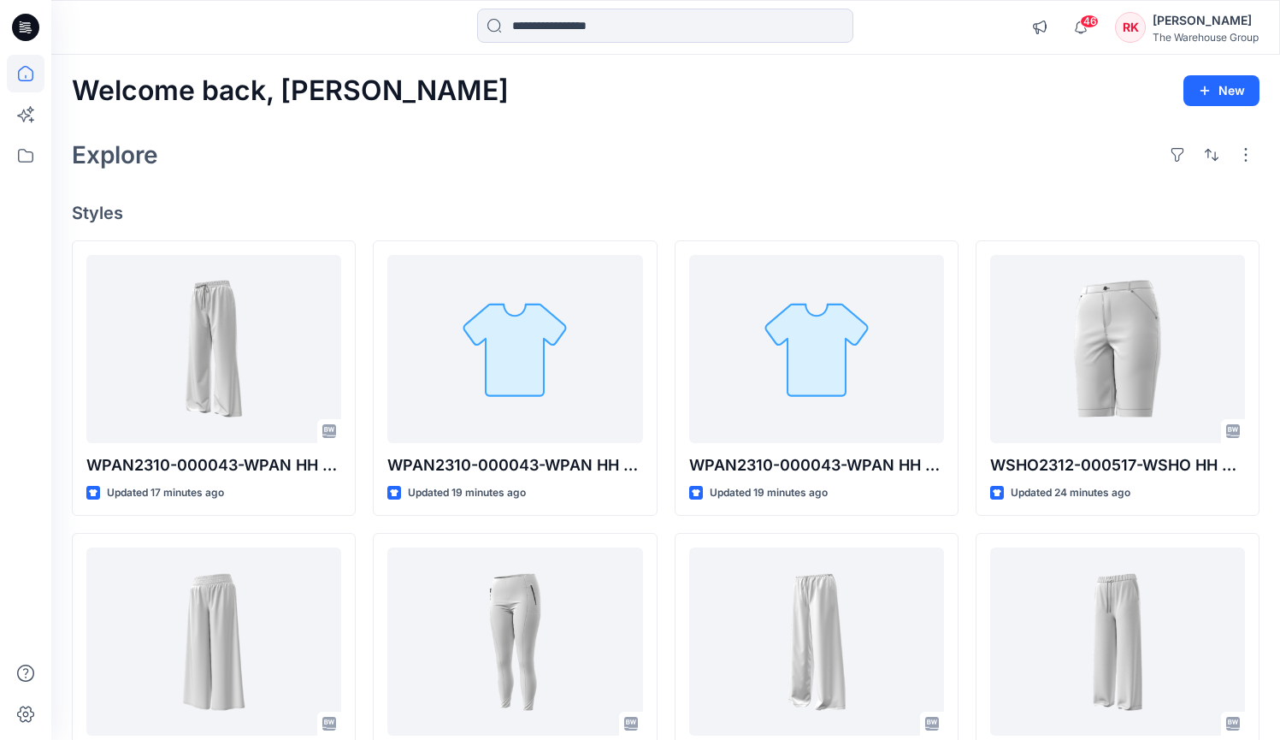
click at [521, 146] on div "Explore" at bounding box center [665, 154] width 1187 height 41
click at [515, 188] on div "Welcome back, Rajdeep New Explore Styles WPAN2310-000043-WPAN HH WIDE SIDE STRI…" at bounding box center [665, 619] width 1229 height 1128
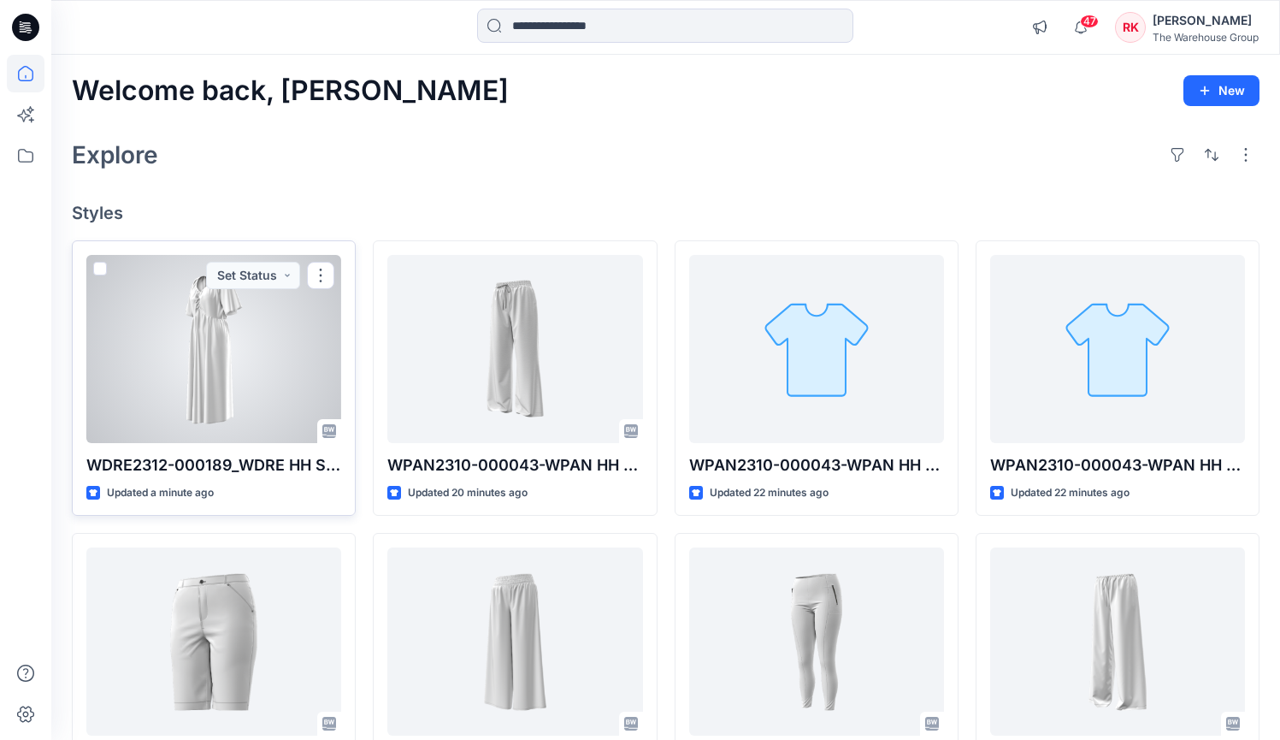
click at [216, 369] on div at bounding box center [213, 349] width 255 height 188
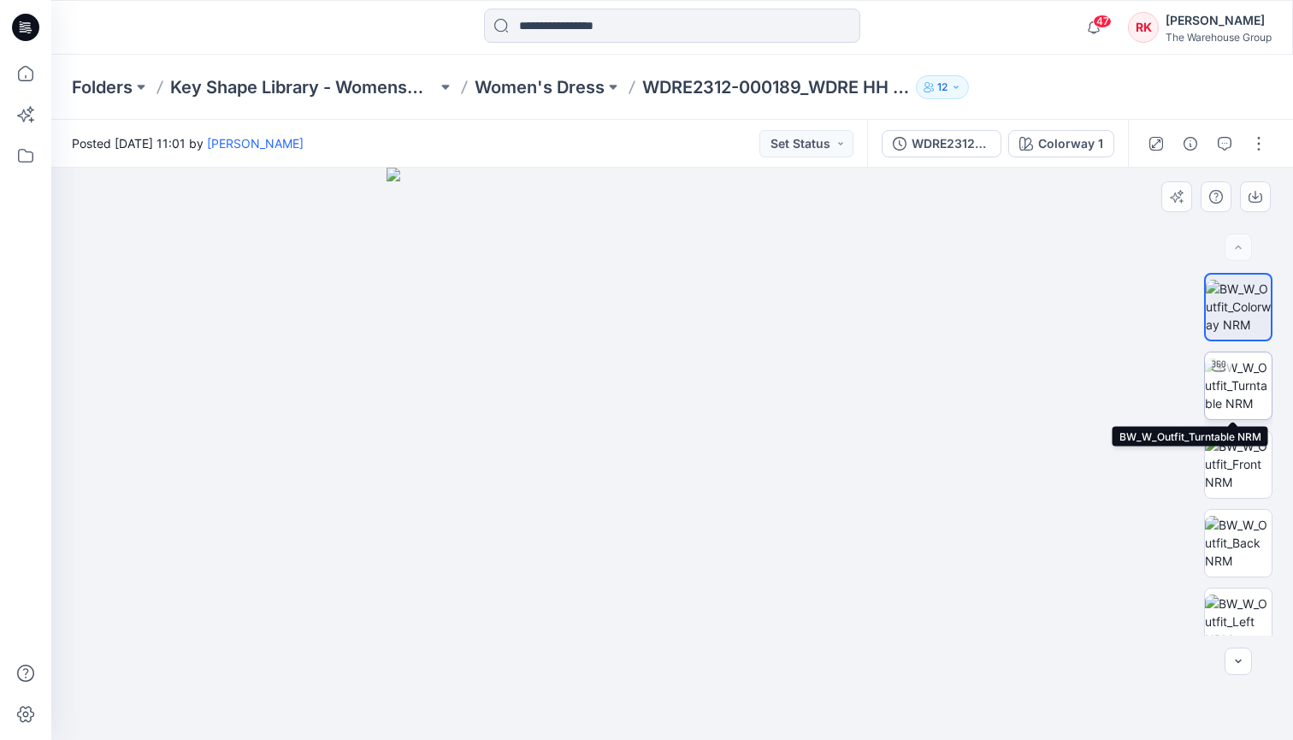
click at [1234, 390] on img at bounding box center [1238, 385] width 67 height 54
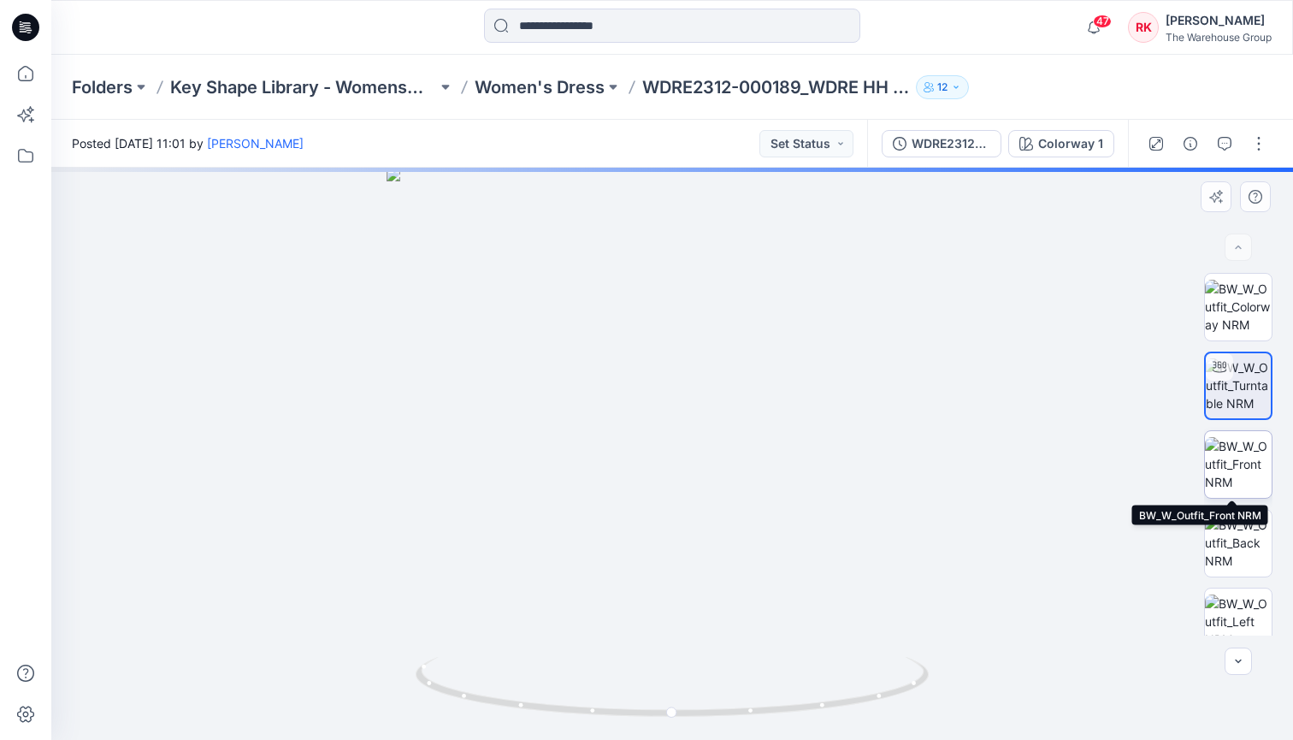
click at [1232, 470] on img at bounding box center [1238, 464] width 67 height 54
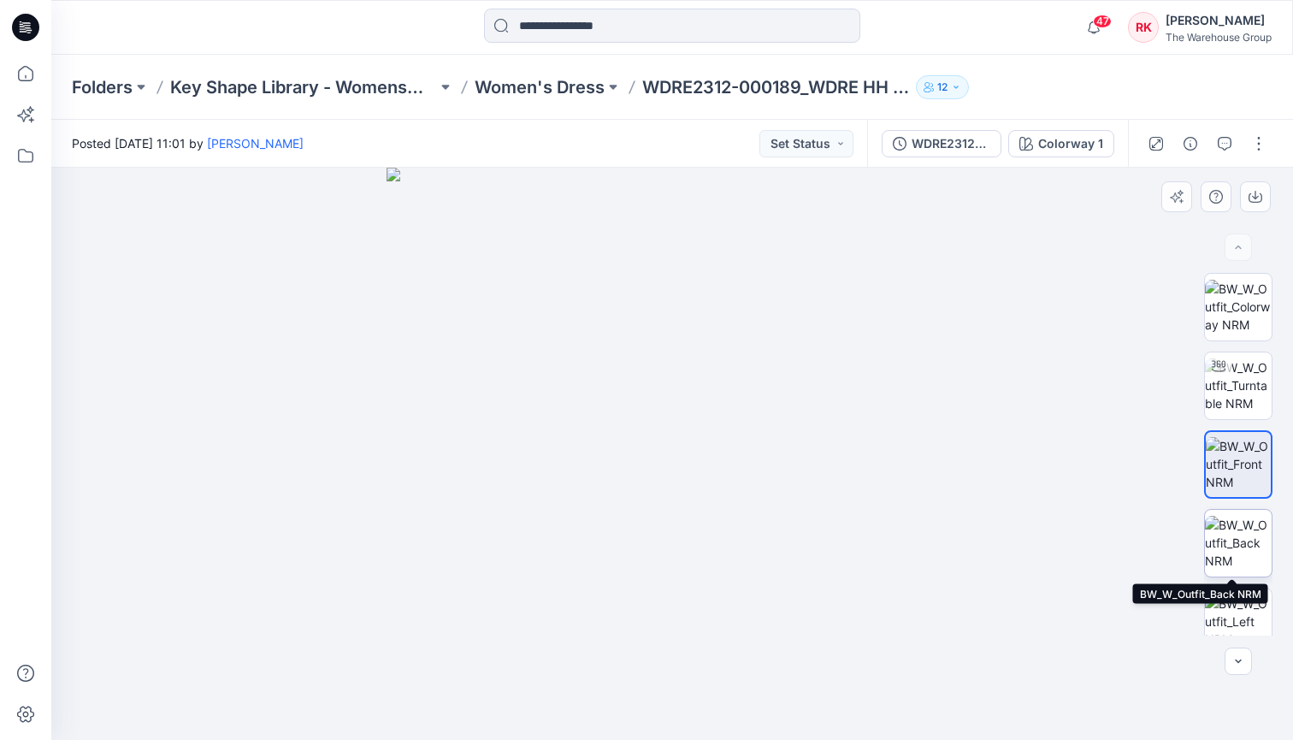
click at [1226, 539] on img at bounding box center [1238, 543] width 67 height 54
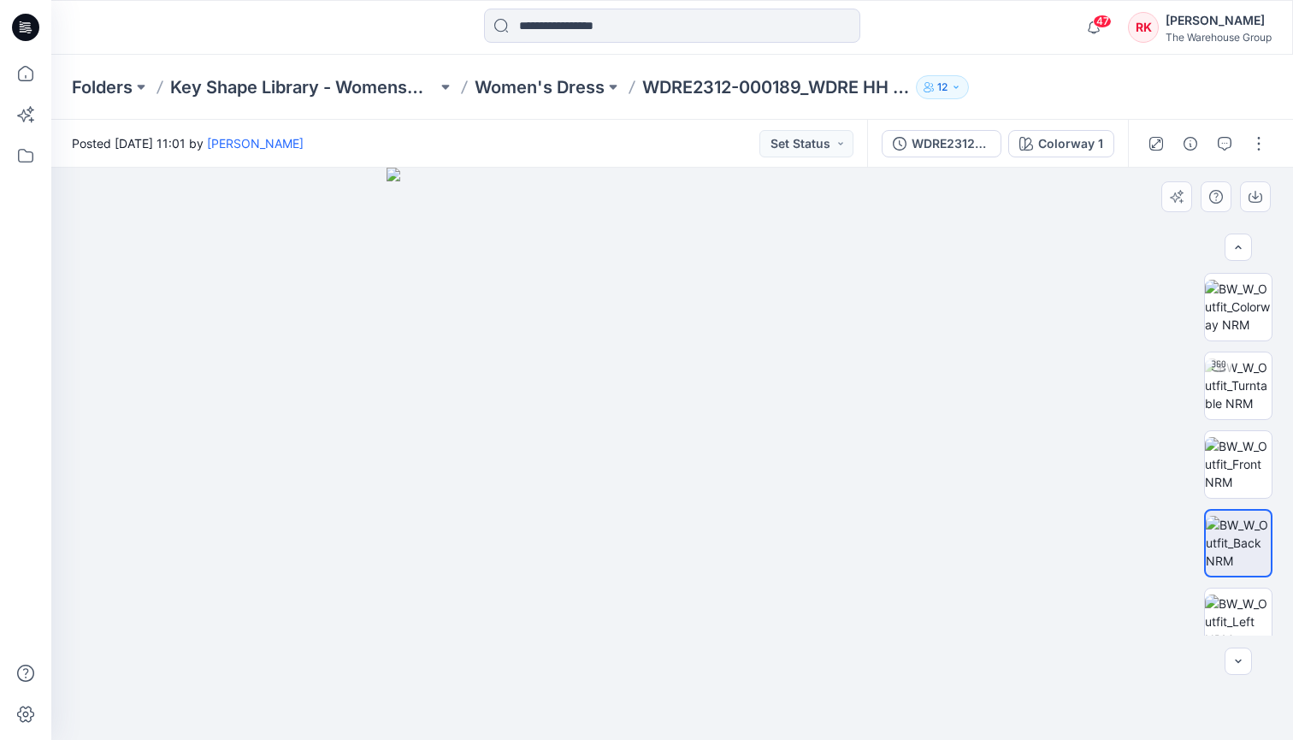
scroll to position [256, 0]
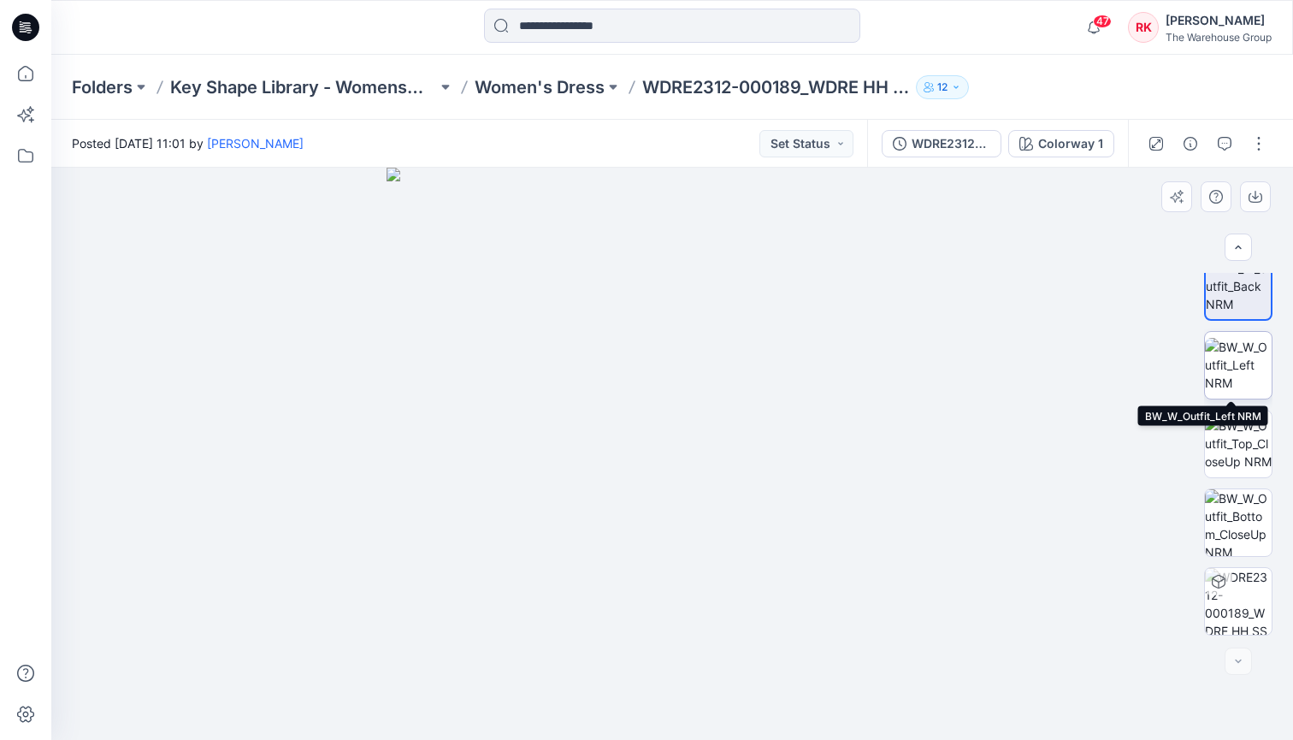
click at [1223, 374] on img at bounding box center [1238, 365] width 67 height 54
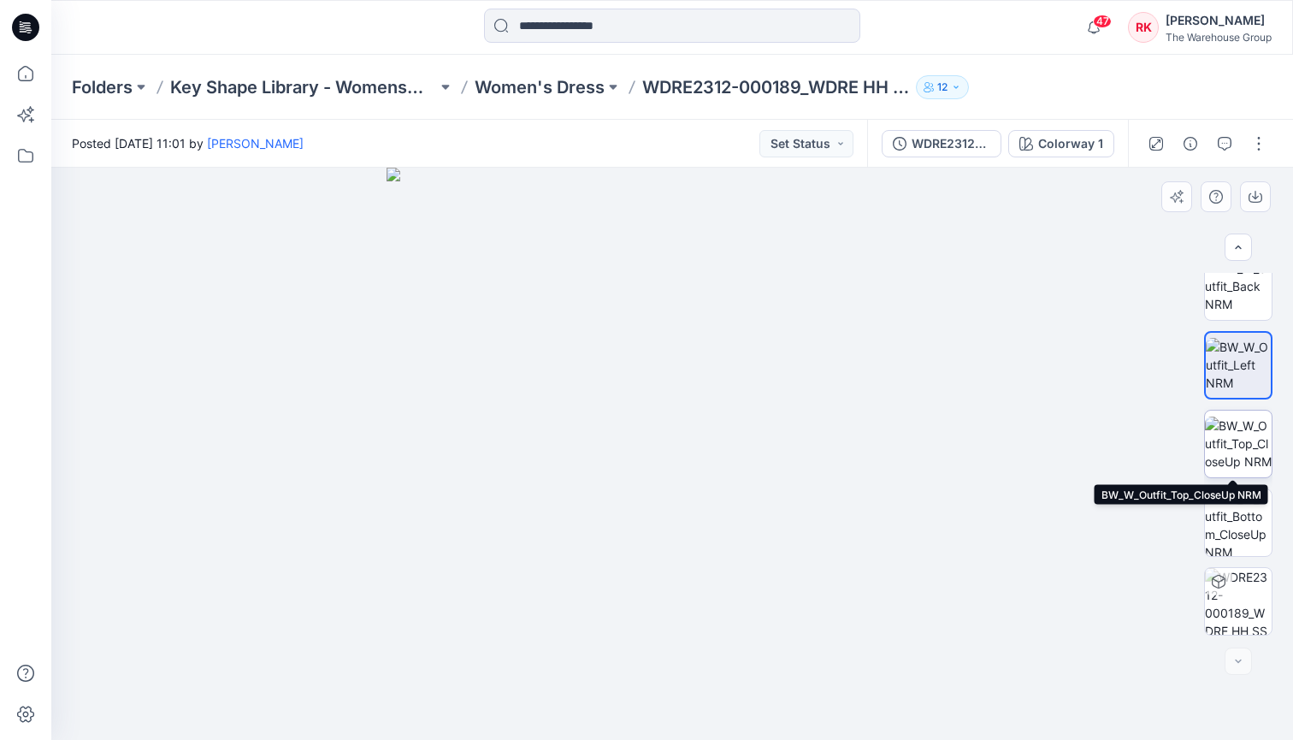
click at [1229, 450] on img at bounding box center [1238, 443] width 67 height 54
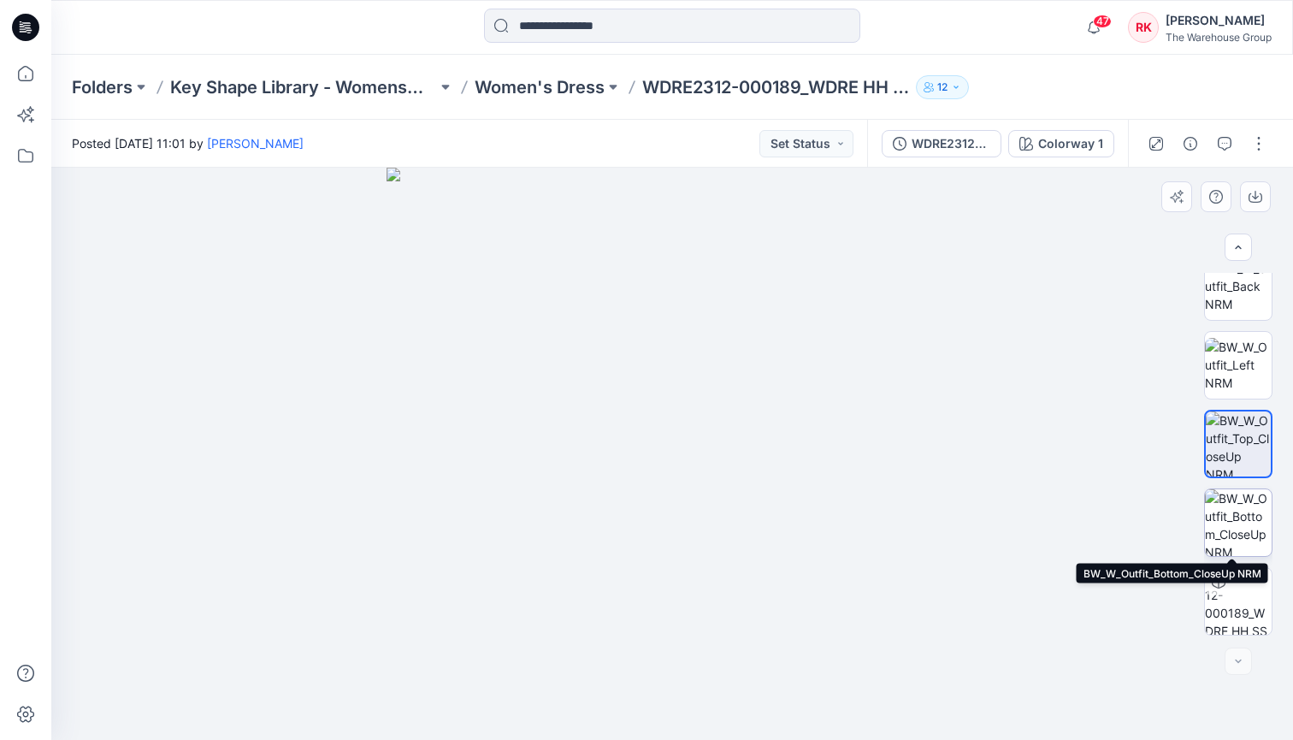
click at [1224, 516] on img at bounding box center [1238, 522] width 67 height 67
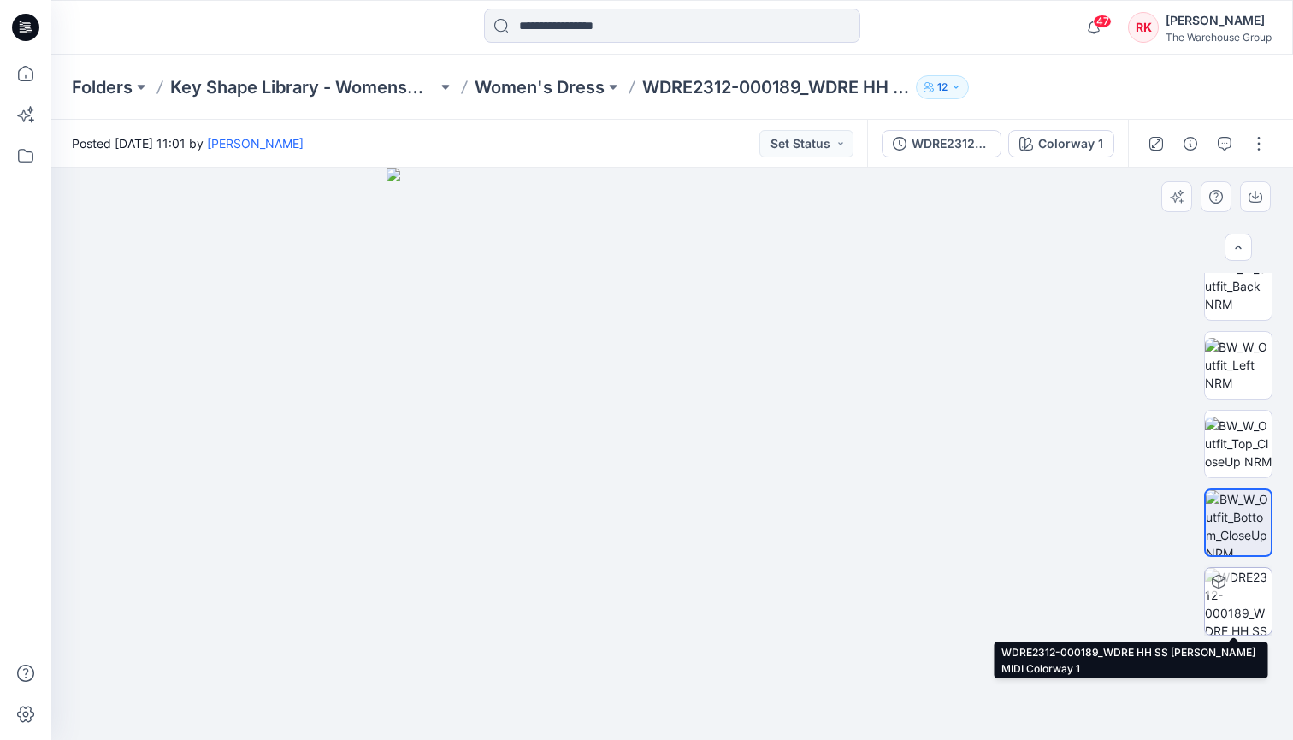
click at [1241, 601] on img at bounding box center [1238, 601] width 67 height 67
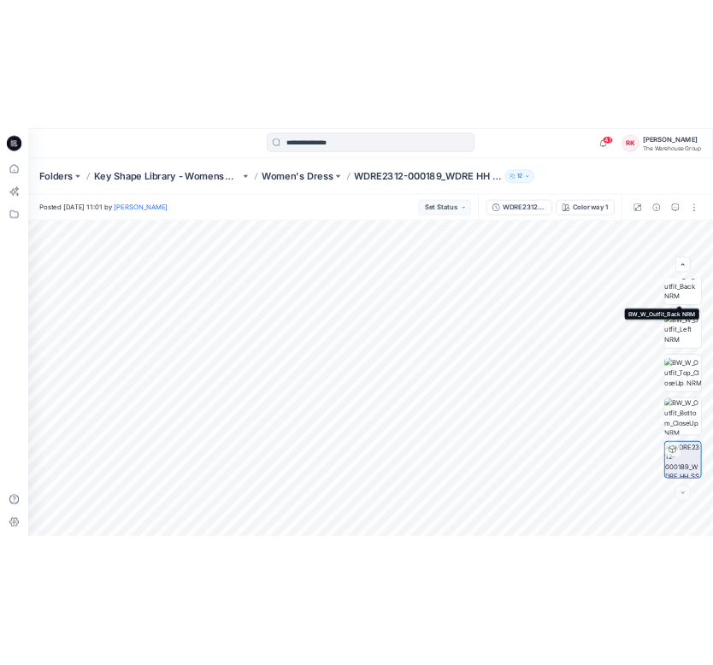
scroll to position [0, 0]
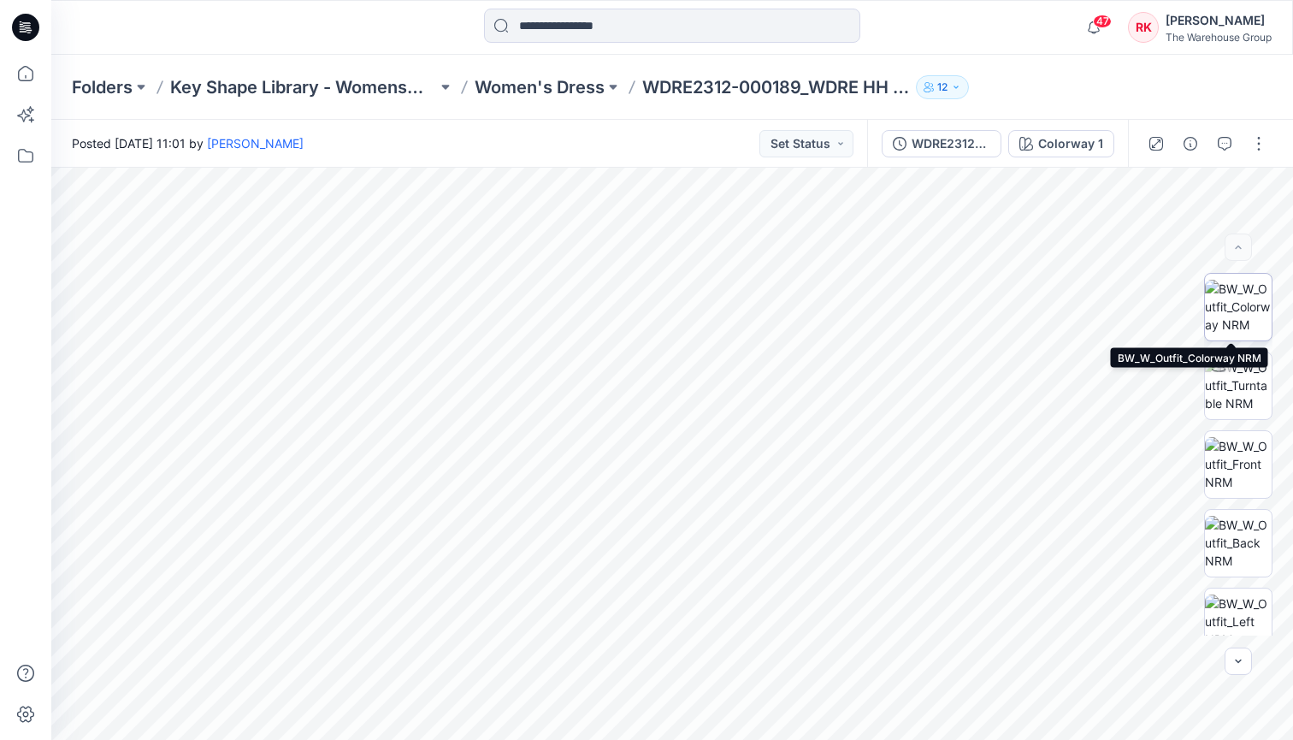
click at [1231, 308] on img at bounding box center [1238, 307] width 67 height 54
click at [163, 22] on div at bounding box center [206, 28] width 310 height 38
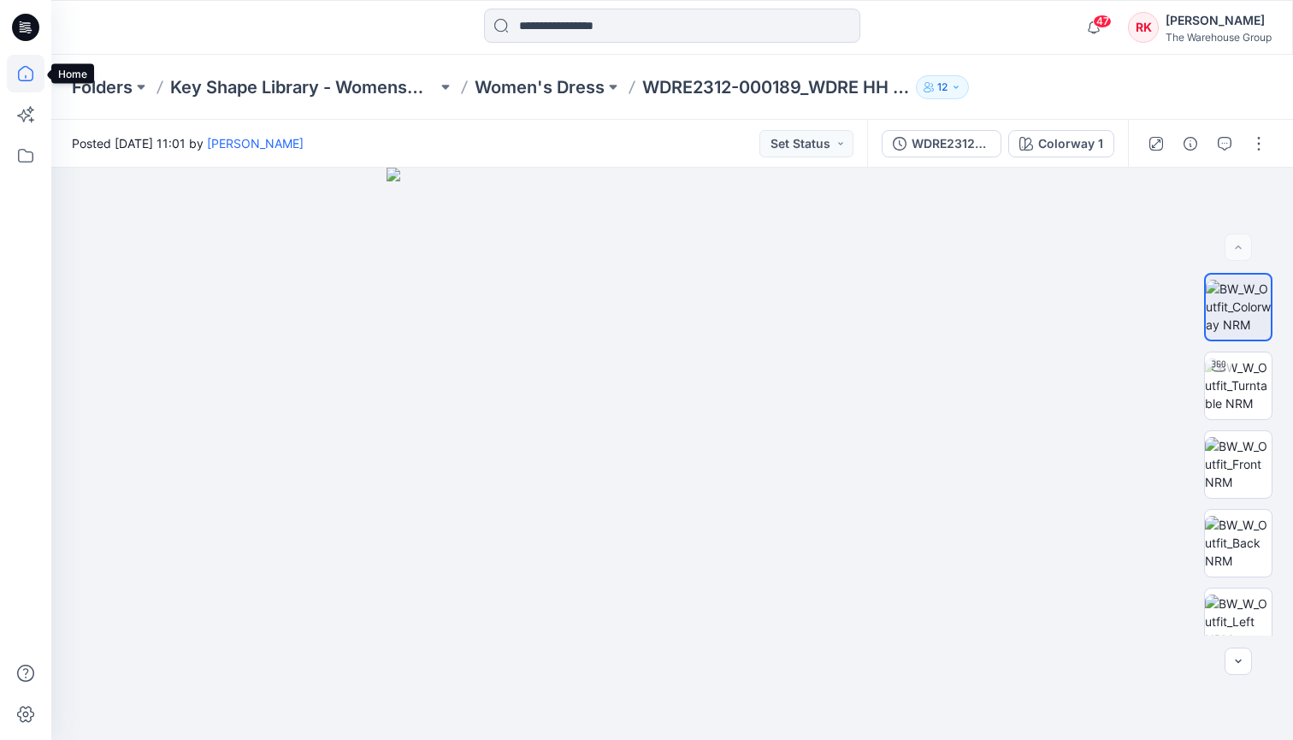
click at [28, 77] on icon at bounding box center [26, 74] width 38 height 38
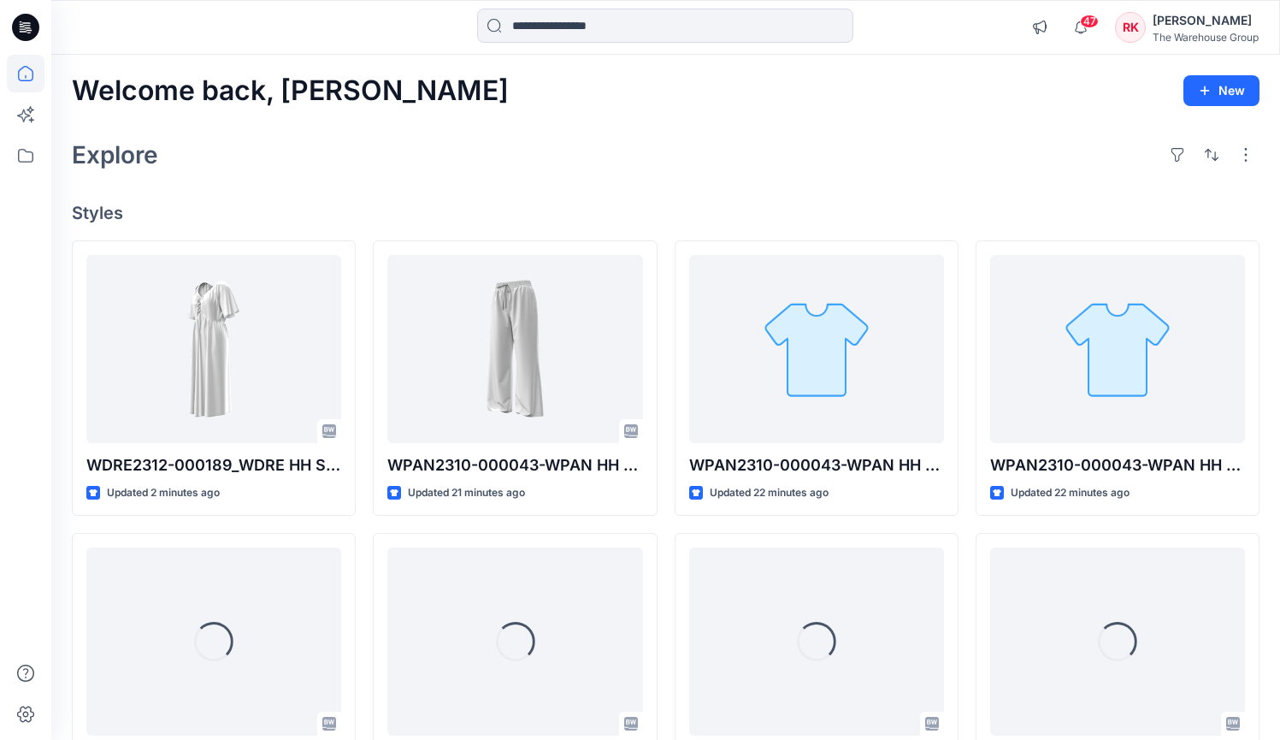
click at [639, 164] on div "Explore" at bounding box center [665, 154] width 1187 height 41
